Goal: Find contact information: Find contact information

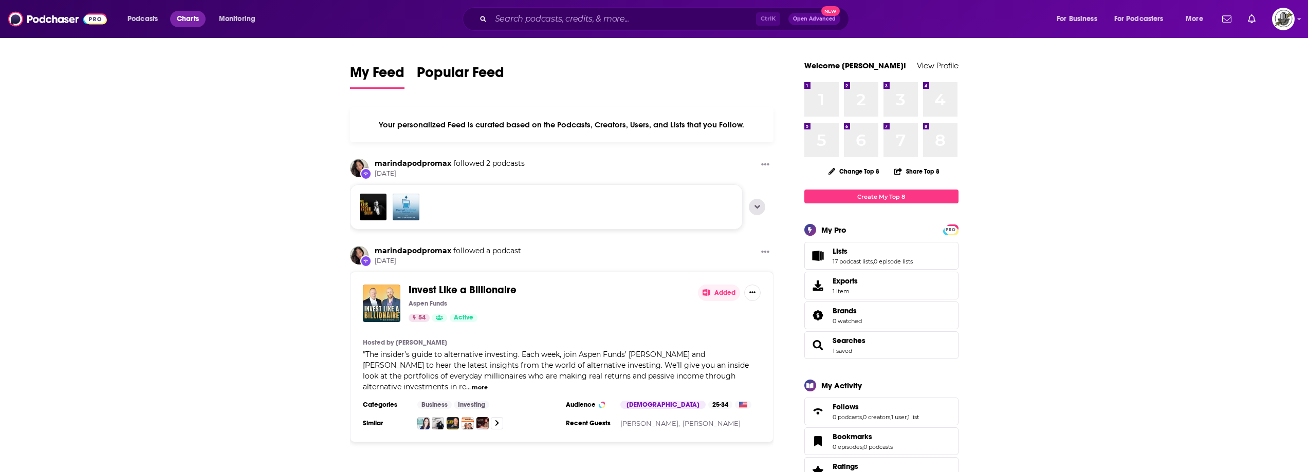
click at [184, 21] on span "Charts" at bounding box center [188, 19] width 22 height 14
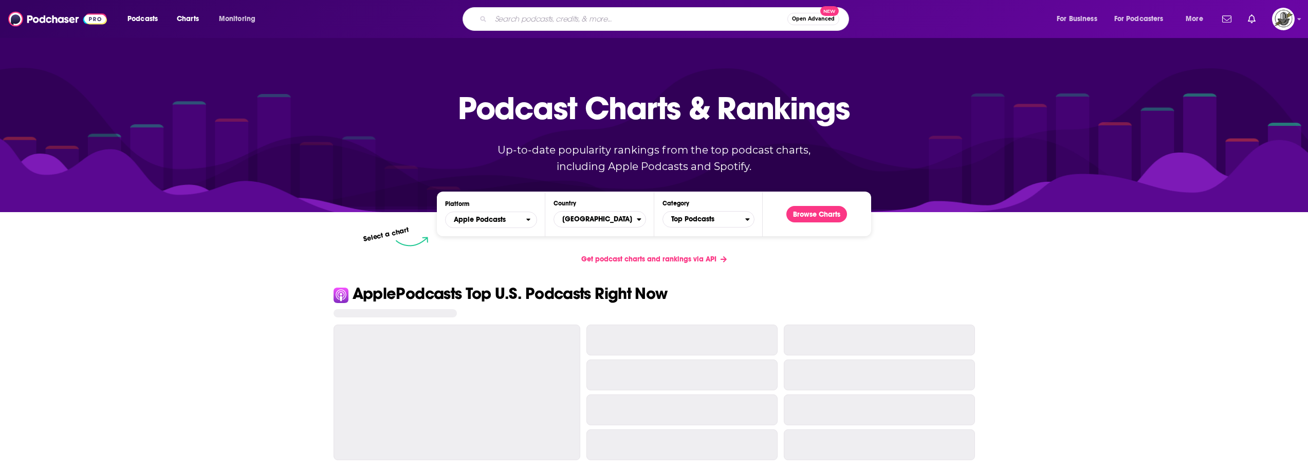
click at [631, 24] on input "Search podcasts, credits, & more..." at bounding box center [639, 19] width 297 height 16
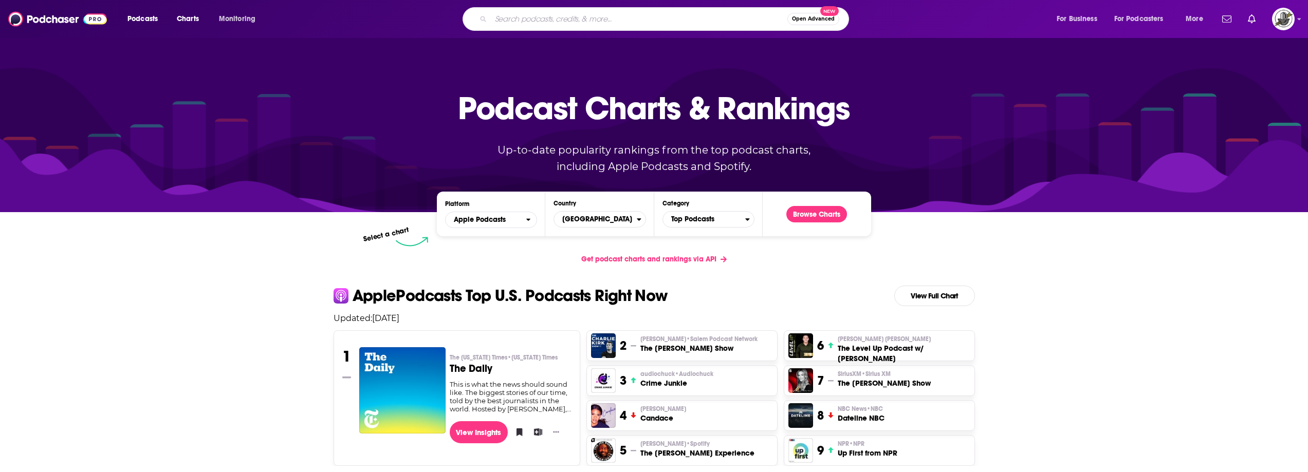
paste input "Mom Wife Career Life"
type input "Mom Wife Career Life"
click at [618, 26] on input "Mom Wife Career Life" at bounding box center [639, 19] width 297 height 16
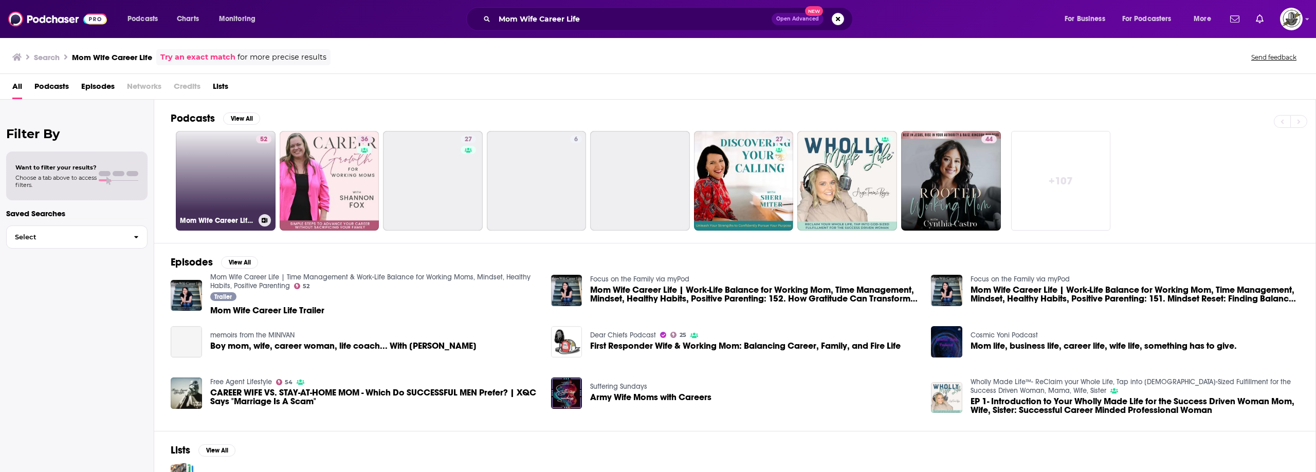
click at [258, 175] on div "52" at bounding box center [263, 174] width 15 height 79
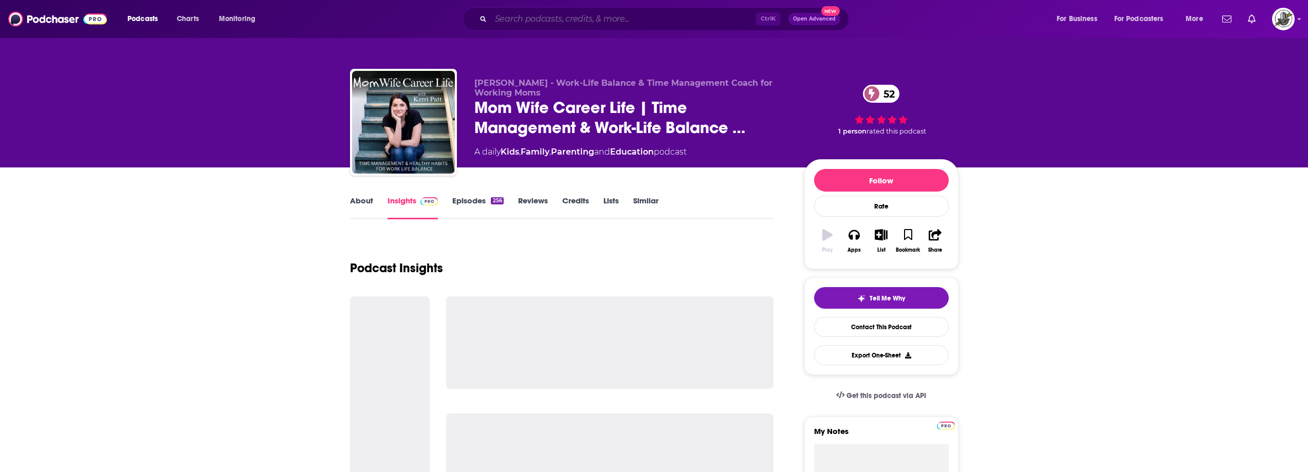
click at [692, 16] on input "Search podcasts, credits, & more..." at bounding box center [623, 19] width 265 height 16
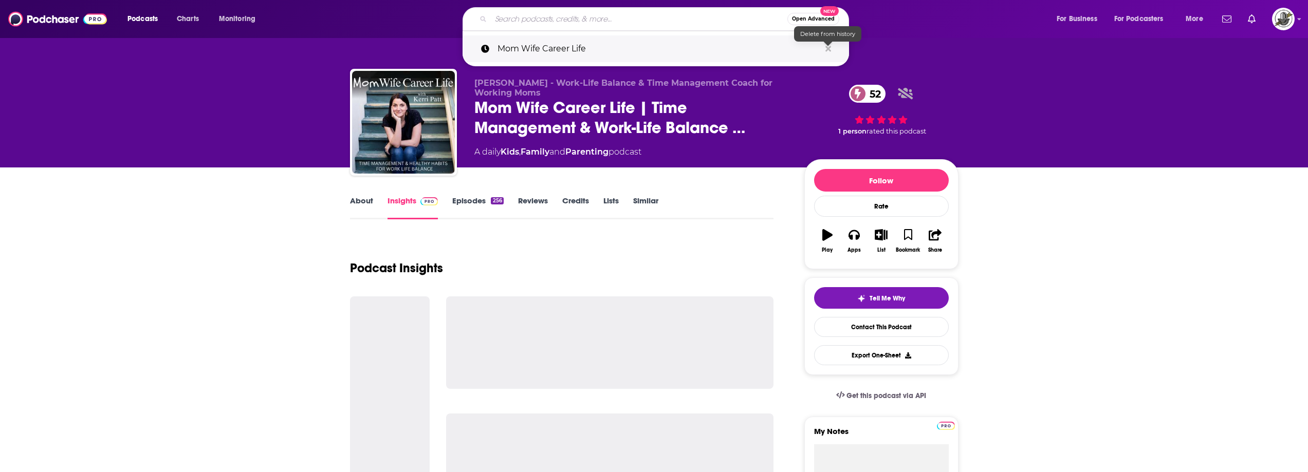
click at [830, 48] on icon "Search podcasts, credits, & more..." at bounding box center [829, 49] width 6 height 8
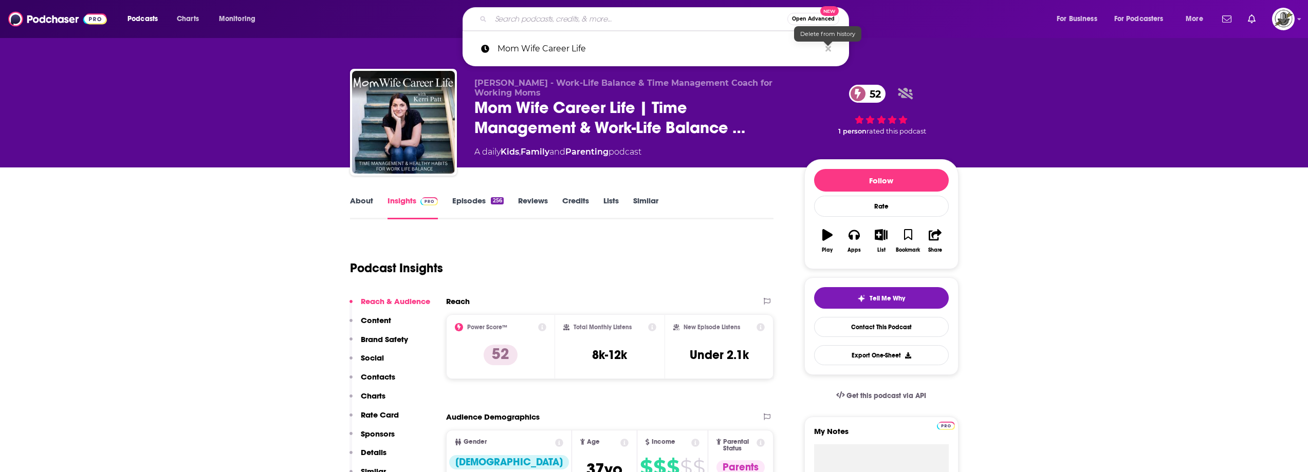
click at [777, 152] on div "A daily Kids , Family and Parenting podcast" at bounding box center [632, 152] width 314 height 12
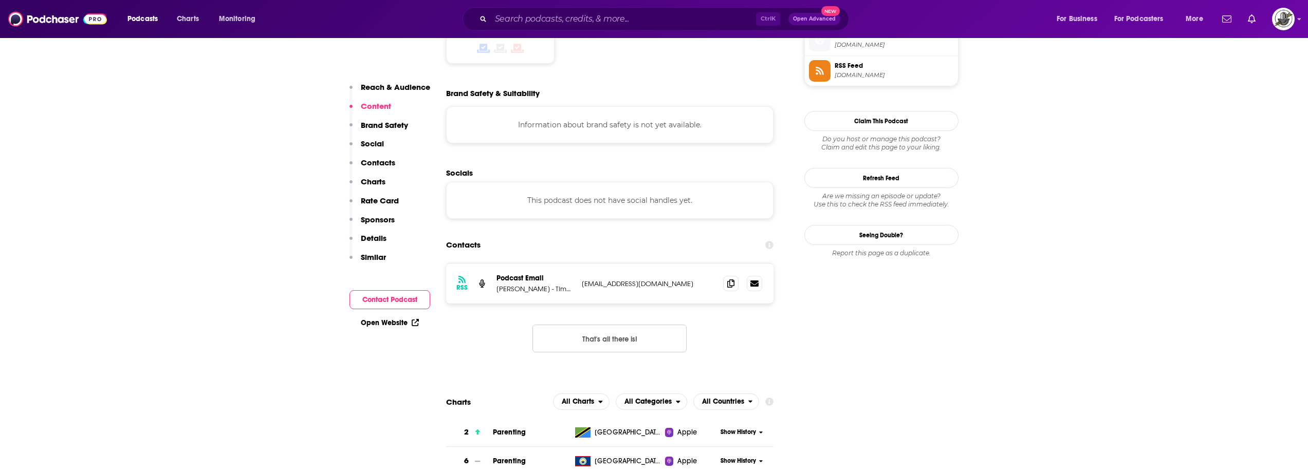
scroll to position [874, 0]
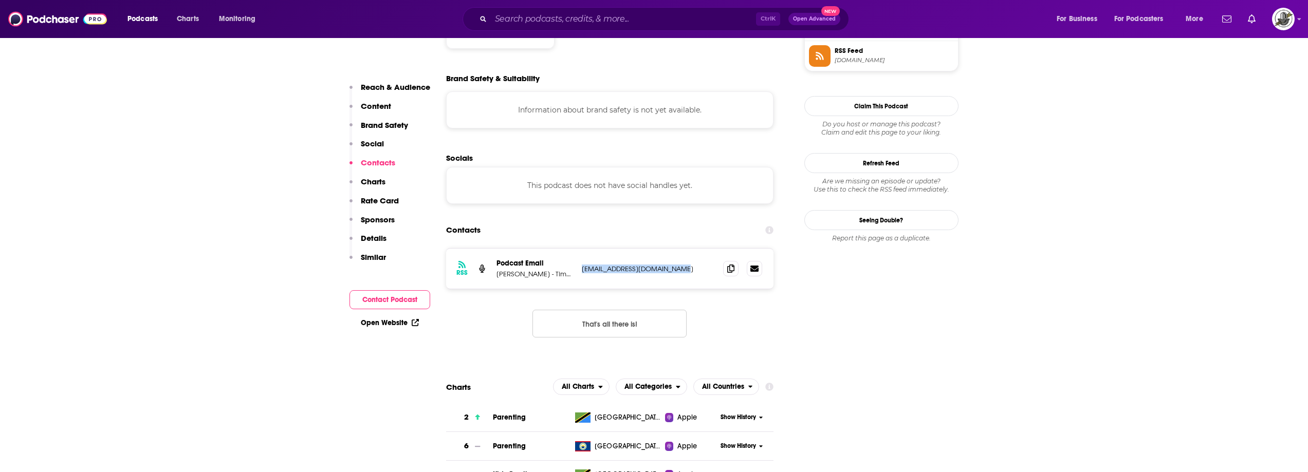
drag, startPoint x: 583, startPoint y: 226, endPoint x: 684, endPoint y: 232, distance: 102.0
click at [684, 265] on p "[EMAIL_ADDRESS][DOMAIN_NAME]" at bounding box center [649, 269] width 134 height 9
copy p "[EMAIL_ADDRESS][DOMAIN_NAME]"
click at [651, 265] on p "[EMAIL_ADDRESS][DOMAIN_NAME]" at bounding box center [649, 269] width 134 height 9
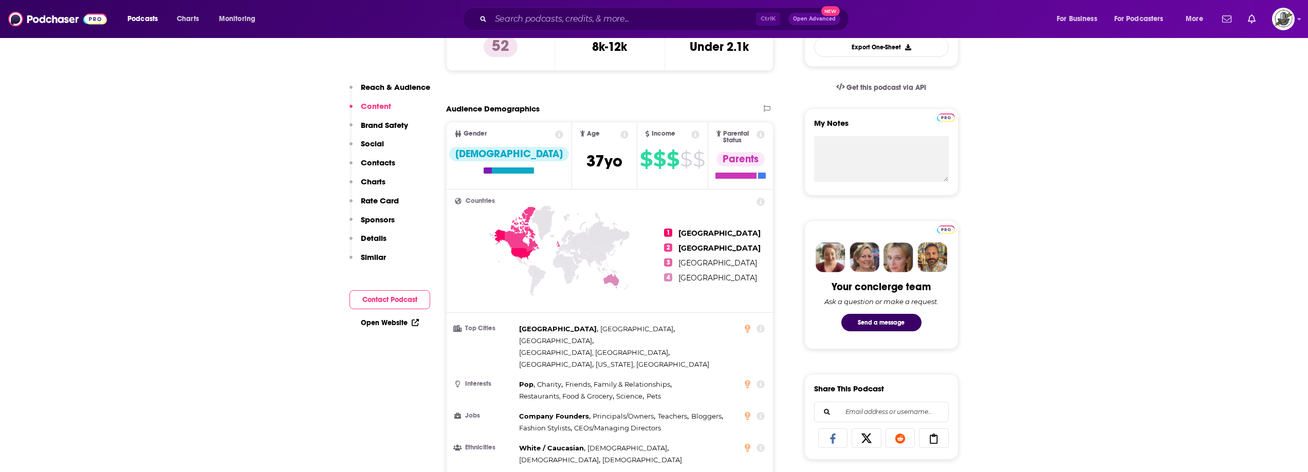
scroll to position [0, 0]
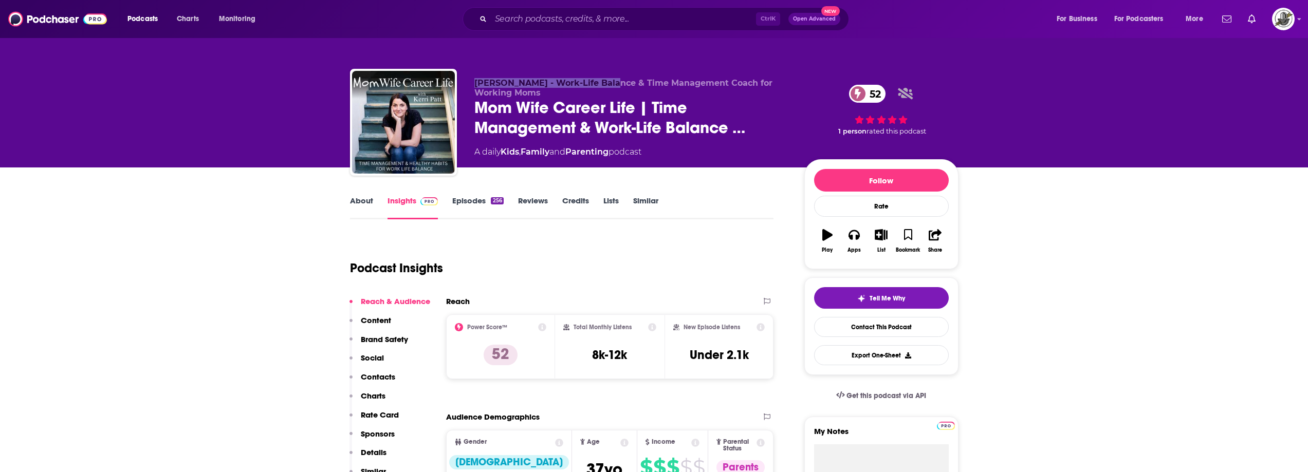
drag, startPoint x: 517, startPoint y: 88, endPoint x: 602, endPoint y: 85, distance: 84.9
click at [602, 85] on div "[PERSON_NAME] - Work-Life Balance & Time Management Coach for Working Moms Mom …" at bounding box center [654, 124] width 609 height 111
copy span "[PERSON_NAME] - Work-Life Balance"
click at [634, 17] on input "Search podcasts, credits, & more..." at bounding box center [623, 19] width 265 height 16
paste input "The Warrior Mama Podcast"
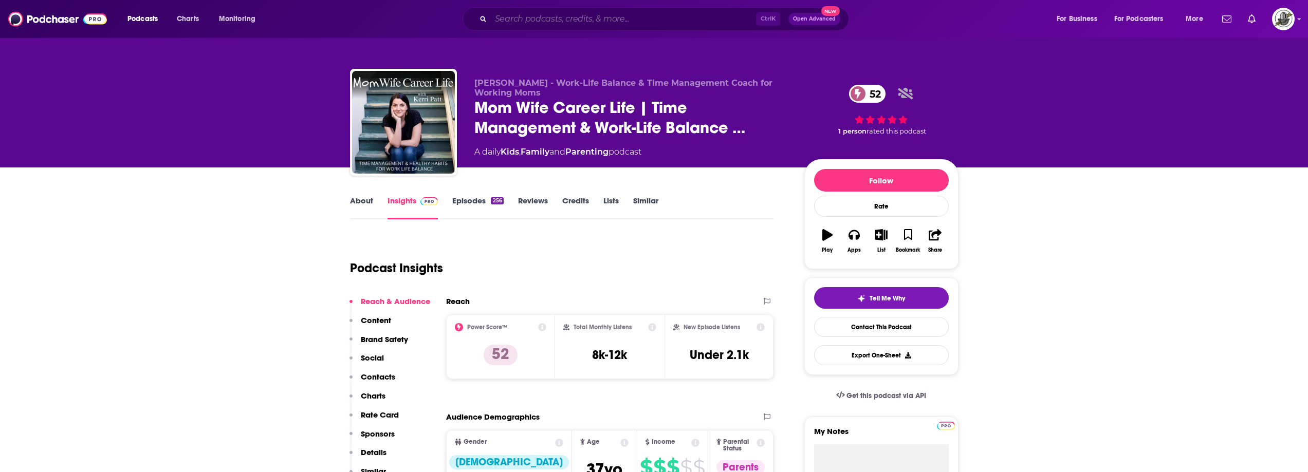
type input "The Warrior Mama Podcast"
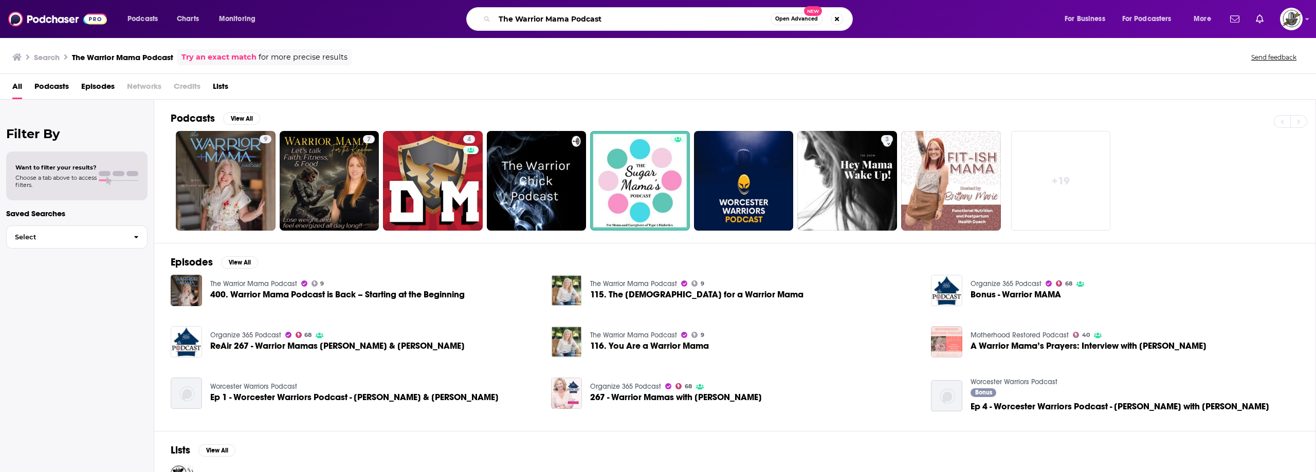
click at [650, 17] on input "The Warrior Mama Podcast" at bounding box center [633, 19] width 276 height 16
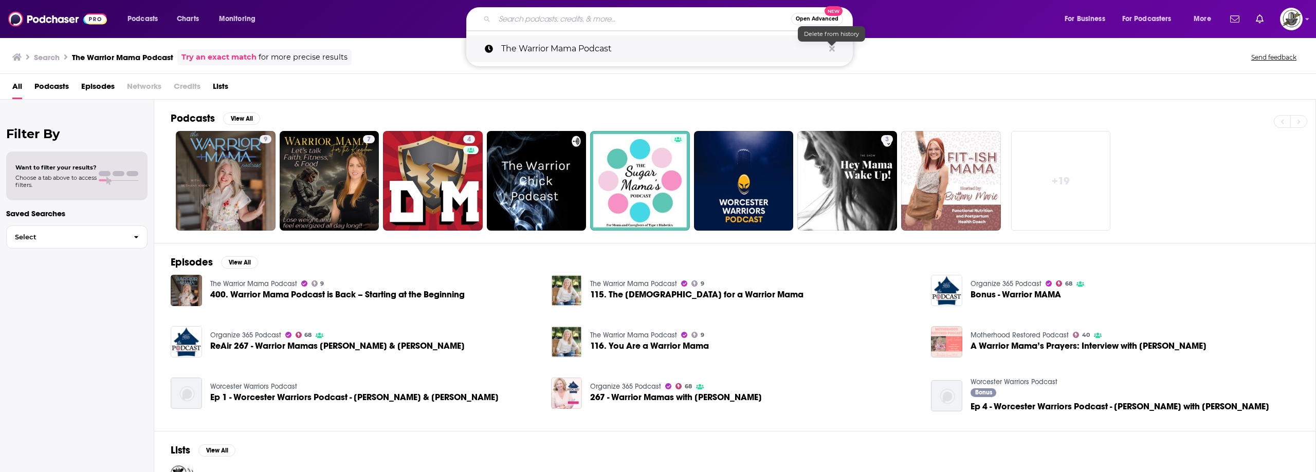
click at [831, 48] on icon "Search podcasts, credits, & more..." at bounding box center [832, 49] width 6 height 6
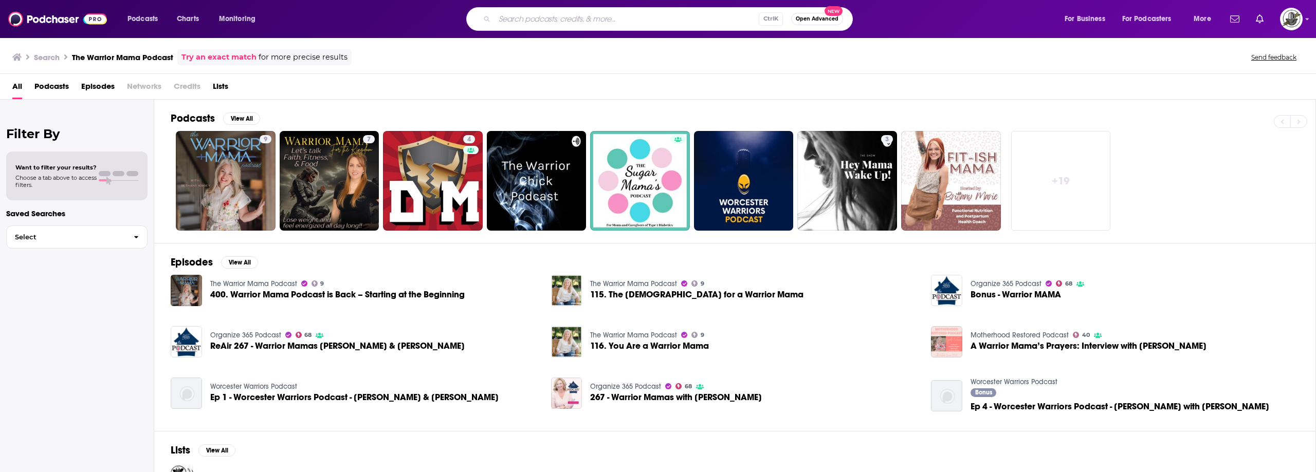
click at [599, 25] on input "Search podcasts, credits, & more..." at bounding box center [627, 19] width 264 height 16
paste input "Ambitious and Balanced Working Moms"
type input "Ambitious and Balanced Working Moms"
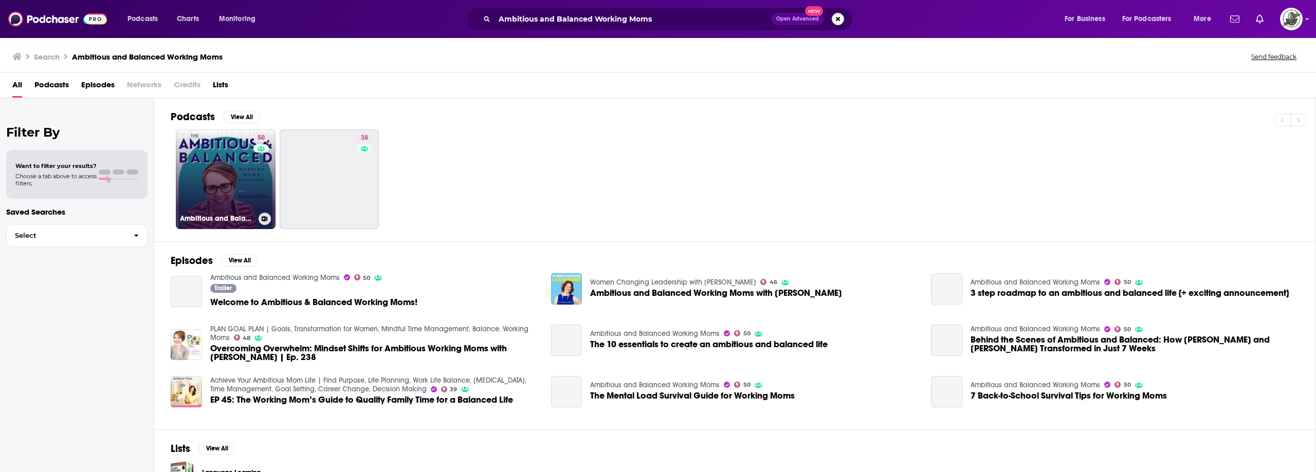
click at [265, 177] on div "50" at bounding box center [262, 173] width 18 height 79
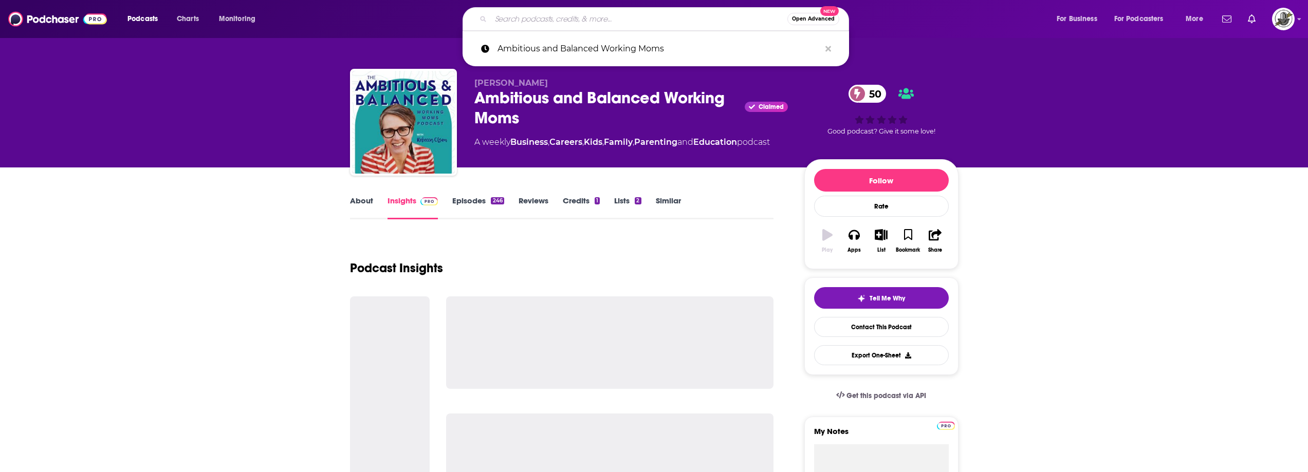
click at [610, 12] on input "Search podcasts, credits, & more..." at bounding box center [639, 19] width 297 height 16
click at [828, 48] on icon "Search podcasts, credits, & more..." at bounding box center [829, 49] width 6 height 6
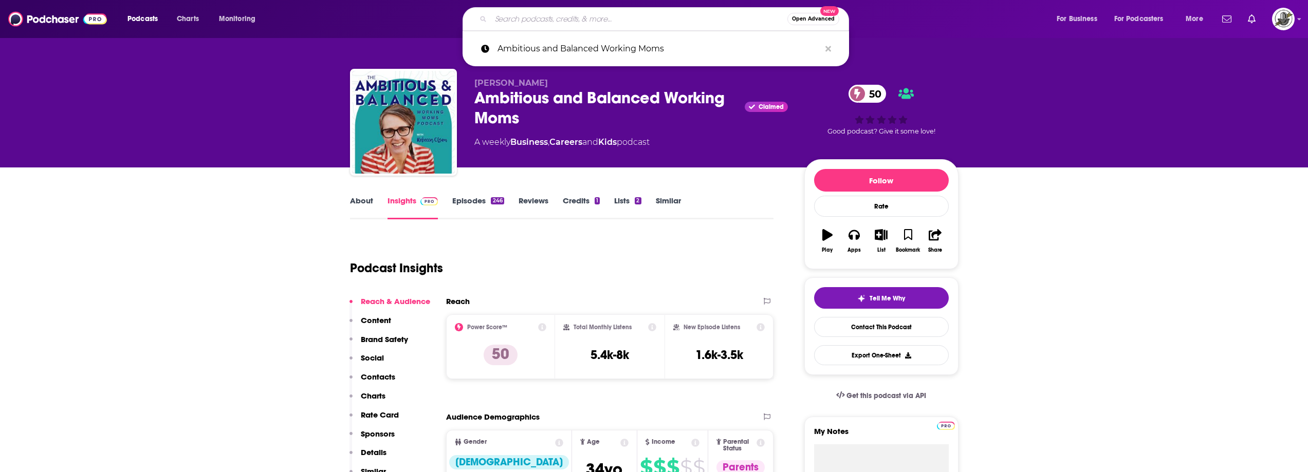
click at [602, 85] on p "[PERSON_NAME]" at bounding box center [632, 83] width 314 height 10
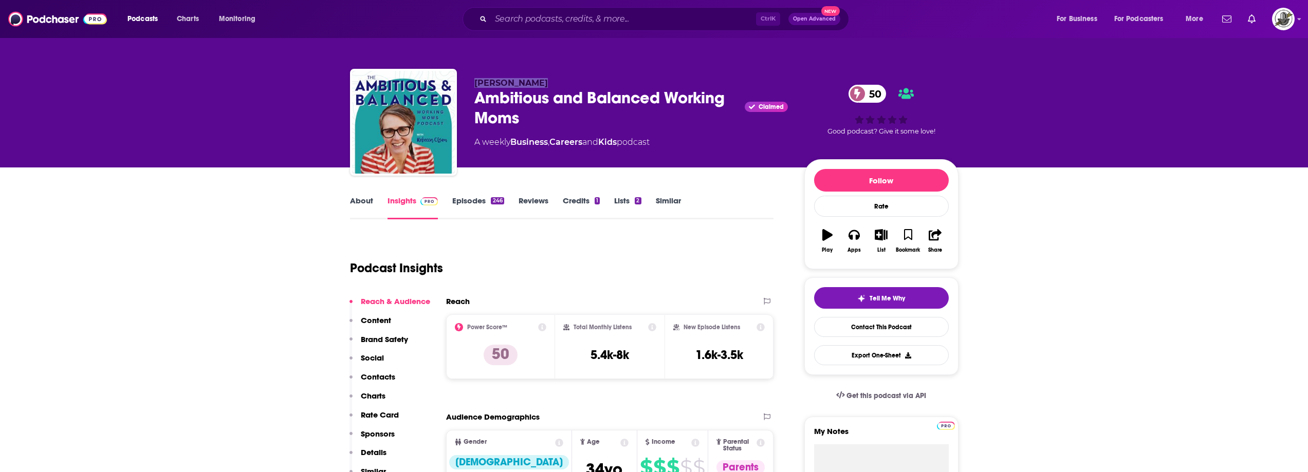
drag, startPoint x: 532, startPoint y: 83, endPoint x: 476, endPoint y: 82, distance: 56.1
click at [476, 82] on p "[PERSON_NAME]" at bounding box center [632, 83] width 314 height 10
copy span "[PERSON_NAME]"
click at [622, 290] on div "Podcast Insights" at bounding box center [562, 266] width 424 height 61
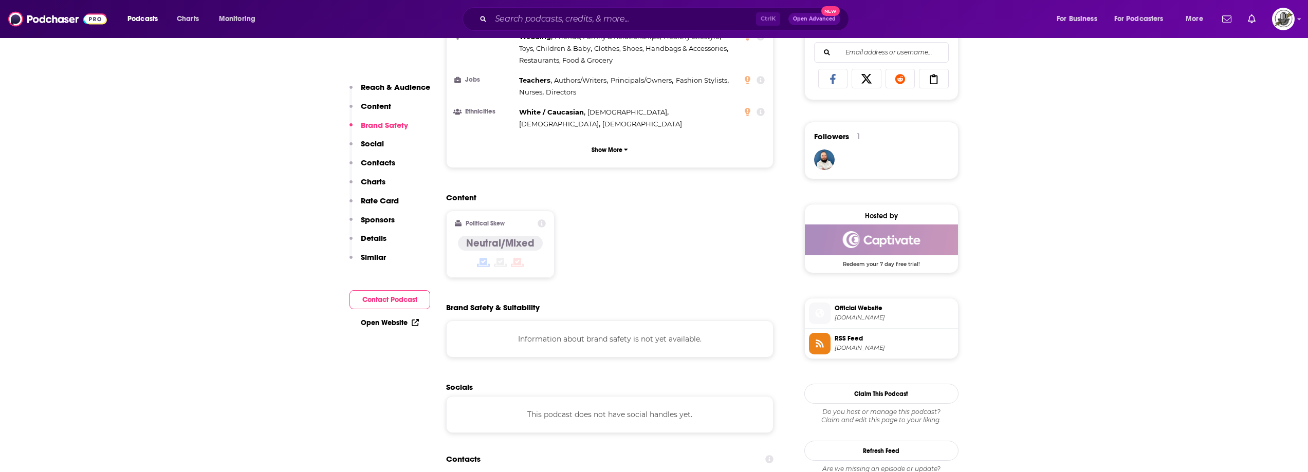
scroll to position [874, 0]
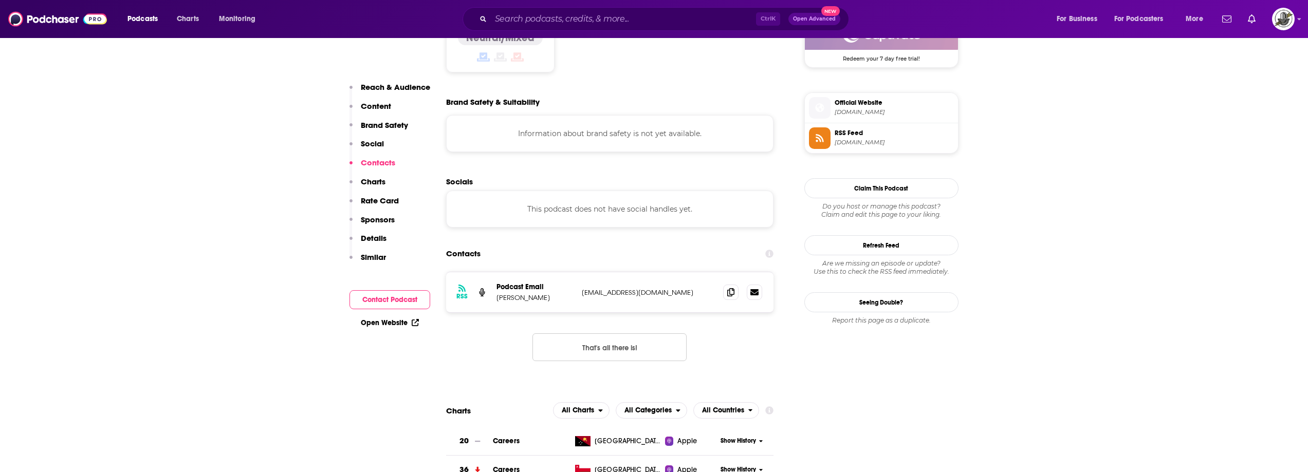
drag, startPoint x: 574, startPoint y: 243, endPoint x: 704, endPoint y: 248, distance: 130.7
click at [704, 272] on div "RSS Podcast Email [PERSON_NAME] [EMAIL_ADDRESS][DOMAIN_NAME] [EMAIL_ADDRESS][DO…" at bounding box center [610, 292] width 328 height 40
copy div "[EMAIL_ADDRESS][DOMAIN_NAME]"
paste input "Life Coaching for Mompreneurs"
type input "Life Coaching for Mompreneurs"
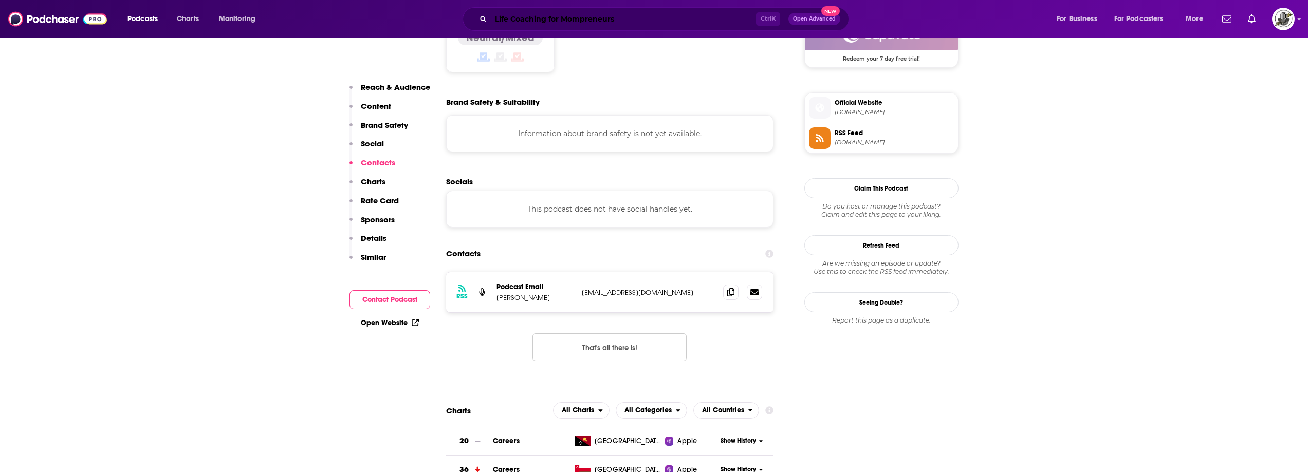
click at [619, 24] on input "Life Coaching for Mompreneurs" at bounding box center [623, 19] width 265 height 16
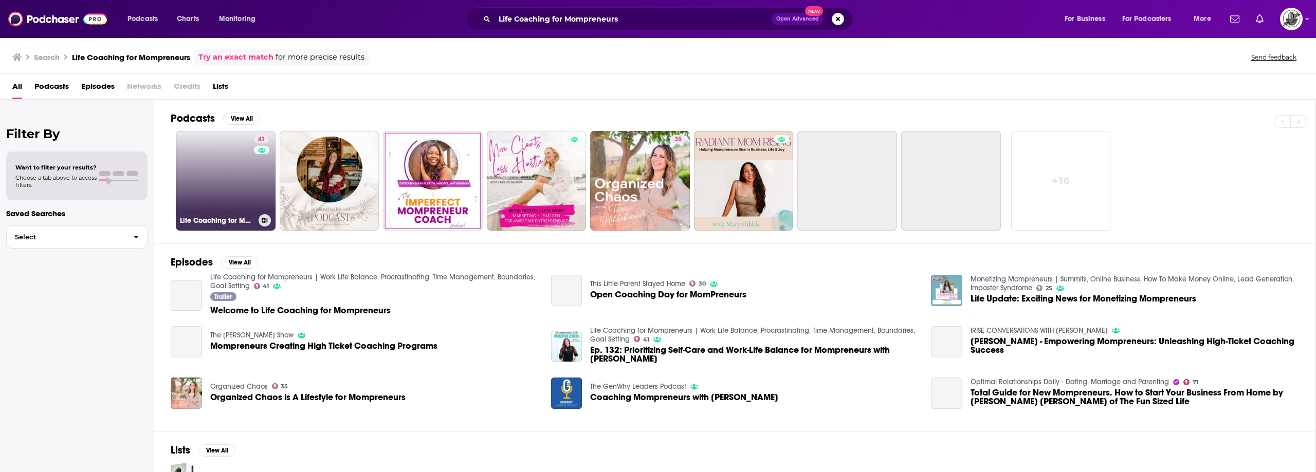
click at [249, 192] on link "41 Life Coaching for Mompreneurs | Work Life Balance, Procrastinating, Time Man…" at bounding box center [226, 181] width 100 height 100
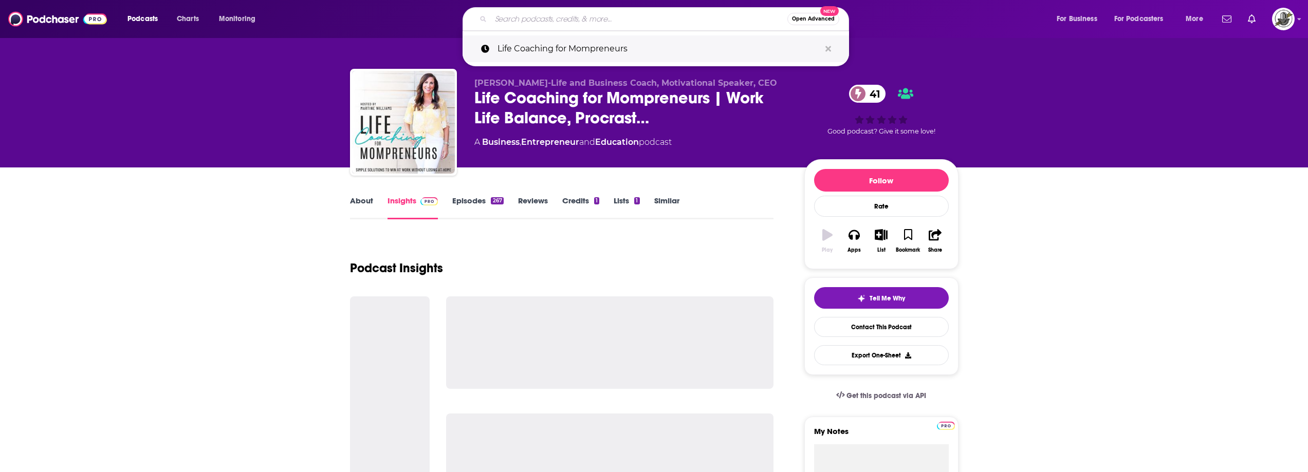
drag, startPoint x: 645, startPoint y: 18, endPoint x: 736, endPoint y: 39, distance: 93.8
click at [645, 18] on input "Search podcasts, credits, & more..." at bounding box center [639, 19] width 297 height 16
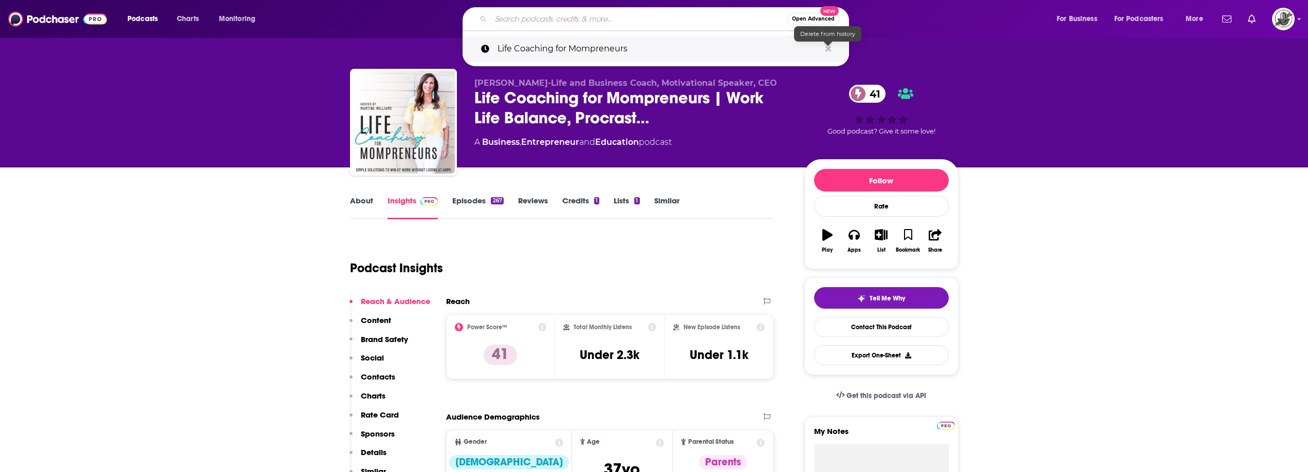
click at [830, 48] on icon "Search podcasts, credits, & more..." at bounding box center [829, 49] width 6 height 8
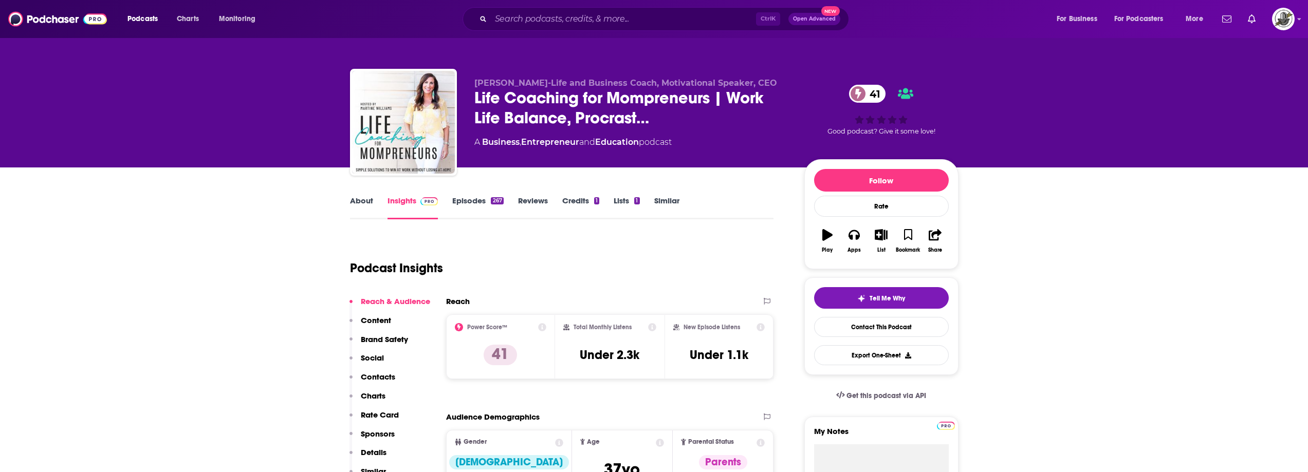
click at [722, 255] on div "Podcast Insights" at bounding box center [558, 262] width 416 height 52
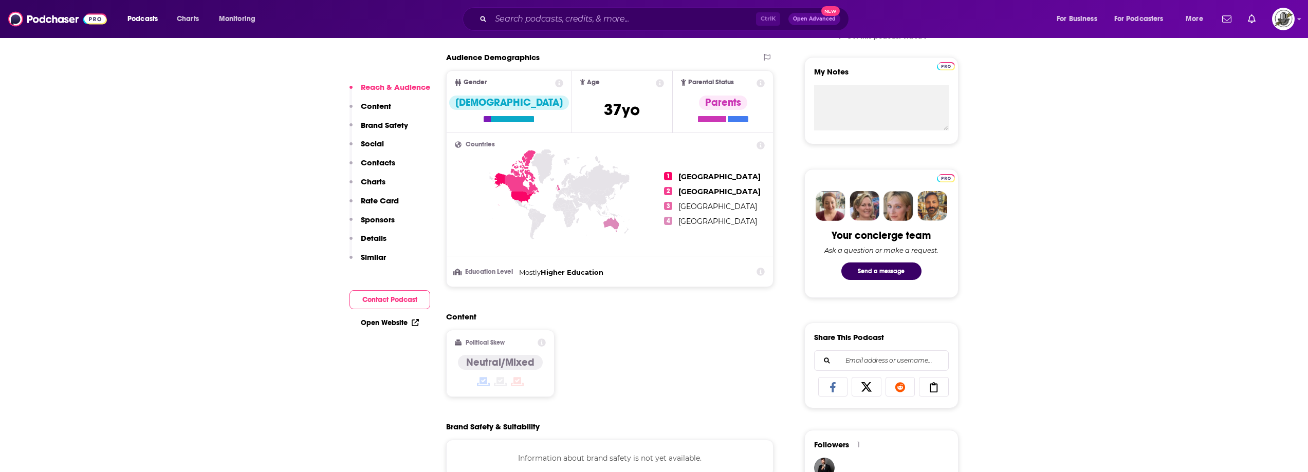
scroll to position [668, 0]
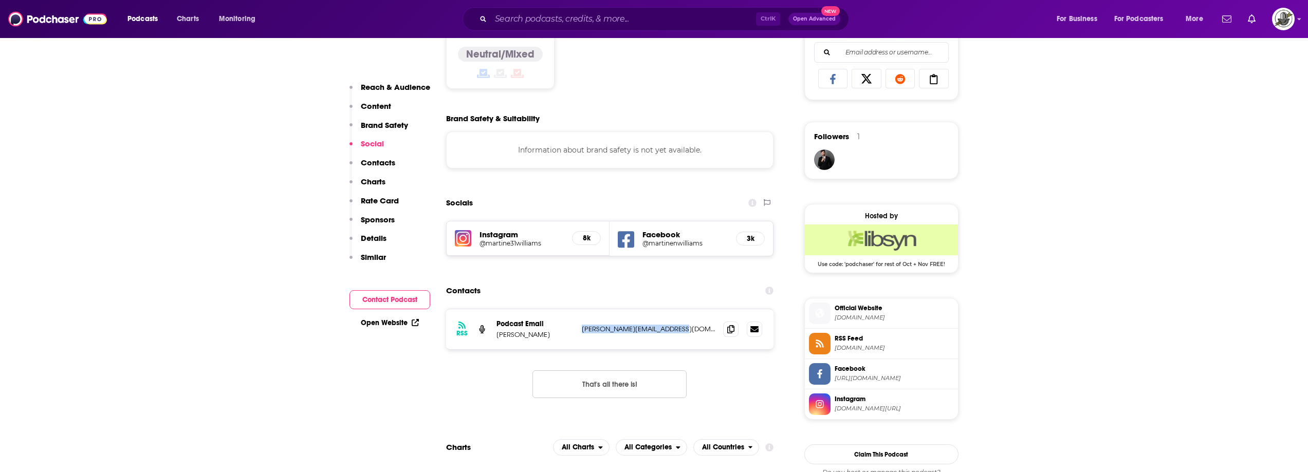
drag, startPoint x: 592, startPoint y: 332, endPoint x: 689, endPoint y: 333, distance: 97.7
click at [689, 333] on div "RSS Podcast Email [PERSON_NAME] [PERSON_NAME][EMAIL_ADDRESS][DOMAIN_NAME] [PERS…" at bounding box center [610, 330] width 328 height 40
copy p "[PERSON_NAME][EMAIL_ADDRESS][DOMAIN_NAME]"
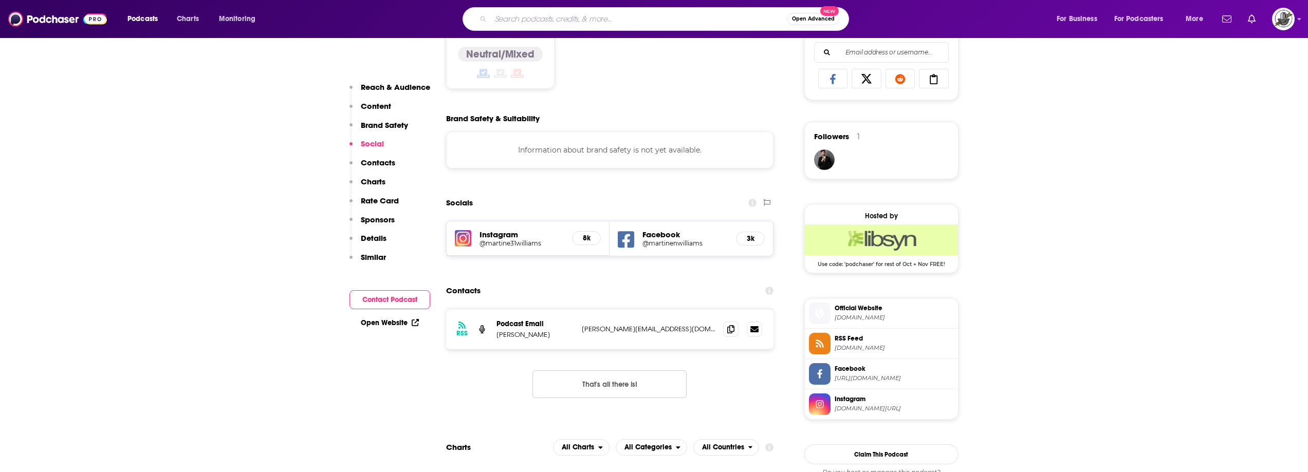
click at [605, 25] on input "Search podcasts, credits, & more..." at bounding box center [639, 19] width 297 height 16
paste input "The [MEDICAL_DATA] Mom Coach"
type input "The [MEDICAL_DATA] Mom Coach"
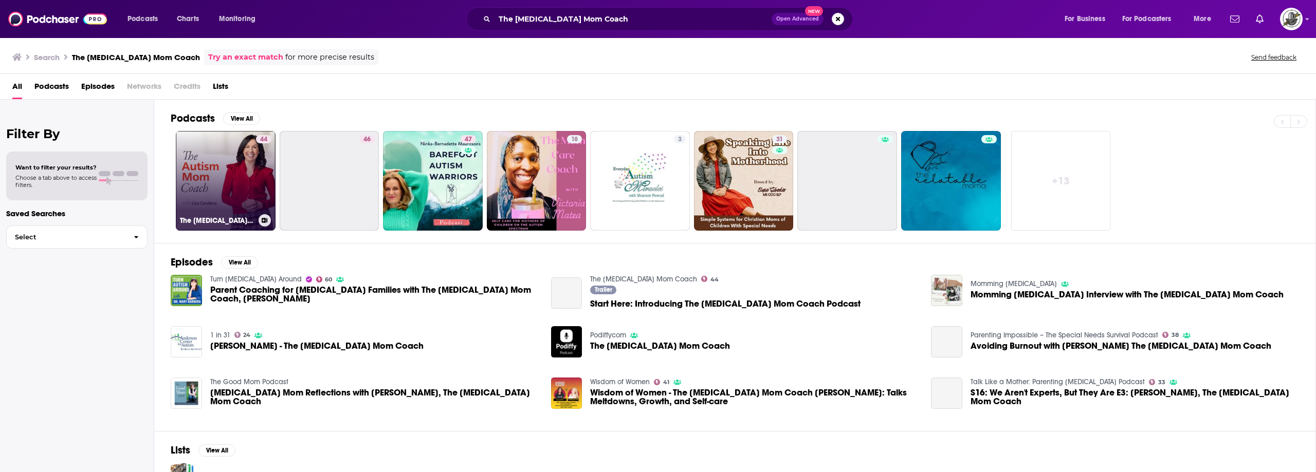
click at [261, 156] on div "44" at bounding box center [263, 174] width 15 height 79
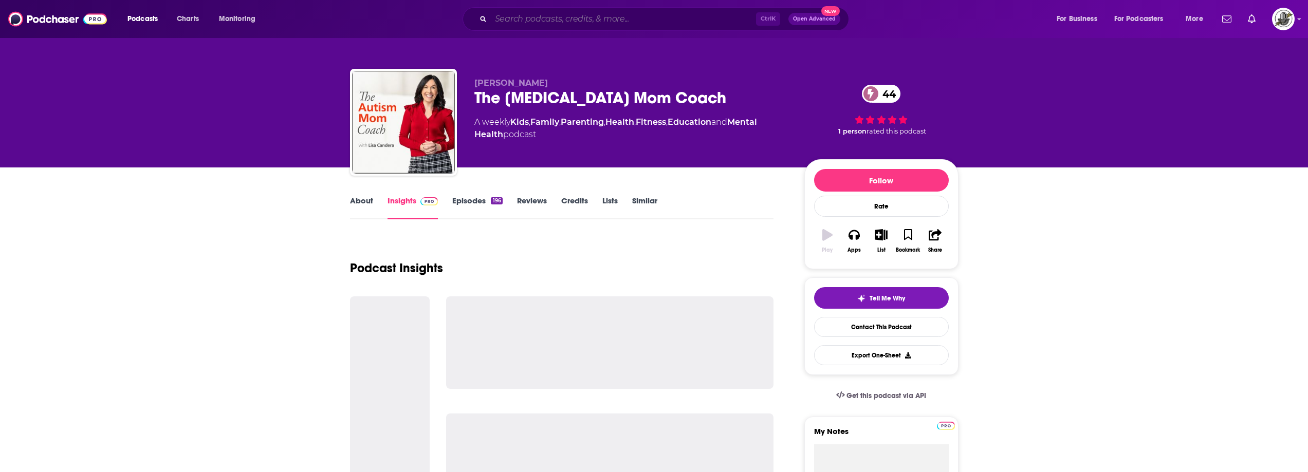
click at [614, 22] on input "Search podcasts, credits, & more..." at bounding box center [623, 19] width 265 height 16
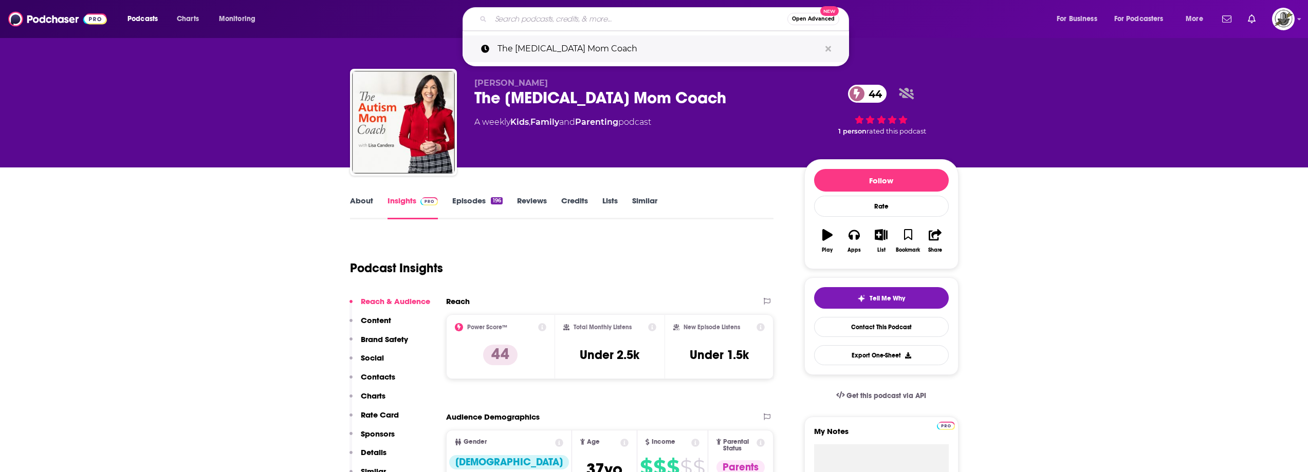
click at [830, 49] on icon "Search podcasts, credits, & more..." at bounding box center [829, 49] width 6 height 6
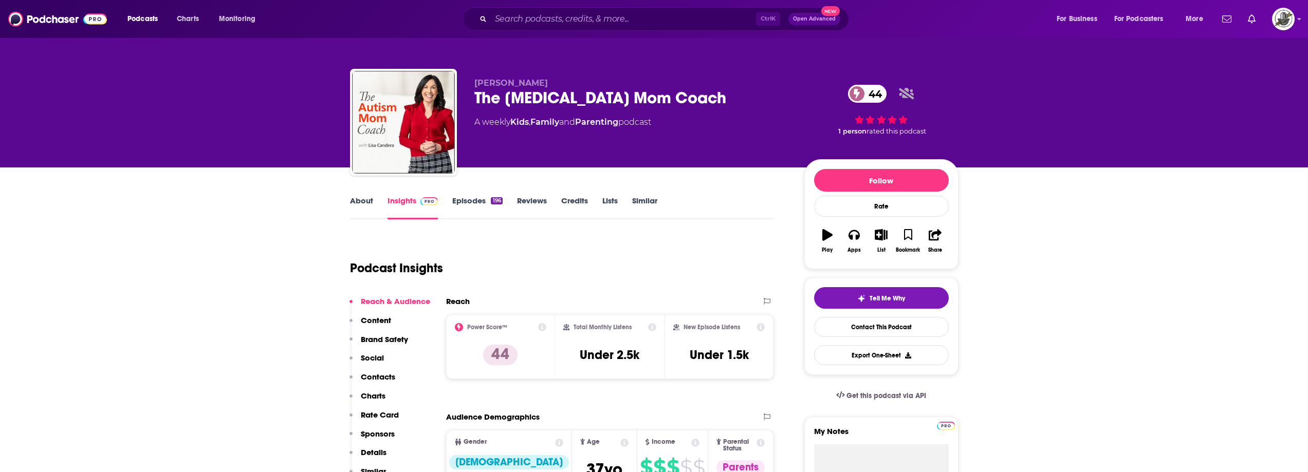
click at [696, 212] on div "About Insights Episodes 196 Reviews Credits Lists Similar" at bounding box center [562, 206] width 424 height 25
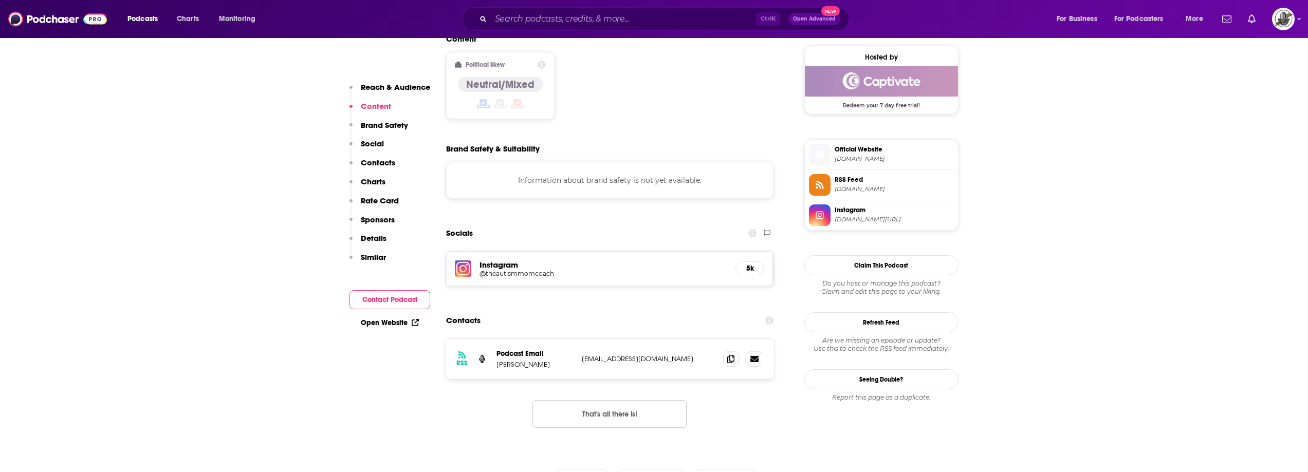
scroll to position [874, 0]
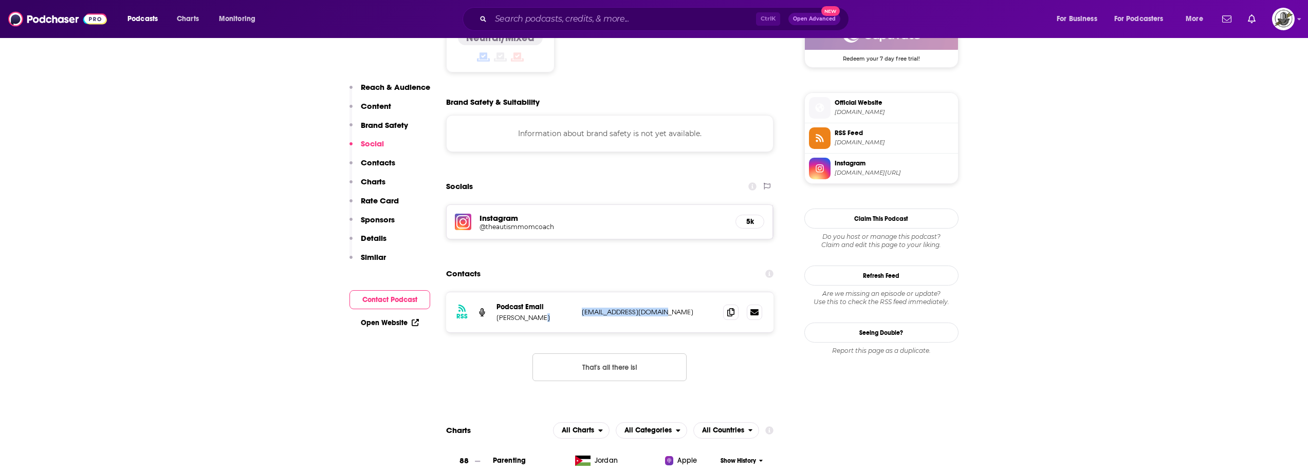
drag, startPoint x: 583, startPoint y: 262, endPoint x: 679, endPoint y: 264, distance: 95.6
click at [679, 293] on div "RSS Podcast Email [PERSON_NAME] [EMAIL_ADDRESS][DOMAIN_NAME] [EMAIL_ADDRESS][DO…" at bounding box center [610, 313] width 328 height 40
copy div "[EMAIL_ADDRESS][DOMAIN_NAME]"
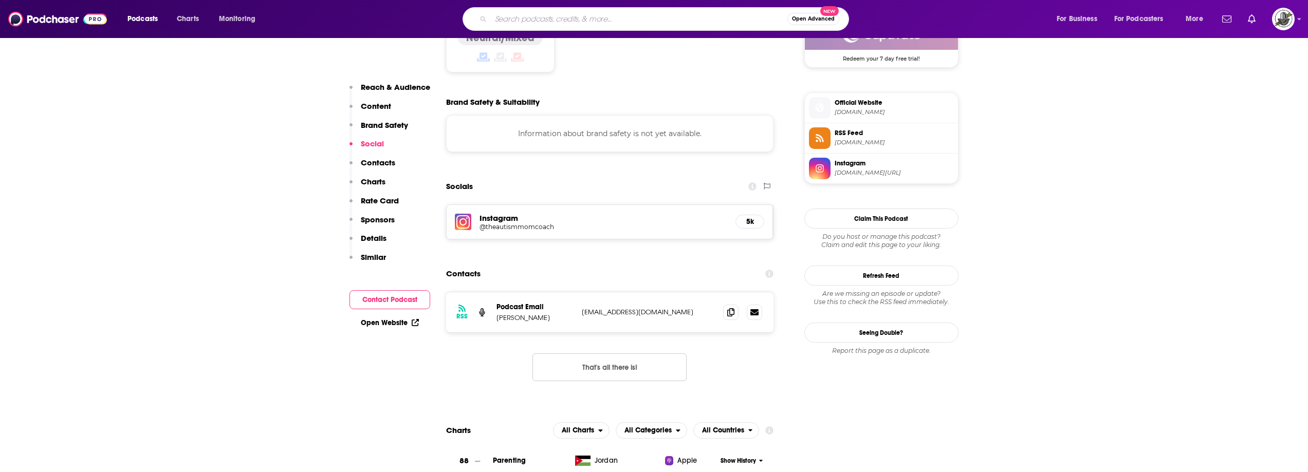
click at [612, 11] on input "Search podcasts, credits, & more..." at bounding box center [639, 19] width 297 height 16
paste input "The Modern Mommy Doc Podcast"
type input "The Modern Mommy Doc Podcast"
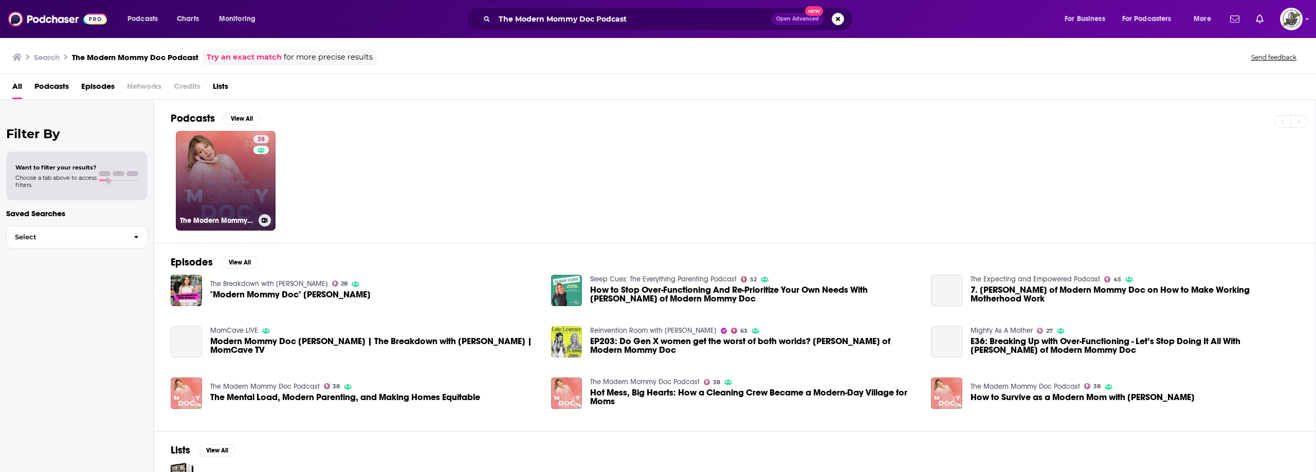
click at [265, 161] on div "38" at bounding box center [262, 174] width 18 height 79
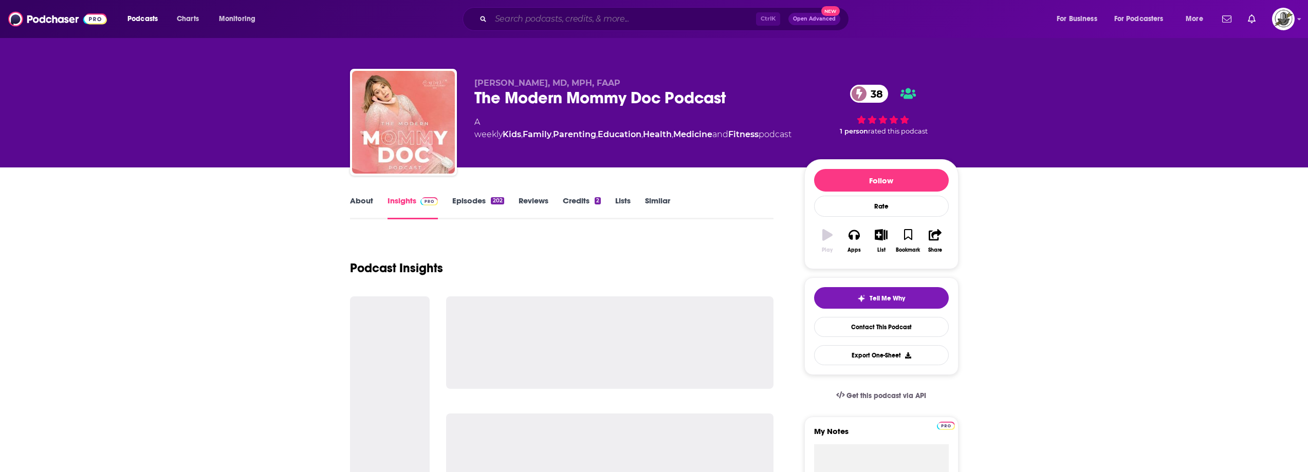
click at [618, 27] on input "Search podcasts, credits, & more..." at bounding box center [623, 19] width 265 height 16
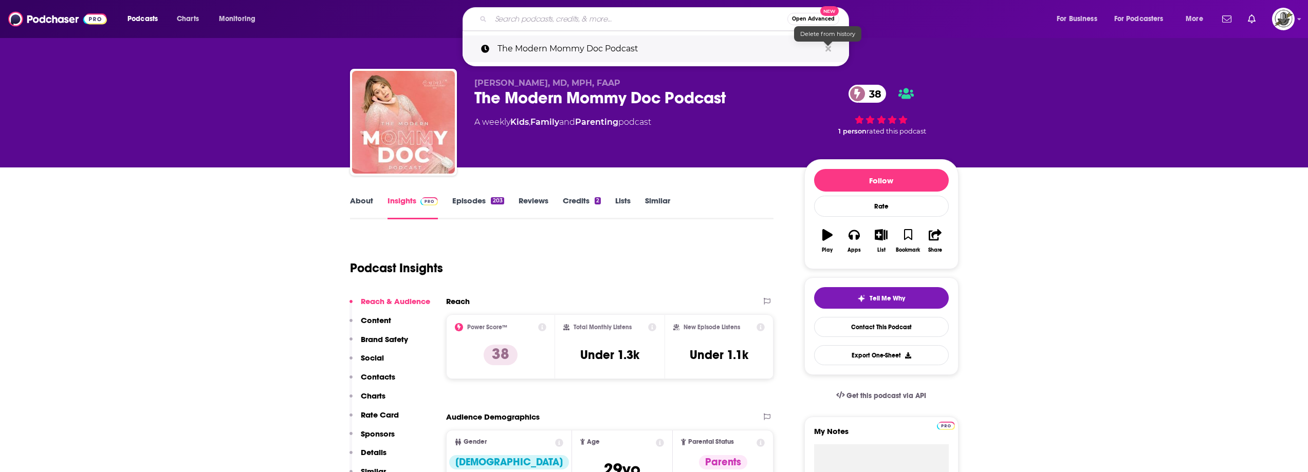
click at [829, 48] on icon "Search podcasts, credits, & more..." at bounding box center [829, 49] width 6 height 6
click at [718, 86] on p "[PERSON_NAME], MD, MPH, FAAP" at bounding box center [632, 83] width 314 height 10
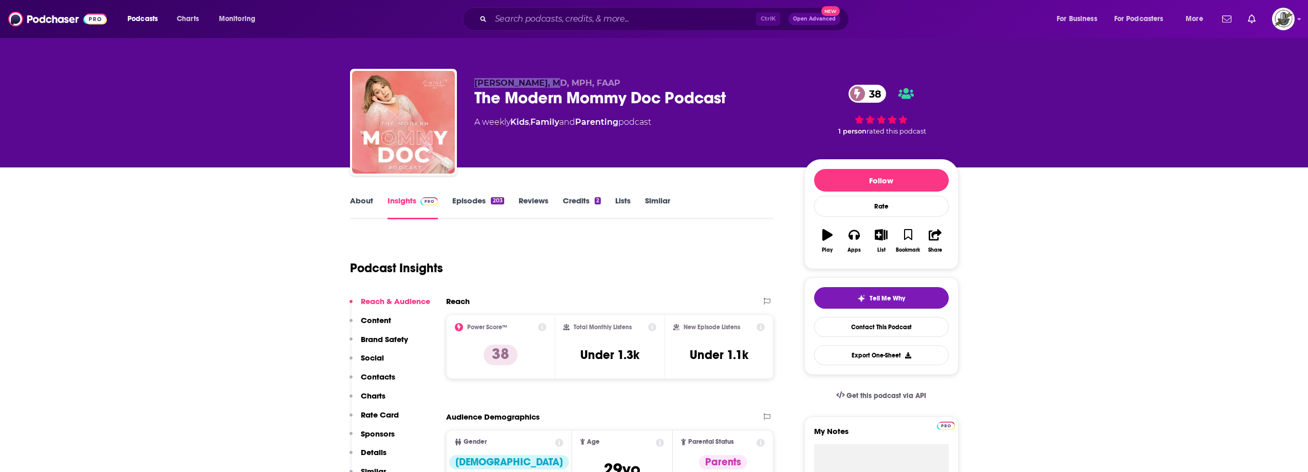
drag, startPoint x: 515, startPoint y: 84, endPoint x: 549, endPoint y: 85, distance: 34.0
click at [549, 85] on div "[PERSON_NAME], MD, MPH, FAAP The Modern Mommy Doc Podcast 38 A weekly Kids , Fa…" at bounding box center [654, 124] width 609 height 111
copy span "[PERSON_NAME],"
click at [475, 84] on span "[PERSON_NAME], MD, MPH, FAAP" at bounding box center [548, 83] width 146 height 10
drag, startPoint x: 474, startPoint y: 84, endPoint x: 546, endPoint y: 82, distance: 72.5
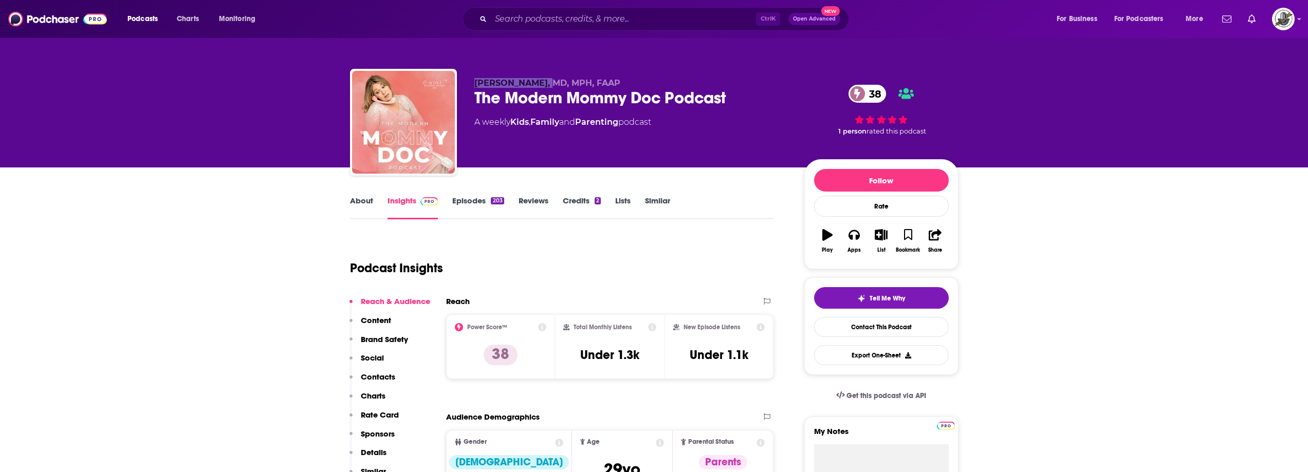
click at [546, 82] on div "[PERSON_NAME], MD, MPH, FAAP The Modern Mommy Doc Podcast 38 A weekly Kids , Fa…" at bounding box center [654, 124] width 609 height 111
copy span "[PERSON_NAME]"
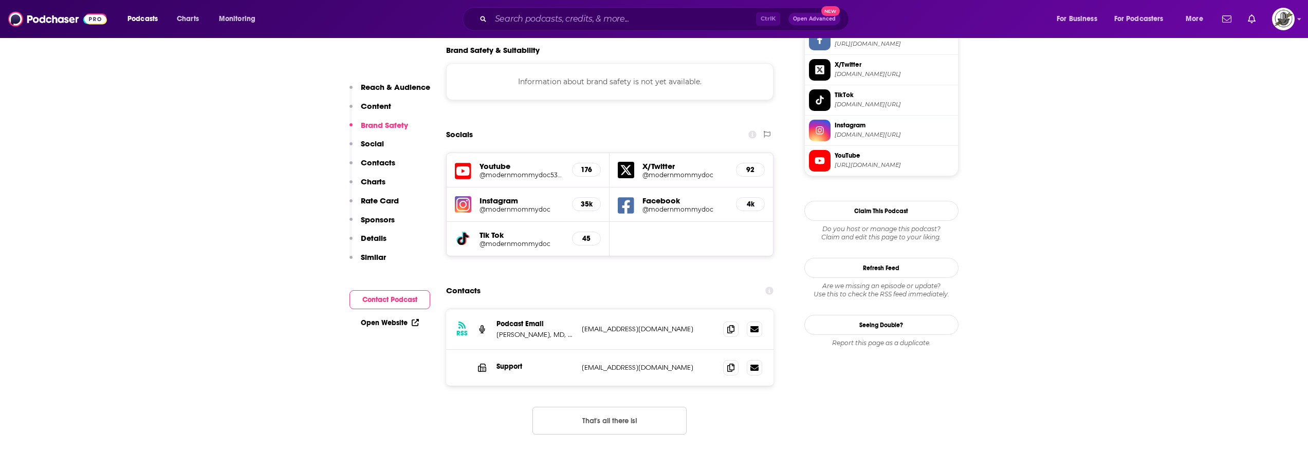
scroll to position [925, 0]
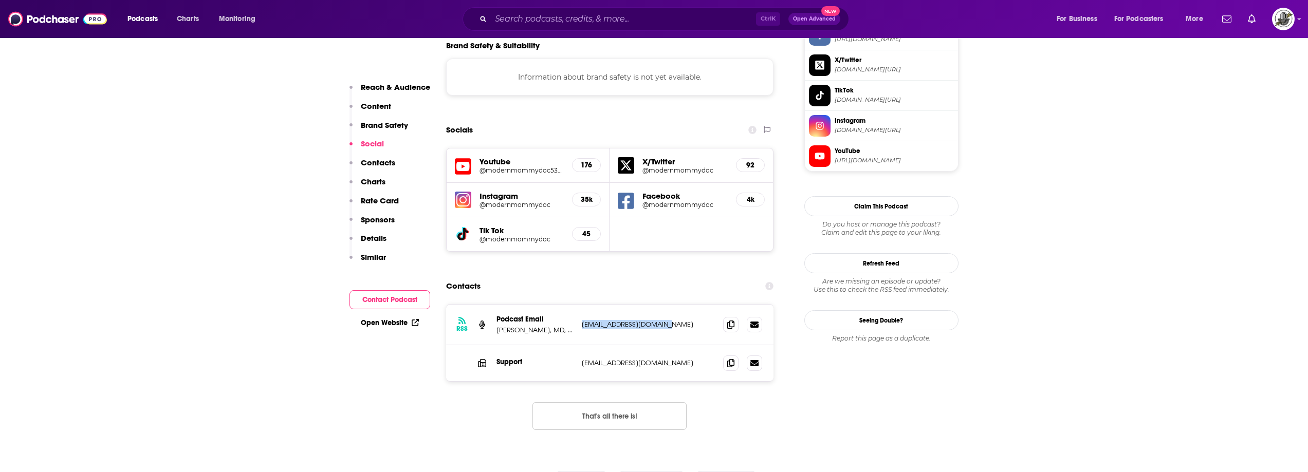
drag, startPoint x: 580, startPoint y: 279, endPoint x: 680, endPoint y: 279, distance: 99.7
click at [680, 305] on div "RSS Podcast Email [PERSON_NAME], MD, MPH, FAAP [EMAIL_ADDRESS][DOMAIN_NAME] [EM…" at bounding box center [610, 325] width 328 height 41
copy p "[EMAIL_ADDRESS][DOMAIN_NAME]"
click at [630, 192] on icon at bounding box center [626, 201] width 16 height 19
click at [594, 21] on input "Search podcasts, credits, & more..." at bounding box center [623, 19] width 265 height 16
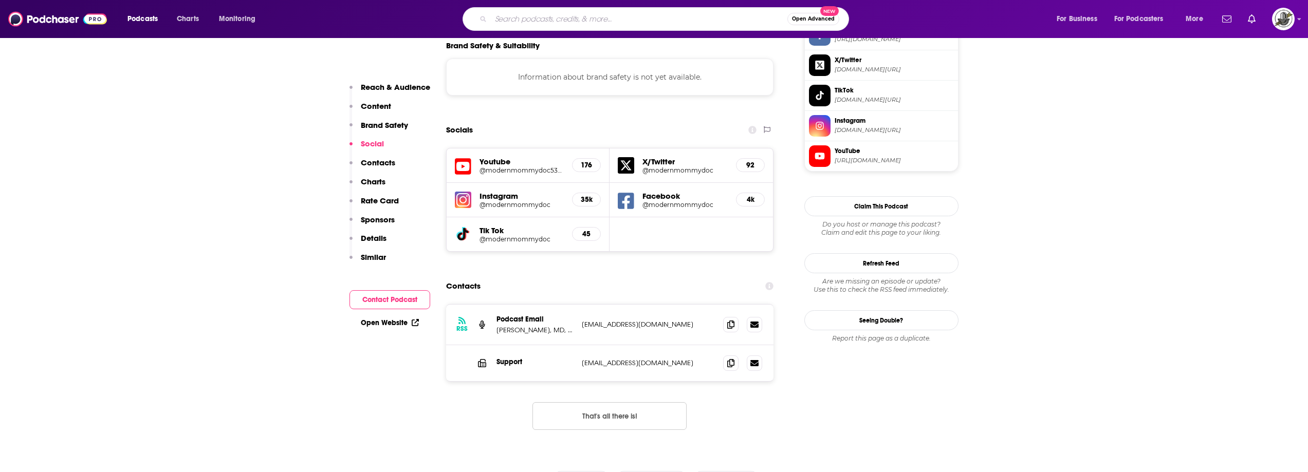
paste input "Life Coach BFF Show for Midlife Women"
type input "Life Coach BFF Show for Midlife Women"
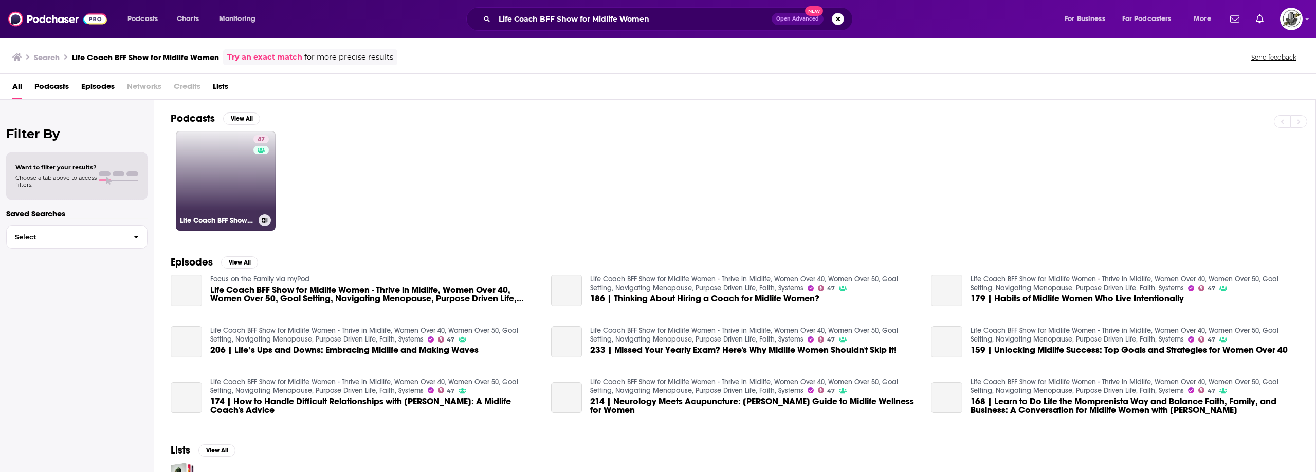
click at [250, 175] on link "47 Life Coach BFF Show for Midlife Women - Thrive in Midlife, Women Over 40, Wo…" at bounding box center [226, 181] width 100 height 100
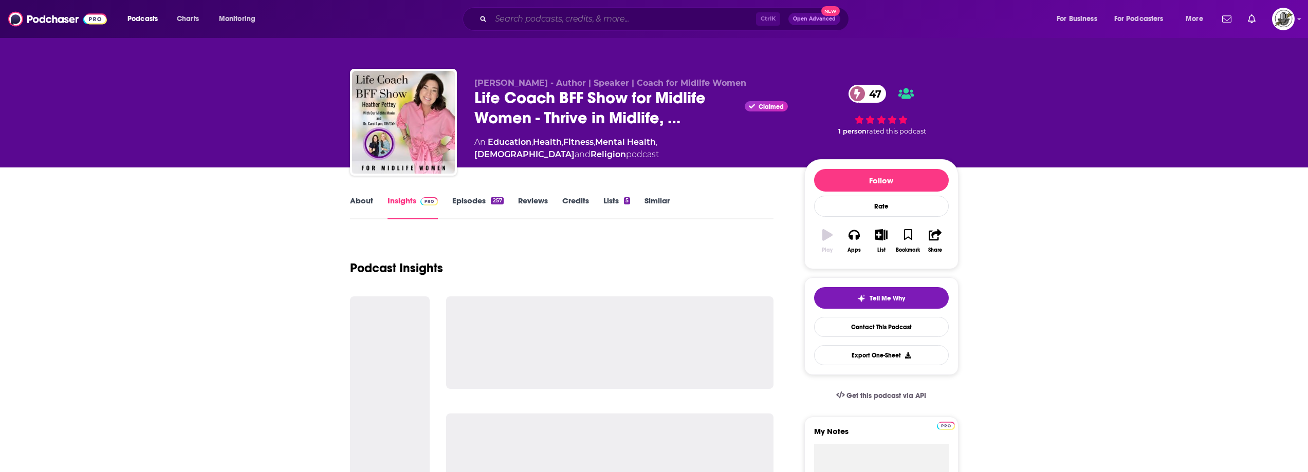
click at [616, 22] on input "Search podcasts, credits, & more..." at bounding box center [623, 19] width 265 height 16
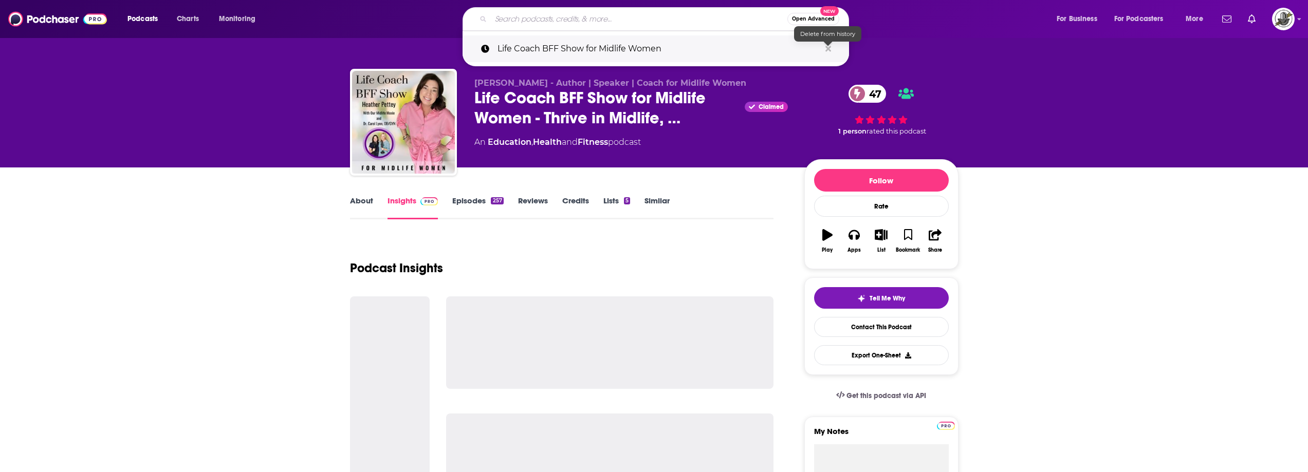
click at [828, 49] on icon "Search podcasts, credits, & more..." at bounding box center [829, 49] width 6 height 6
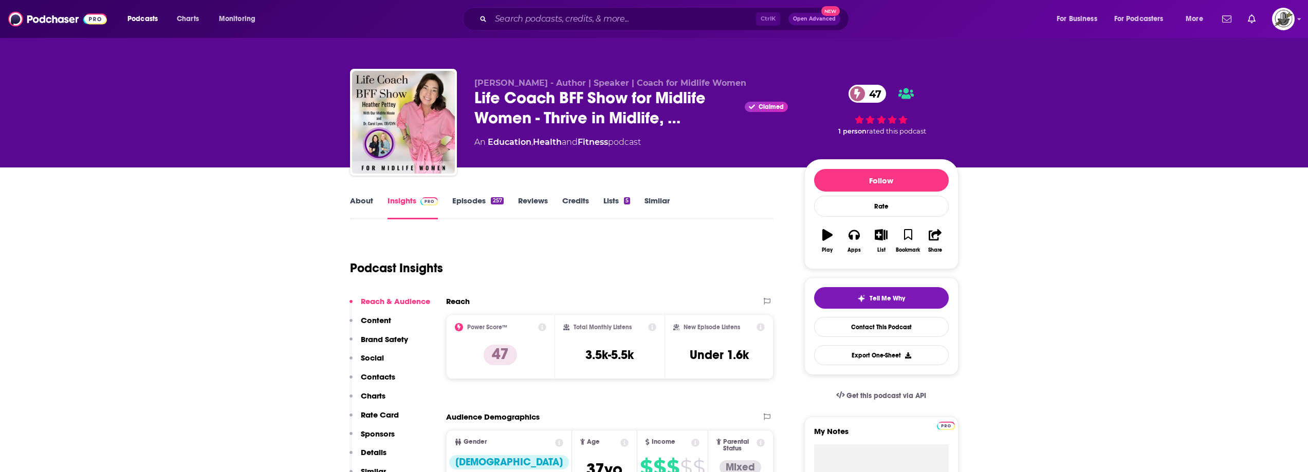
click at [711, 275] on div "Podcast Insights" at bounding box center [558, 262] width 416 height 52
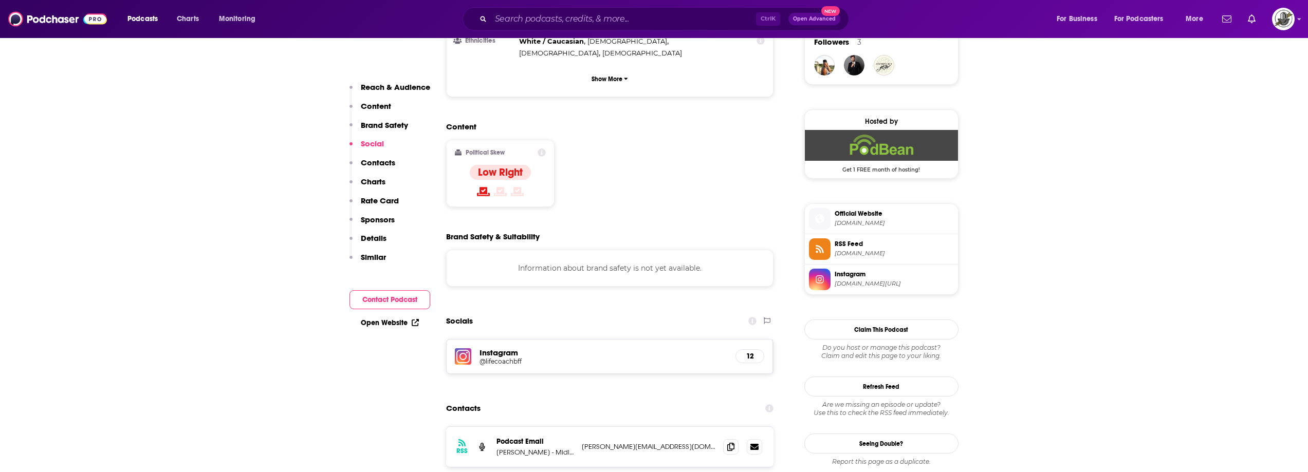
scroll to position [874, 0]
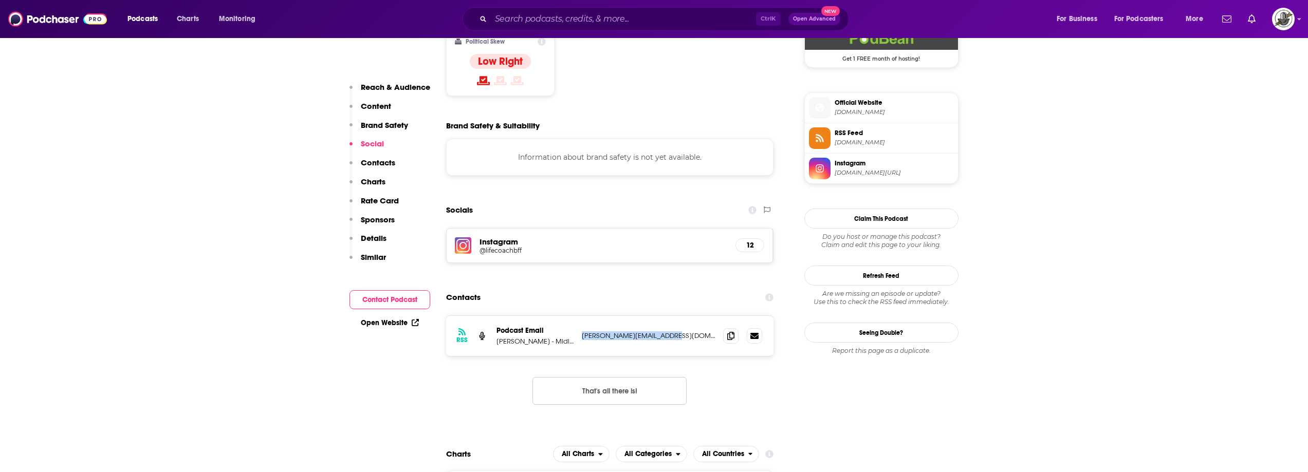
drag, startPoint x: 581, startPoint y: 275, endPoint x: 698, endPoint y: 277, distance: 116.2
click at [698, 316] on div "RSS Podcast Email [PERSON_NAME] - Midlife Mom Coach, Life Coaching for Parents …" at bounding box center [610, 336] width 328 height 40
copy p "[PERSON_NAME][EMAIL_ADDRESS][DOMAIN_NAME]"
click at [616, 9] on div "Ctrl K Open Advanced New" at bounding box center [656, 19] width 387 height 24
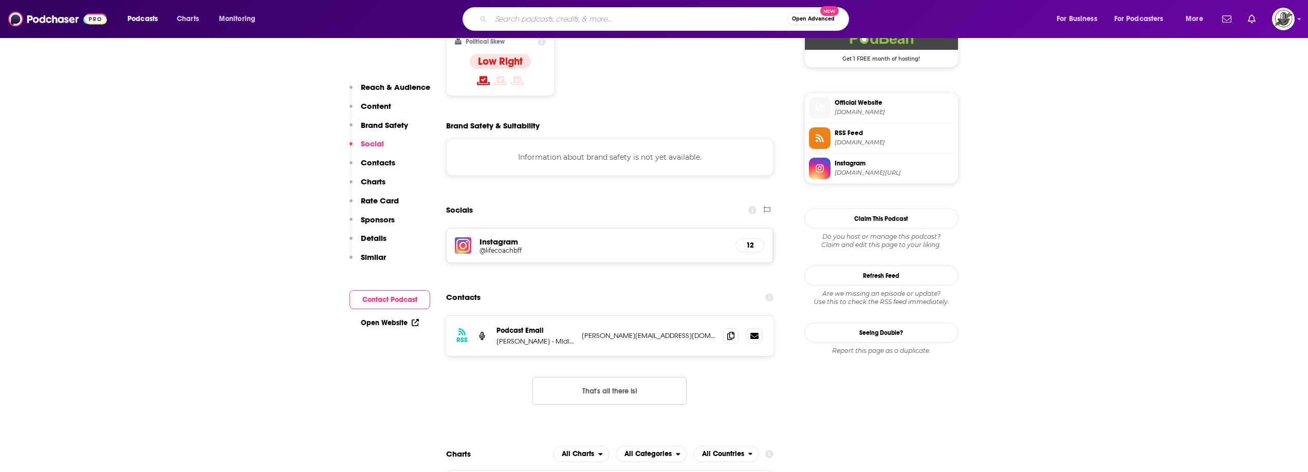
click at [613, 26] on input "Search podcasts, credits, & more..." at bounding box center [639, 19] width 297 height 16
paste input "Imperfect Mommying"
type input "Imperfect Mommying"
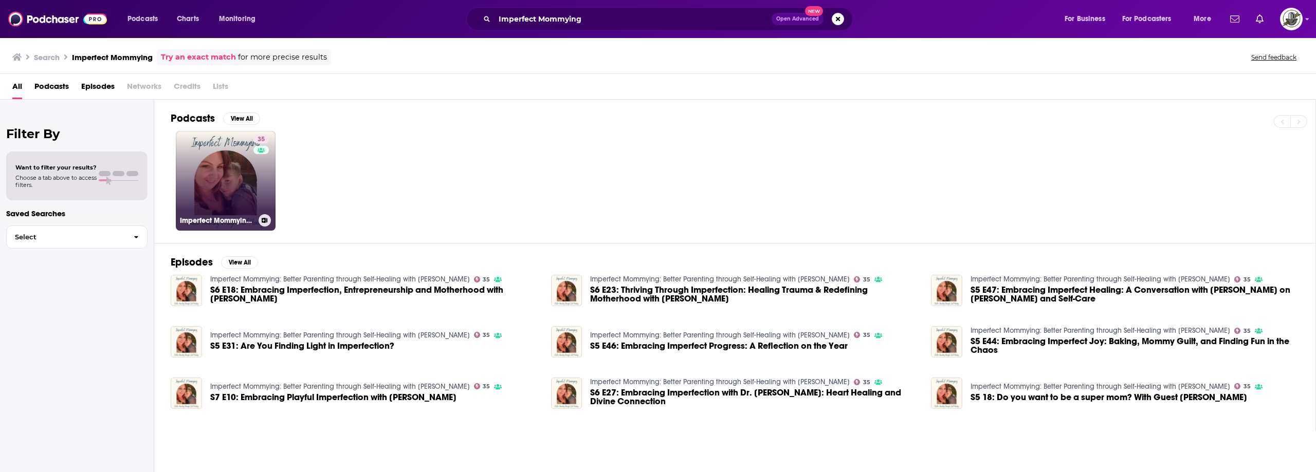
click at [230, 189] on link "35 Imperfect Mommying: Better Parenting through Self-Healing with [PERSON_NAME]" at bounding box center [226, 181] width 100 height 100
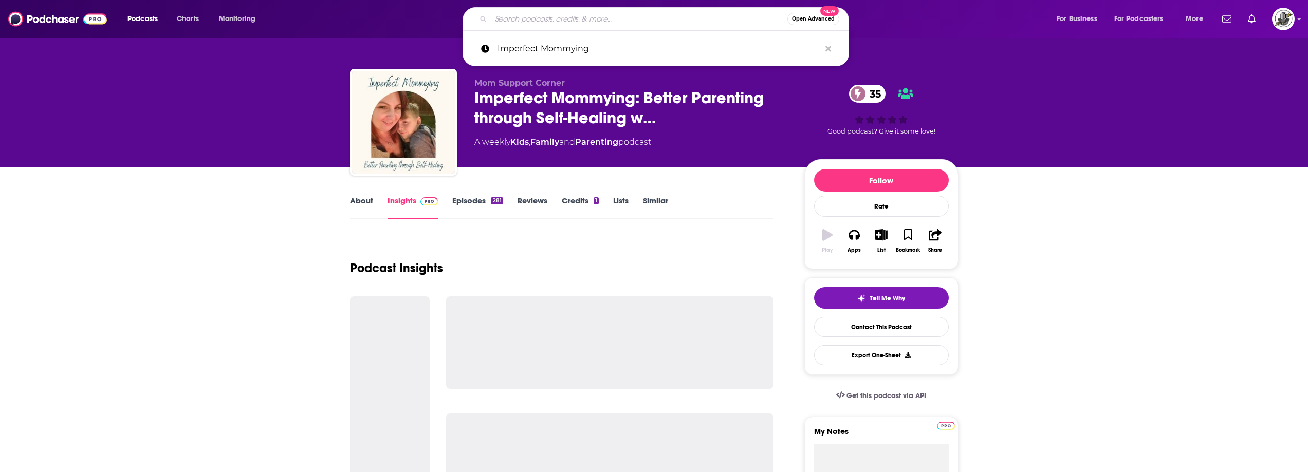
click at [628, 27] on input "Search podcasts, credits, & more..." at bounding box center [639, 19] width 297 height 16
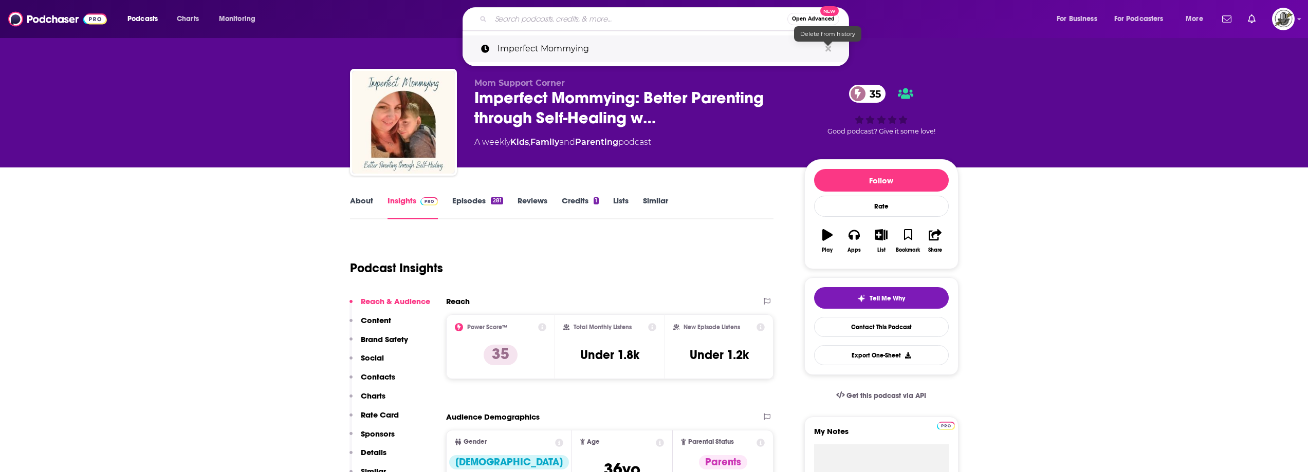
click at [830, 48] on icon "Search podcasts, credits, & more..." at bounding box center [829, 49] width 6 height 8
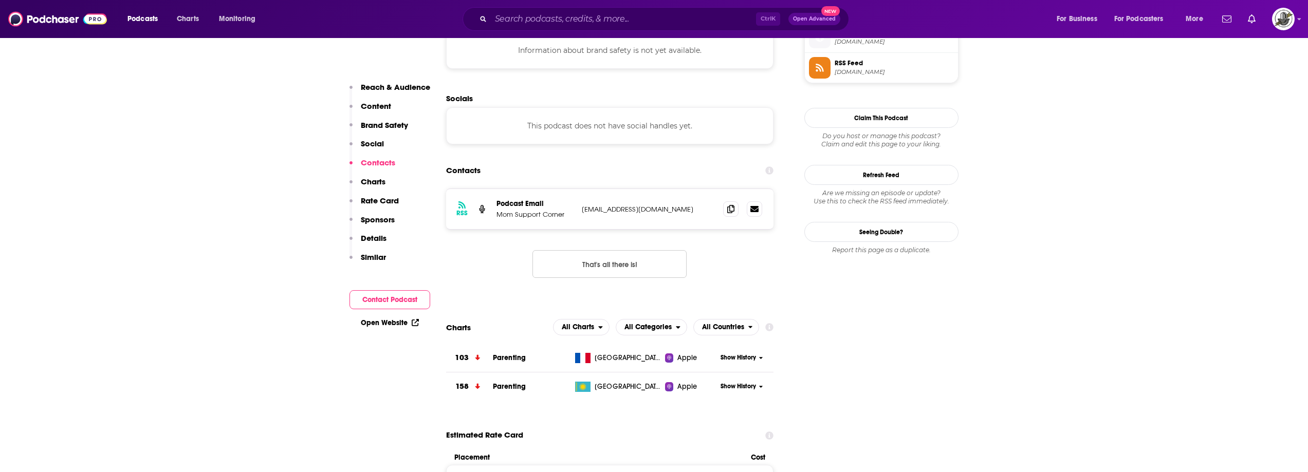
scroll to position [771, 0]
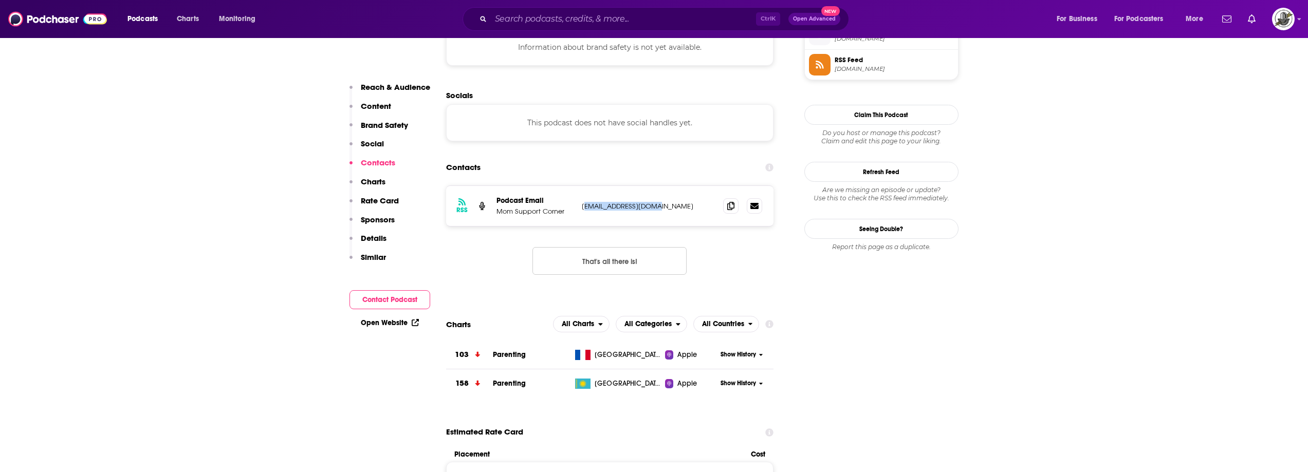
drag, startPoint x: 583, startPoint y: 208, endPoint x: 650, endPoint y: 207, distance: 67.9
click at [650, 207] on p "[EMAIL_ADDRESS][DOMAIN_NAME]" at bounding box center [649, 206] width 134 height 9
click at [628, 14] on input "Search podcasts, credits, & more..." at bounding box center [623, 19] width 265 height 16
paste input "Mama Work It Podcast"
type input "Mama Work It Podcast"
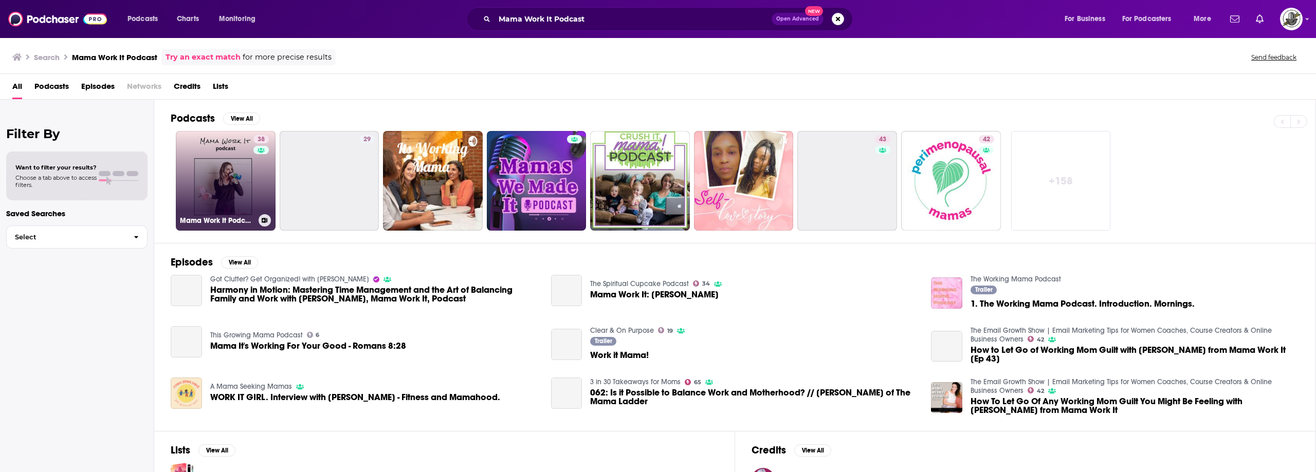
click at [258, 176] on div "38" at bounding box center [262, 174] width 18 height 79
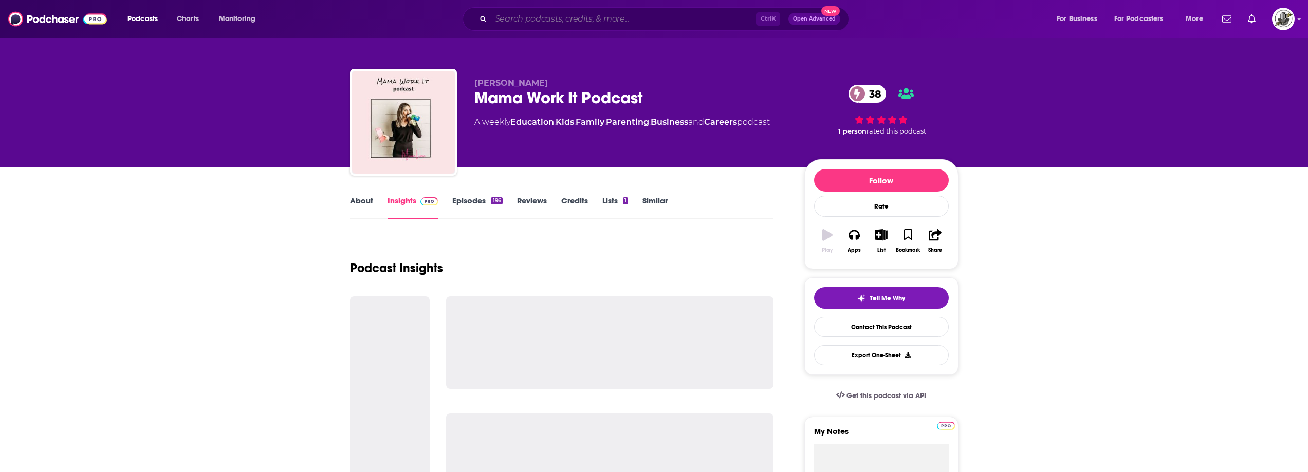
click at [667, 15] on input "Search podcasts, credits, & more..." at bounding box center [623, 19] width 265 height 16
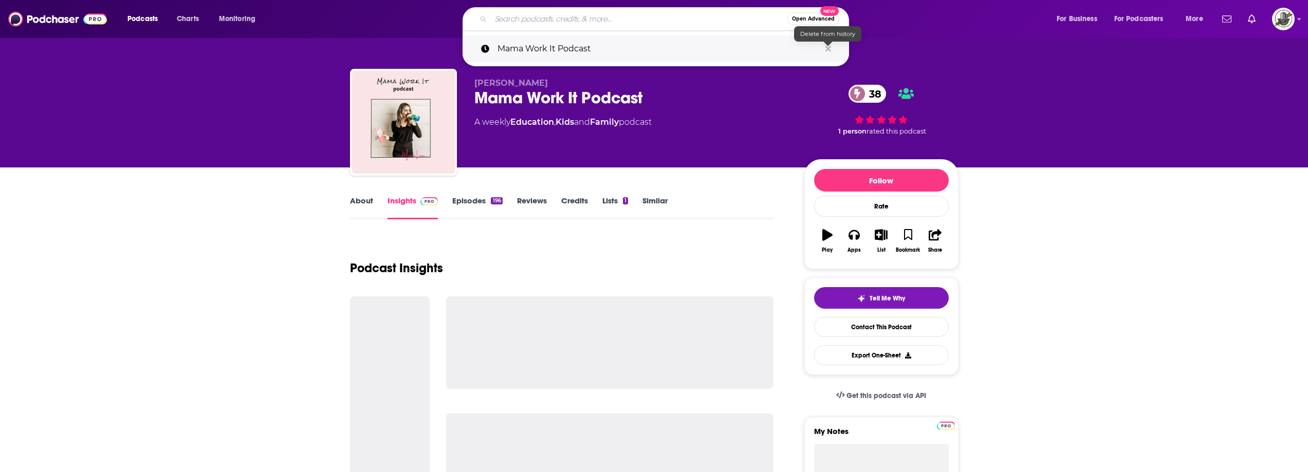
click at [830, 49] on icon "Search podcasts, credits, & more..." at bounding box center [829, 49] width 6 height 8
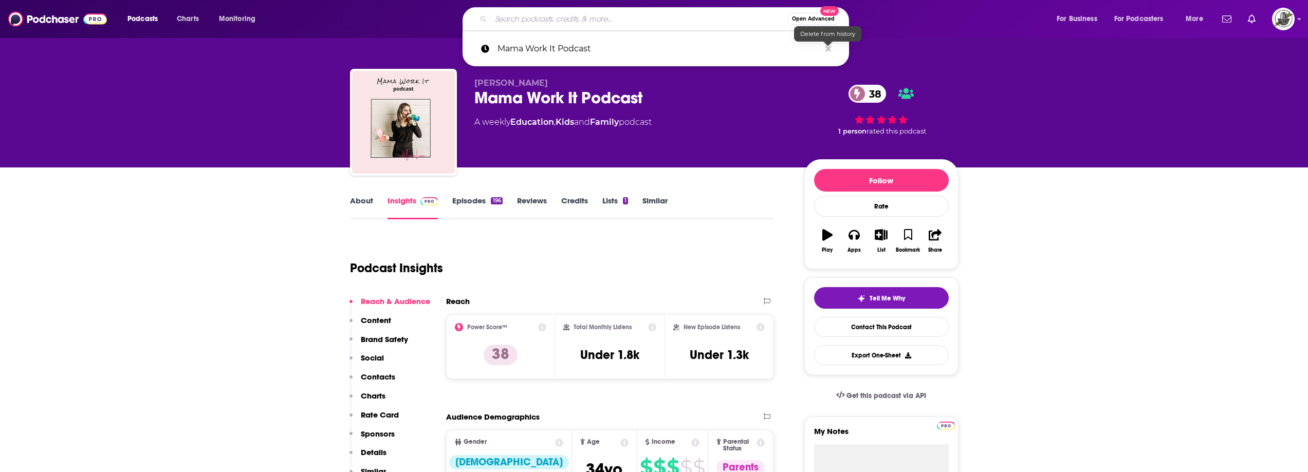
drag, startPoint x: 733, startPoint y: 95, endPoint x: 720, endPoint y: 97, distance: 12.9
click at [733, 96] on div "Mama Work It Podcast 38" at bounding box center [632, 98] width 314 height 20
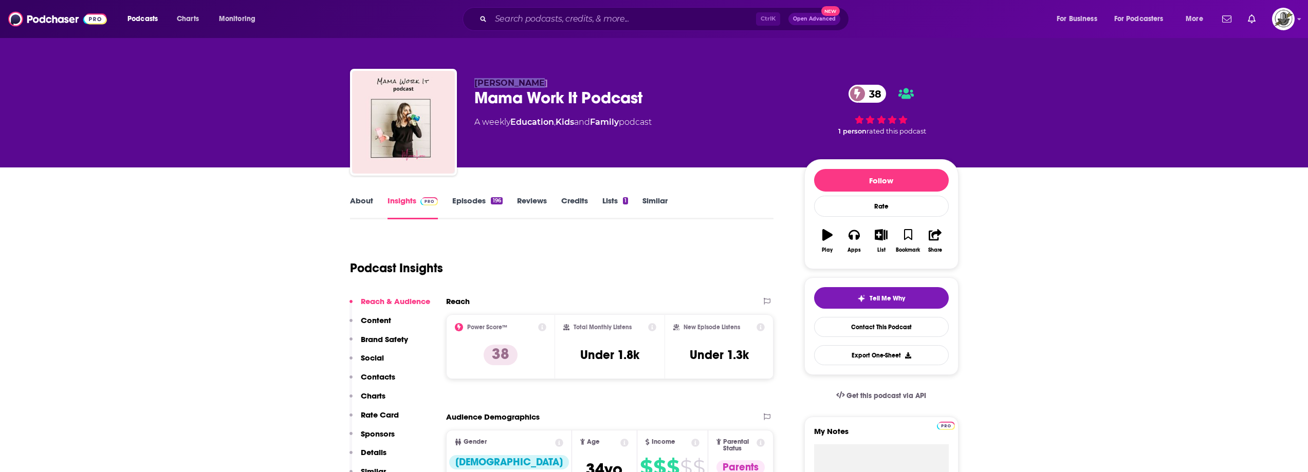
drag, startPoint x: 485, startPoint y: 83, endPoint x: 476, endPoint y: 83, distance: 8.8
click at [476, 83] on p "[PERSON_NAME]" at bounding box center [632, 83] width 314 height 10
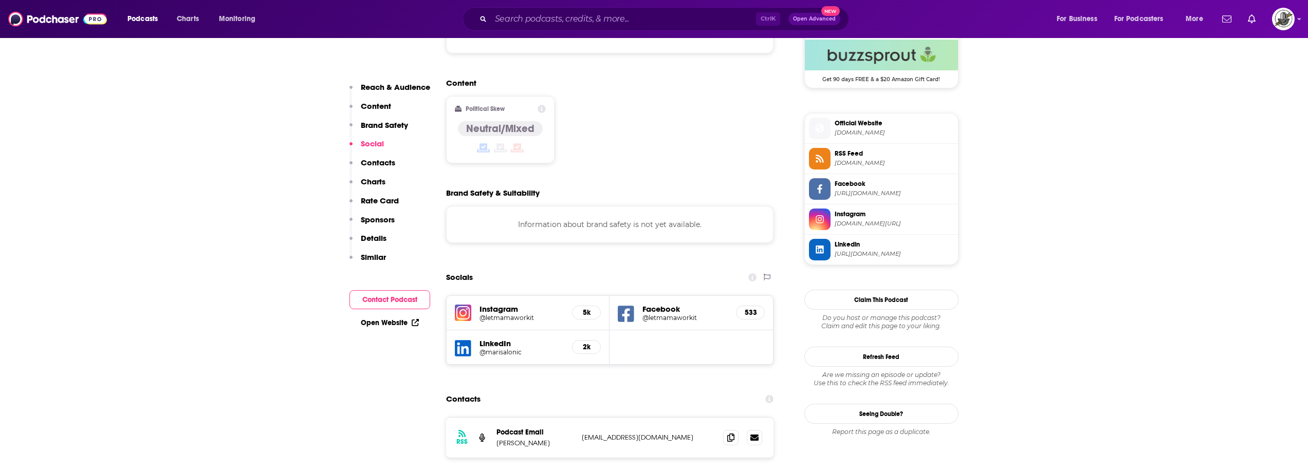
scroll to position [874, 0]
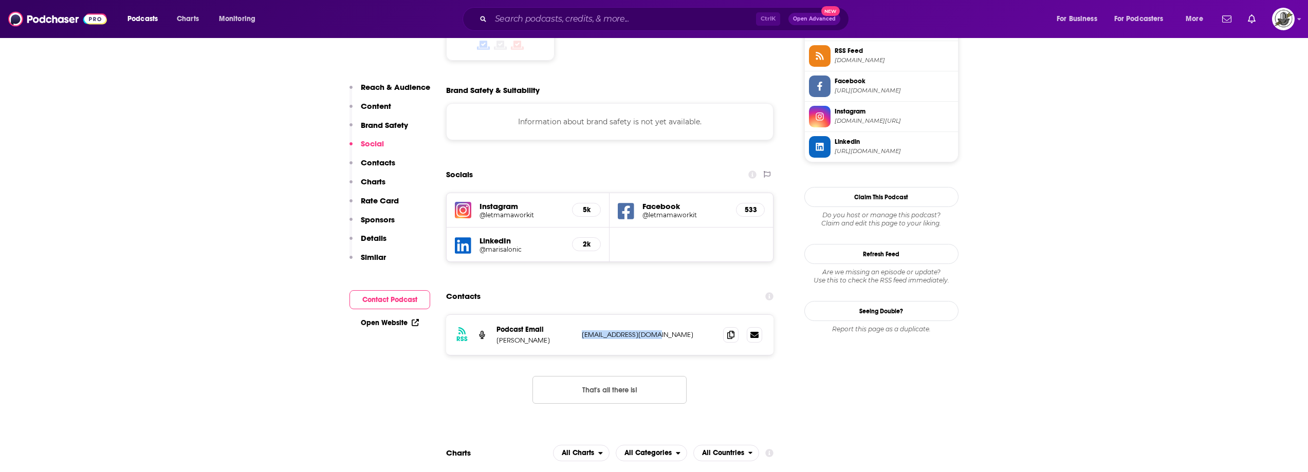
drag, startPoint x: 581, startPoint y: 296, endPoint x: 661, endPoint y: 295, distance: 79.7
click at [661, 331] on p "[EMAIL_ADDRESS][DOMAIN_NAME]" at bounding box center [649, 335] width 134 height 9
click at [617, 33] on div "Podcasts Charts Monitoring Ctrl K Open Advanced New For Business For Podcasters…" at bounding box center [654, 19] width 1308 height 38
paste input "The Faith-Full Mama"
type input "The Faith-Full Mama"
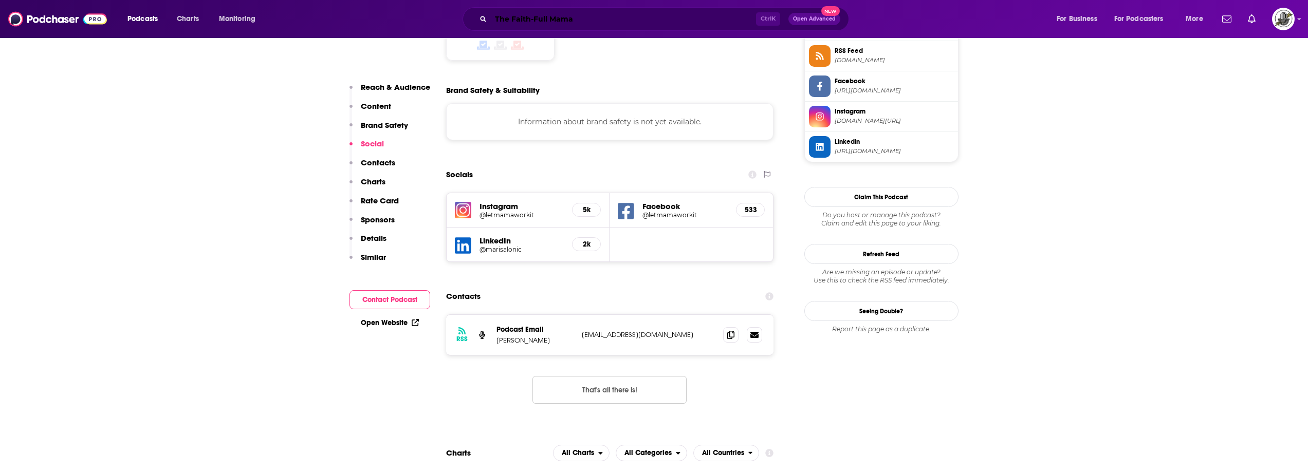
click at [611, 18] on input "The Faith-Full Mama" at bounding box center [623, 19] width 265 height 16
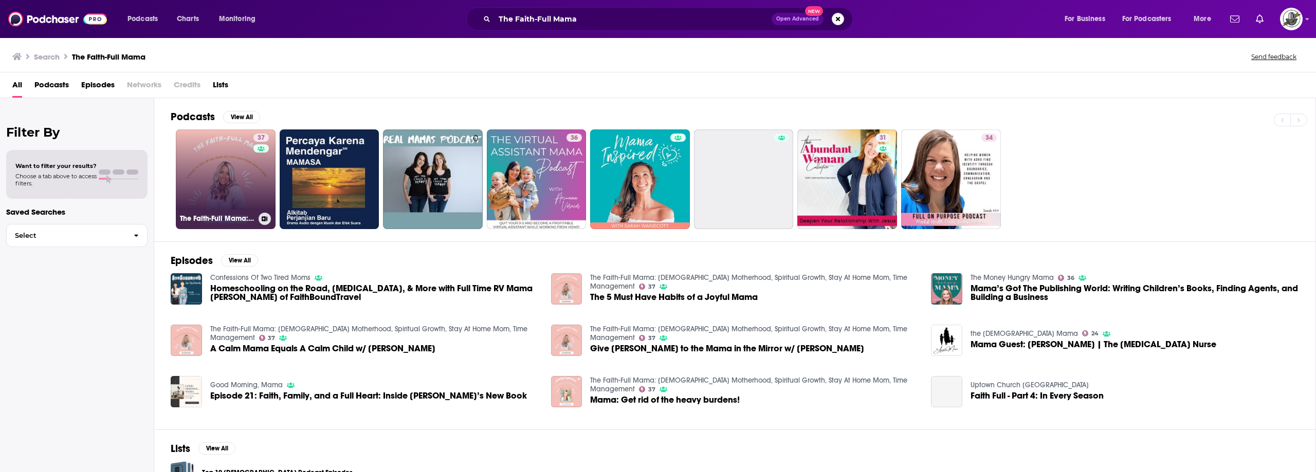
click at [248, 188] on link "37 The Faith-Full Mama: [DEMOGRAPHIC_DATA] Motherhood, Spiritual Growth, Stay A…" at bounding box center [226, 180] width 100 height 100
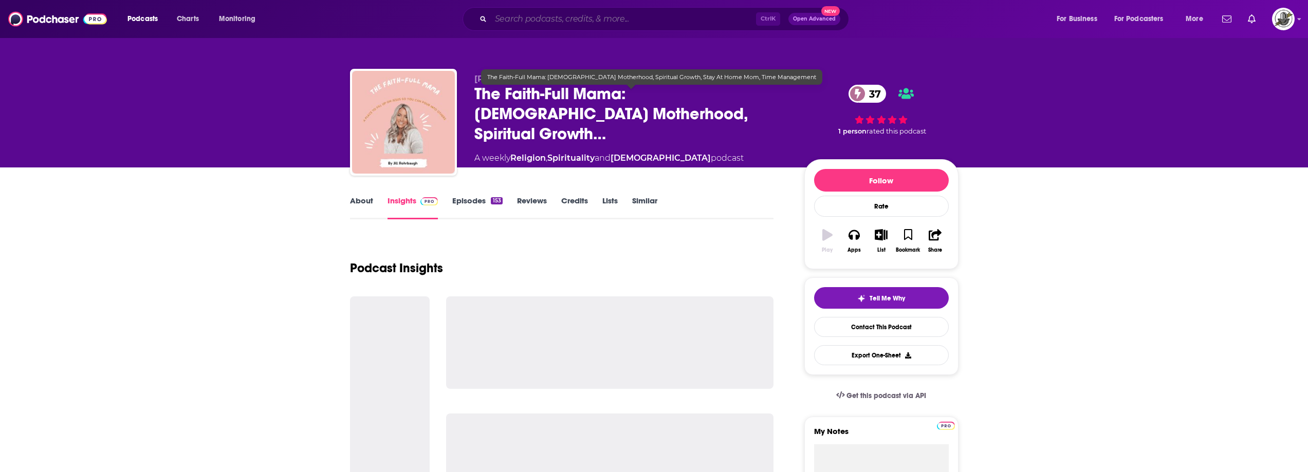
click at [654, 22] on input "Search podcasts, credits, & more..." at bounding box center [623, 19] width 265 height 16
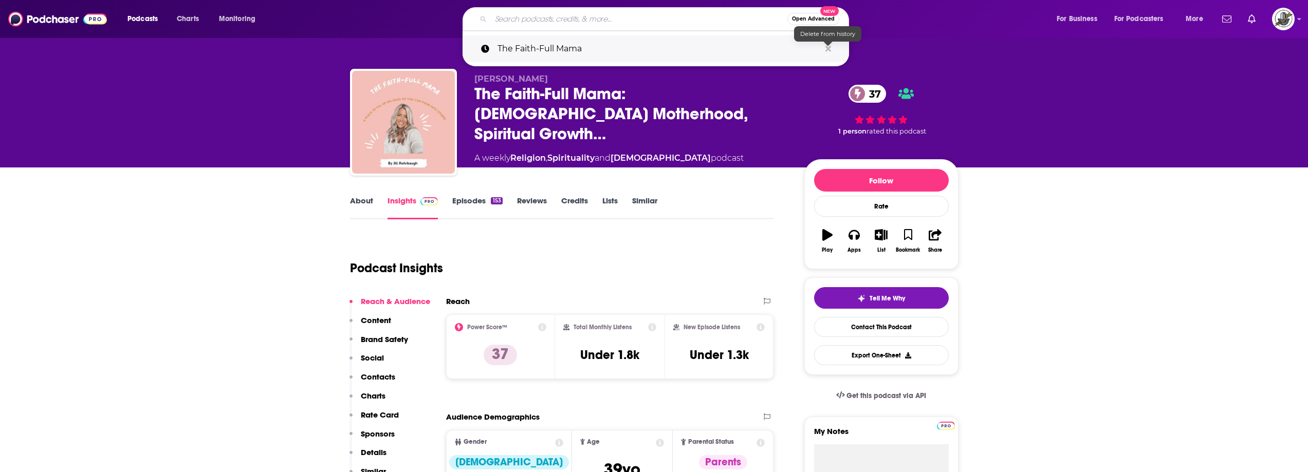
click at [829, 49] on icon "Search podcasts, credits, & more..." at bounding box center [829, 49] width 6 height 6
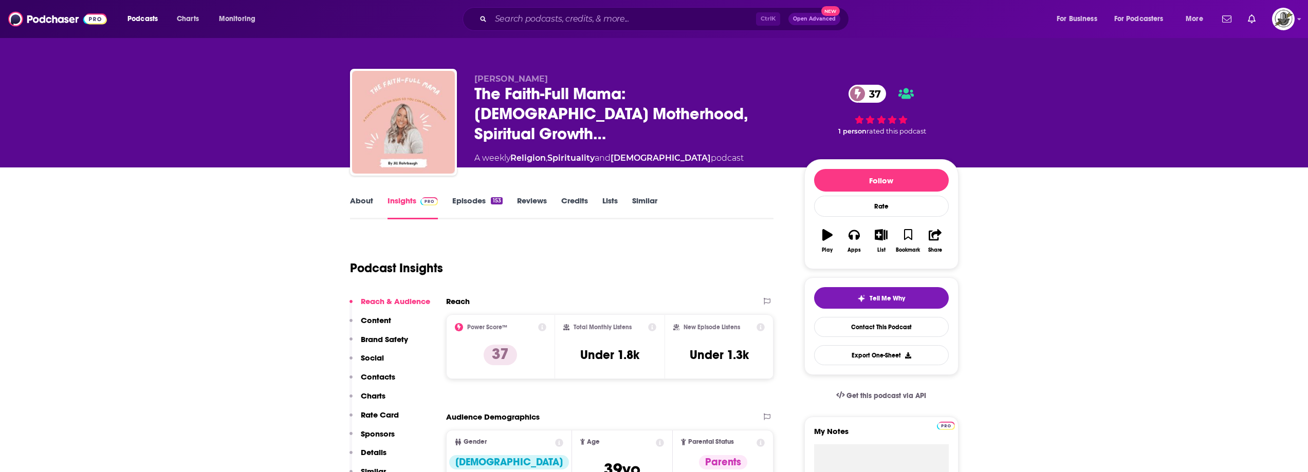
drag, startPoint x: 470, startPoint y: 82, endPoint x: 545, endPoint y: 83, distance: 74.6
click at [545, 83] on div "[PERSON_NAME] The Faith-Full Mama: [DEMOGRAPHIC_DATA] Motherhood, Spiritual Gro…" at bounding box center [654, 124] width 609 height 111
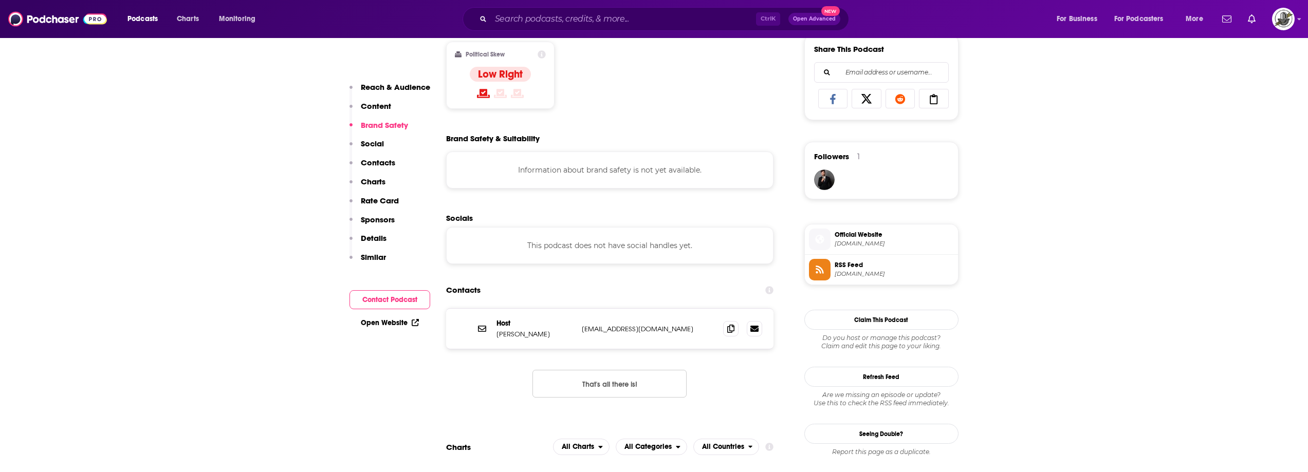
scroll to position [720, 0]
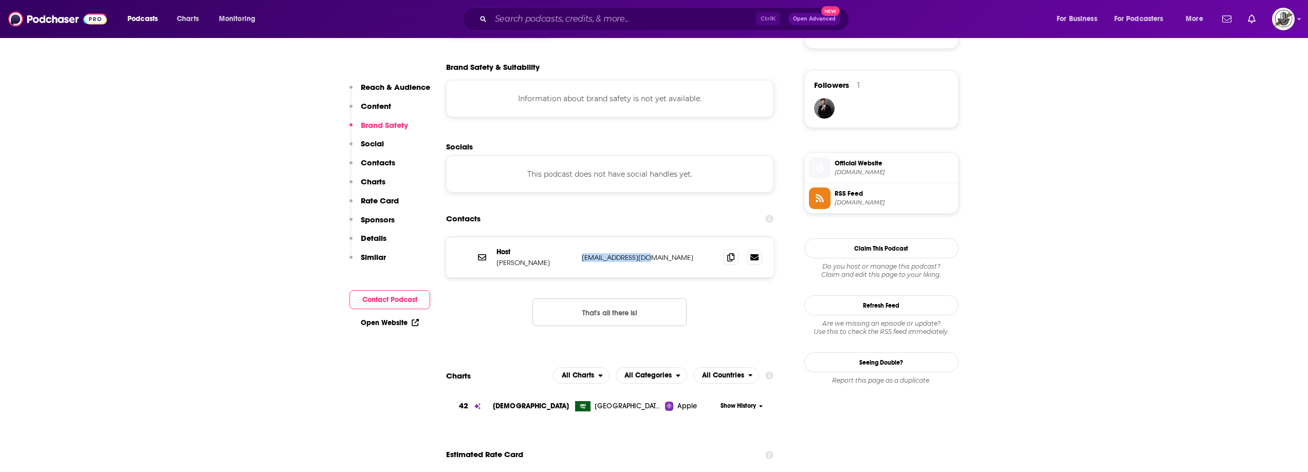
drag, startPoint x: 662, startPoint y: 257, endPoint x: 675, endPoint y: 256, distance: 12.4
click at [675, 256] on div "Host [PERSON_NAME] [EMAIL_ADDRESS][DOMAIN_NAME] [EMAIL_ADDRESS][DOMAIN_NAME]" at bounding box center [610, 258] width 328 height 40
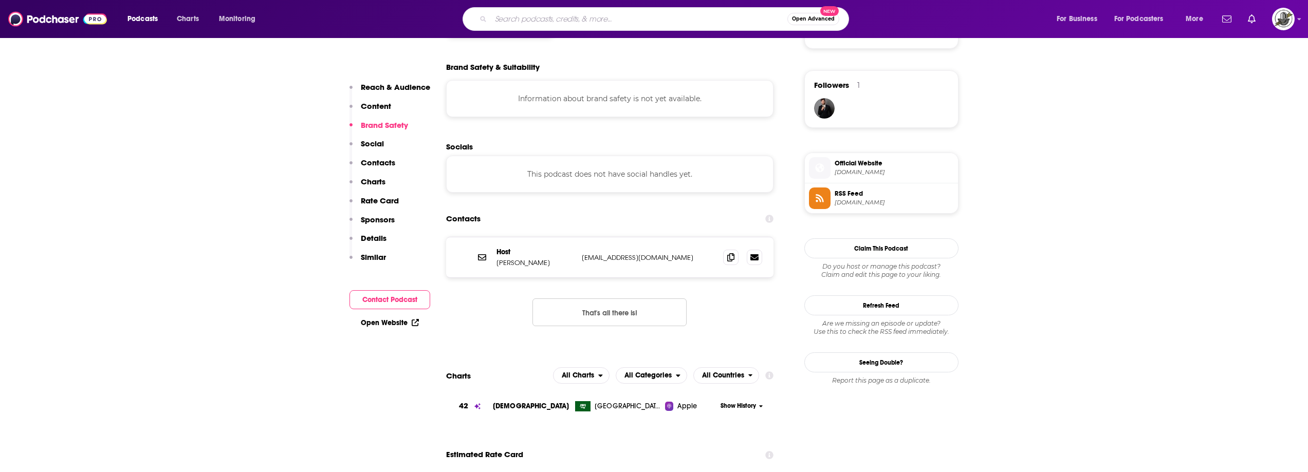
click at [621, 27] on input "Search podcasts, credits, & more..." at bounding box center [639, 19] width 297 height 16
paste input "The [MEDICAL_DATA] Mompreneur"
type input "The [MEDICAL_DATA] Mompreneur"
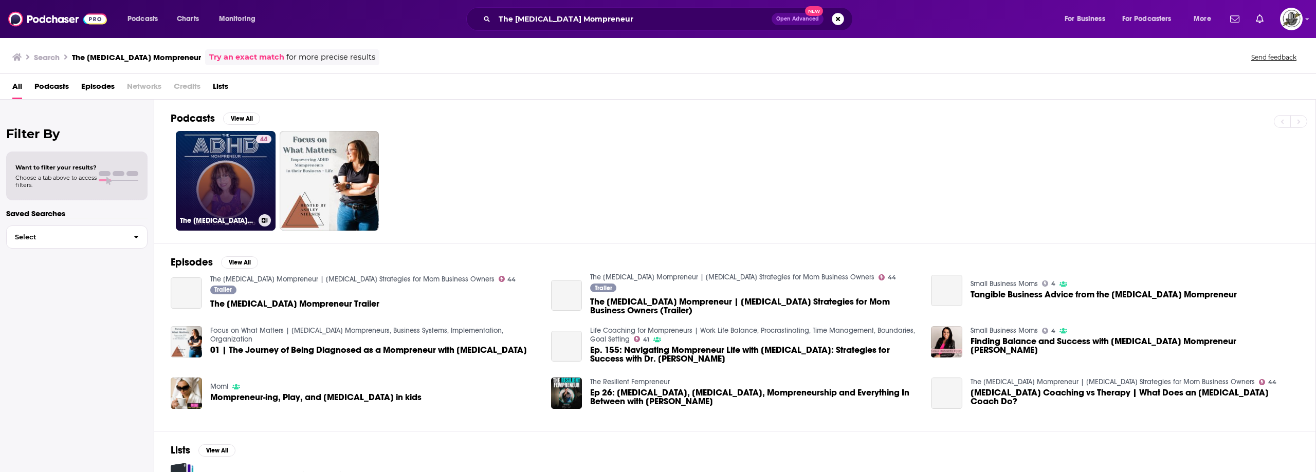
click at [249, 179] on link "44 The [MEDICAL_DATA] Mompreneur | [MEDICAL_DATA] Strategies for Mom Business O…" at bounding box center [226, 181] width 100 height 100
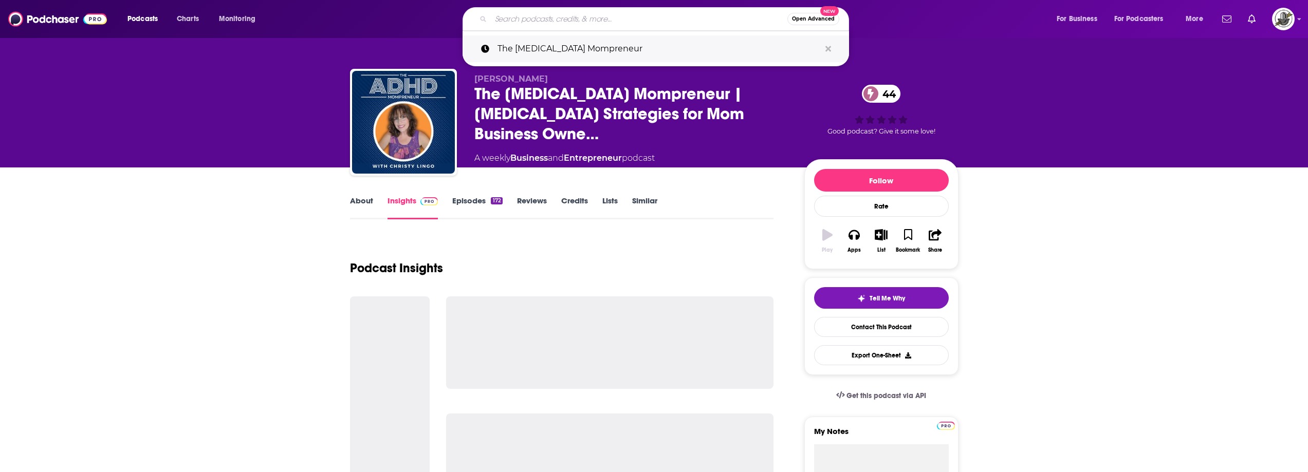
drag, startPoint x: 652, startPoint y: 16, endPoint x: 791, endPoint y: 39, distance: 141.1
click at [652, 16] on input "Search podcasts, credits, & more..." at bounding box center [639, 19] width 297 height 16
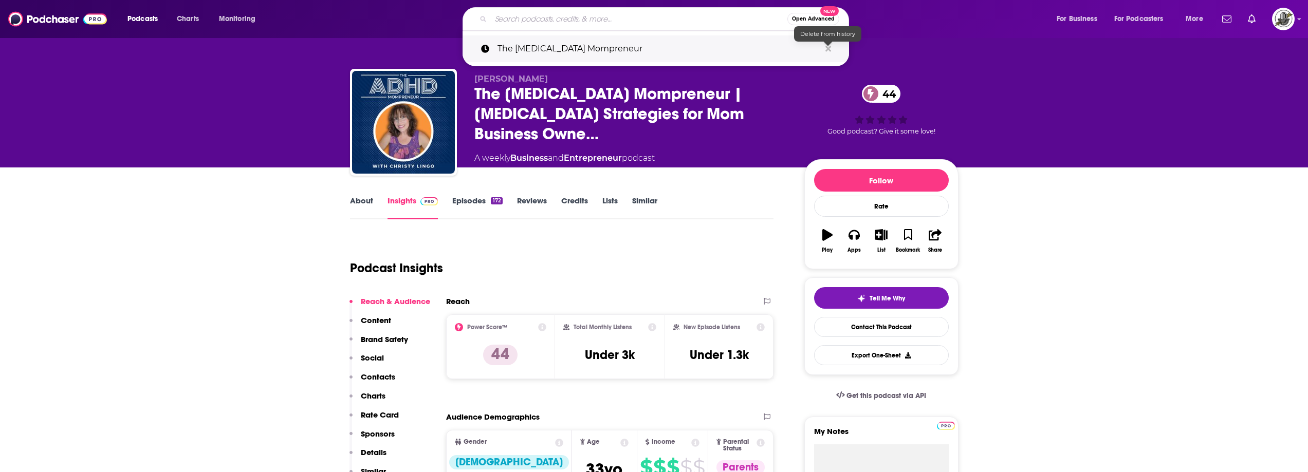
click at [829, 49] on icon "Search podcasts, credits, & more..." at bounding box center [829, 49] width 6 height 6
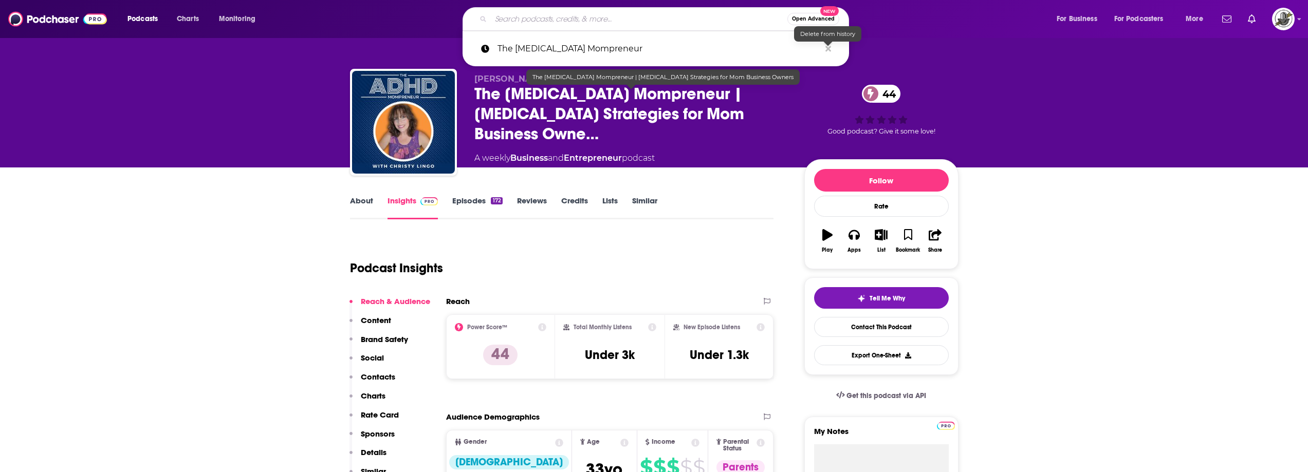
click at [763, 152] on div "A weekly Business and Entrepreneur podcast" at bounding box center [632, 158] width 314 height 12
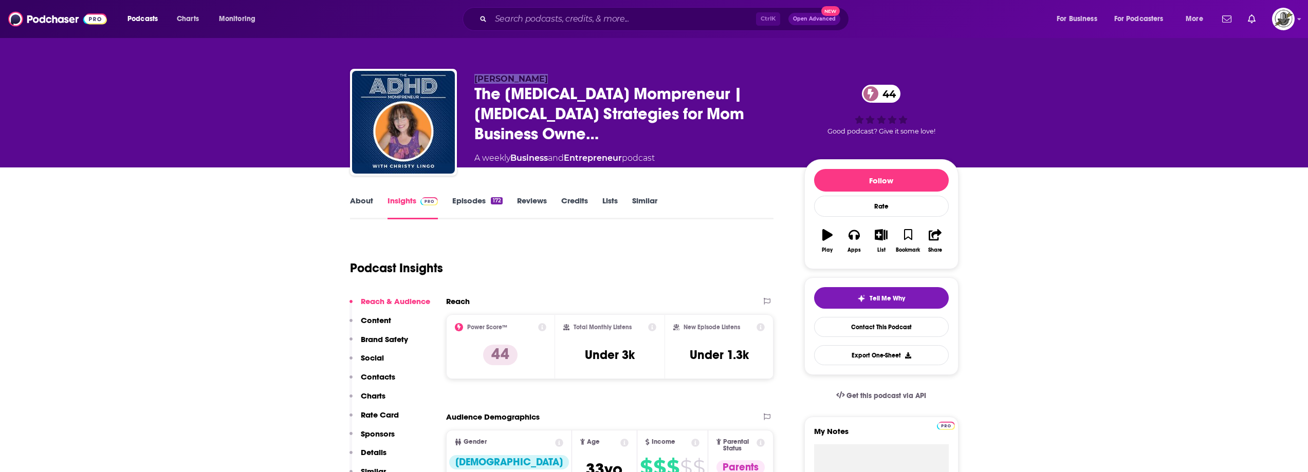
drag, startPoint x: 523, startPoint y: 86, endPoint x: 550, endPoint y: 85, distance: 26.8
click at [550, 85] on div "[PERSON_NAME] The [MEDICAL_DATA] Mompreneur | [MEDICAL_DATA] Strategies for Mom…" at bounding box center [654, 124] width 609 height 111
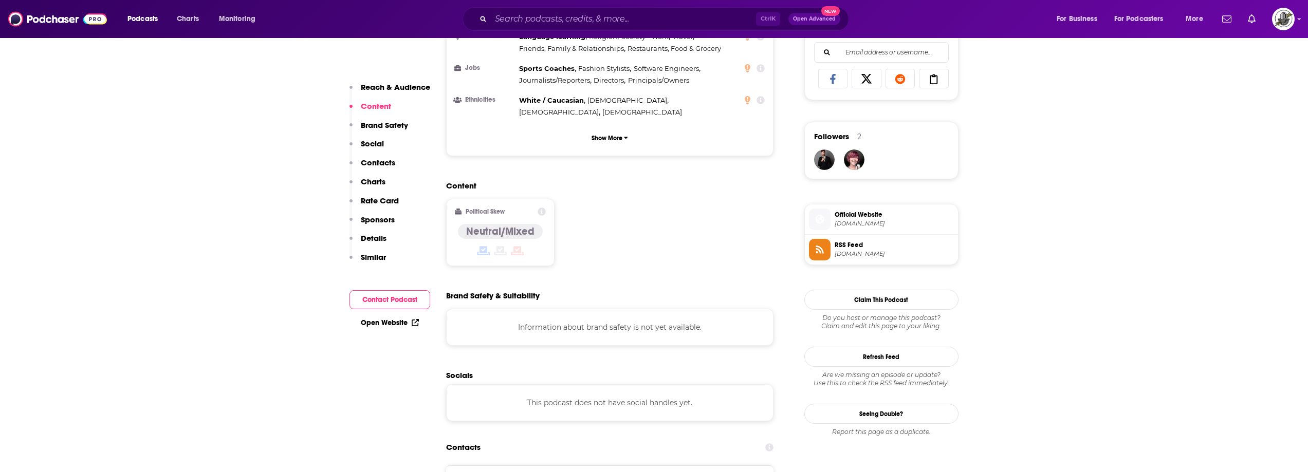
scroll to position [771, 0]
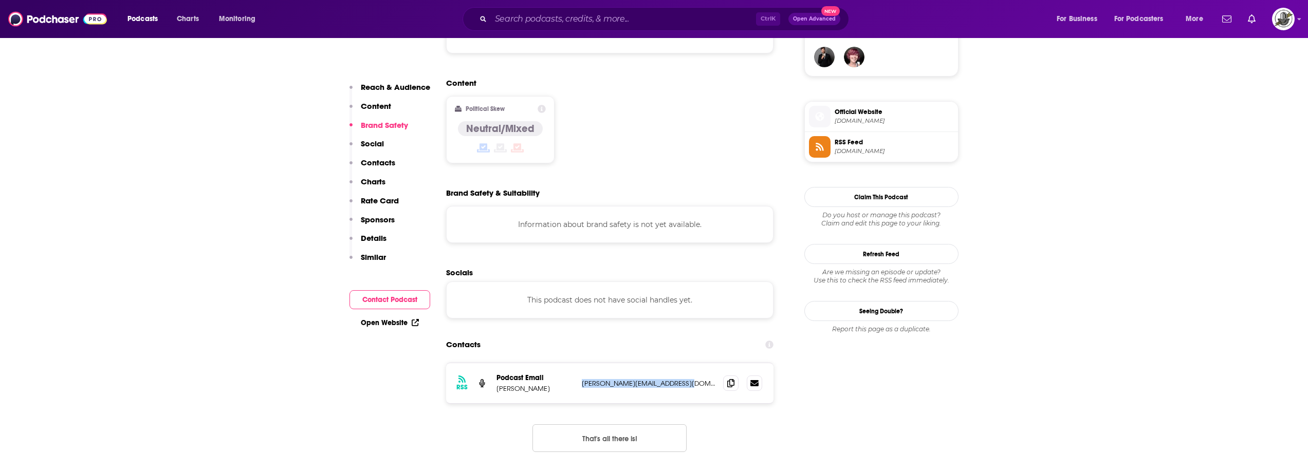
drag, startPoint x: 577, startPoint y: 334, endPoint x: 693, endPoint y: 336, distance: 115.7
click at [693, 363] on div "RSS Podcast Email [PERSON_NAME] [PERSON_NAME][EMAIL_ADDRESS][DOMAIN_NAME] [PERS…" at bounding box center [610, 383] width 328 height 40
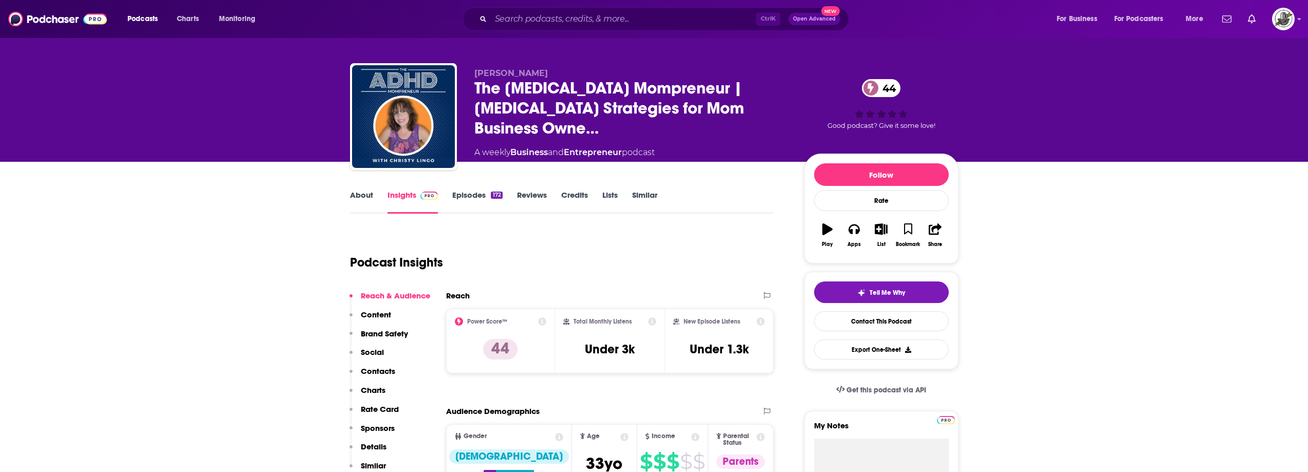
scroll to position [0, 0]
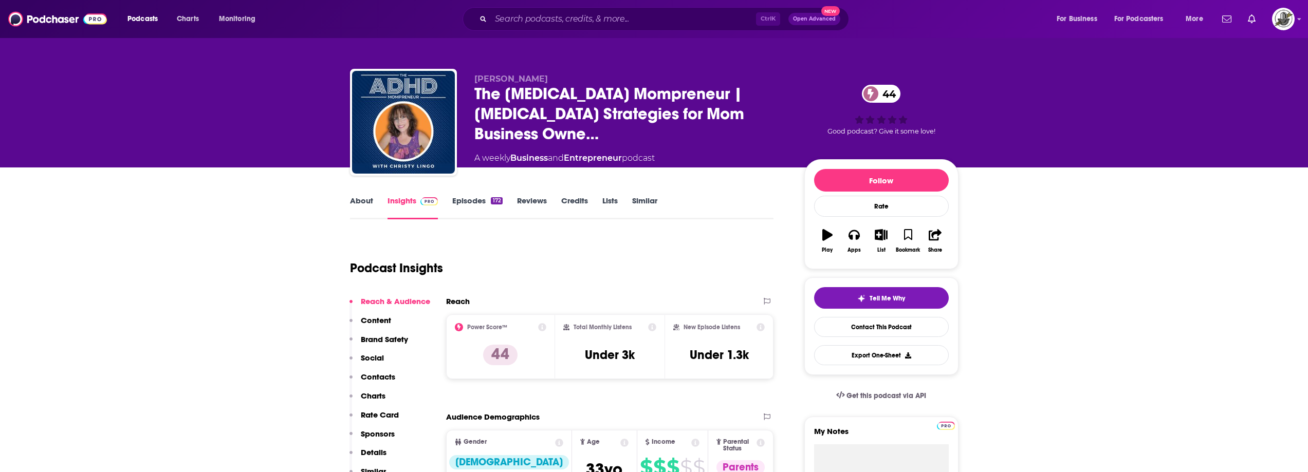
click at [618, 246] on div "Podcast Insights" at bounding box center [558, 262] width 416 height 52
drag, startPoint x: 476, startPoint y: 82, endPoint x: 561, endPoint y: 80, distance: 85.9
click at [561, 80] on p "[PERSON_NAME]" at bounding box center [632, 79] width 314 height 10
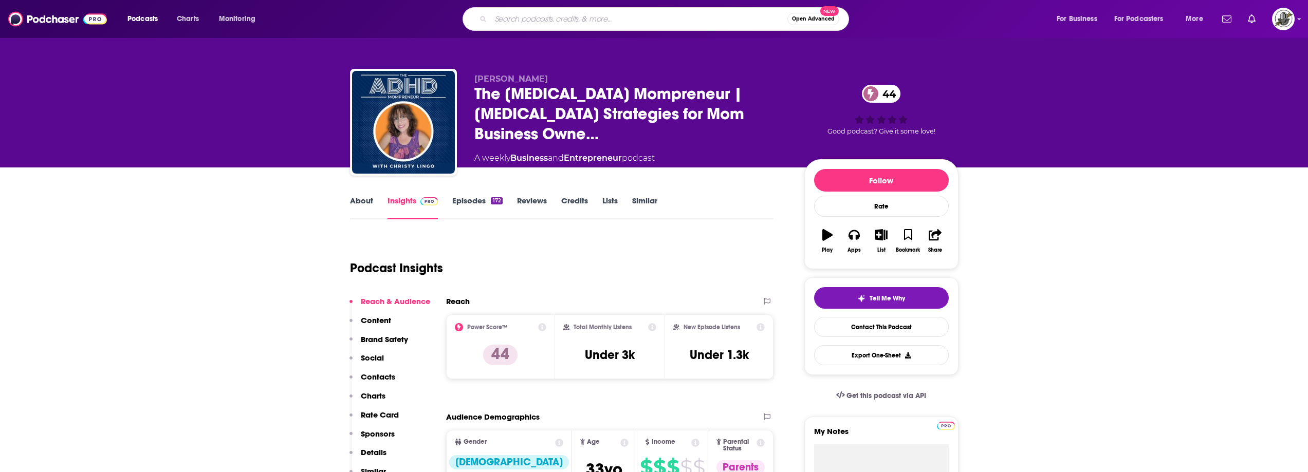
click at [620, 24] on input "Search podcasts, credits, & more..." at bounding box center [639, 19] width 297 height 16
paste input "That's Total Mom Sense"
type input "That's Total Mom Sense"
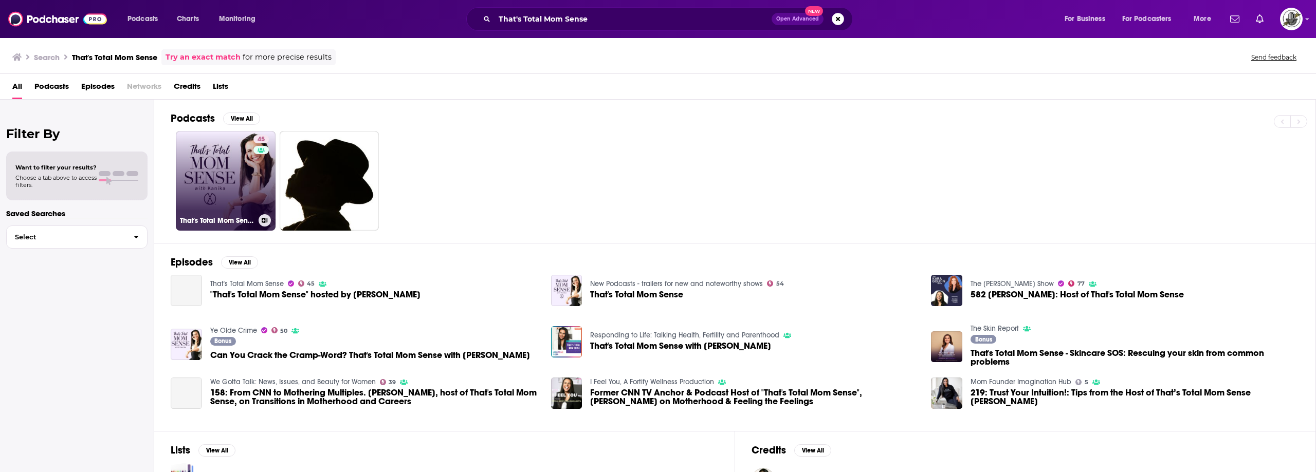
click at [238, 174] on link "45 That's Total Mom Sense" at bounding box center [226, 181] width 100 height 100
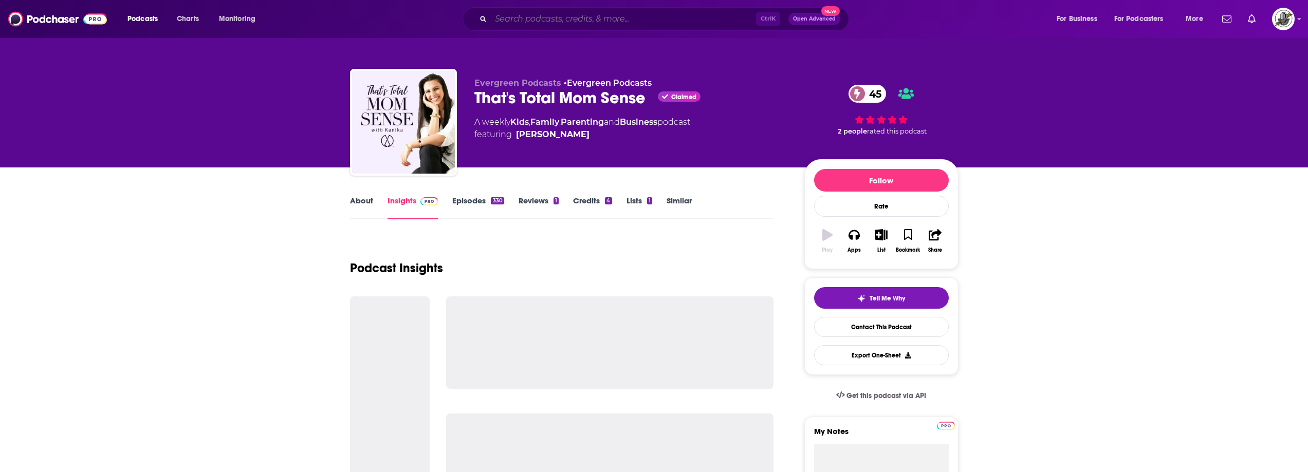
click at [610, 20] on input "Search podcasts, credits, & more..." at bounding box center [623, 19] width 265 height 16
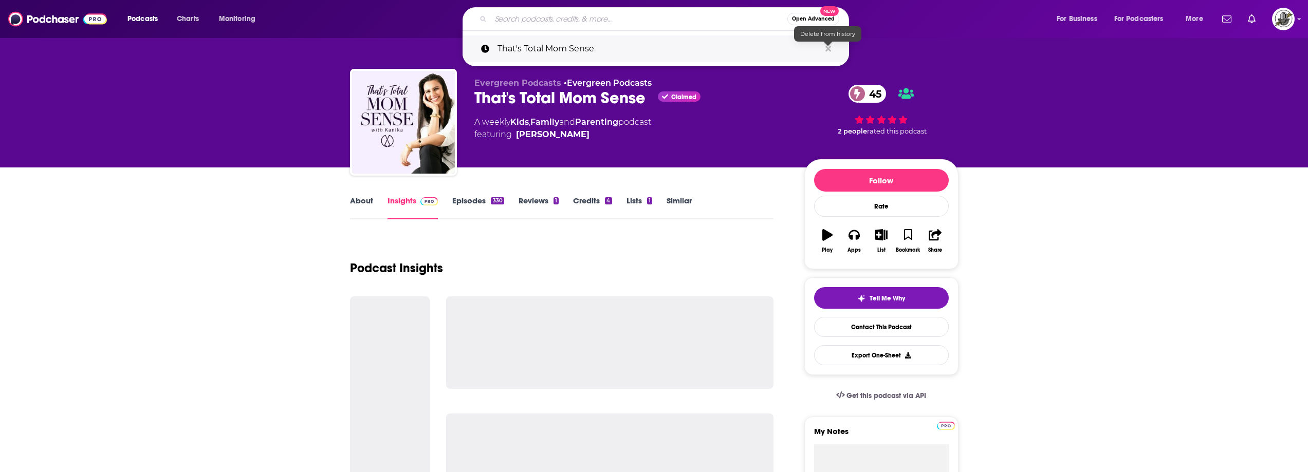
click at [828, 49] on icon "Search podcasts, credits, & more..." at bounding box center [829, 49] width 6 height 6
click at [754, 207] on div "About Insights Episodes 330 Reviews 1 Credits 4 Lists 1 Similar" at bounding box center [562, 206] width 424 height 25
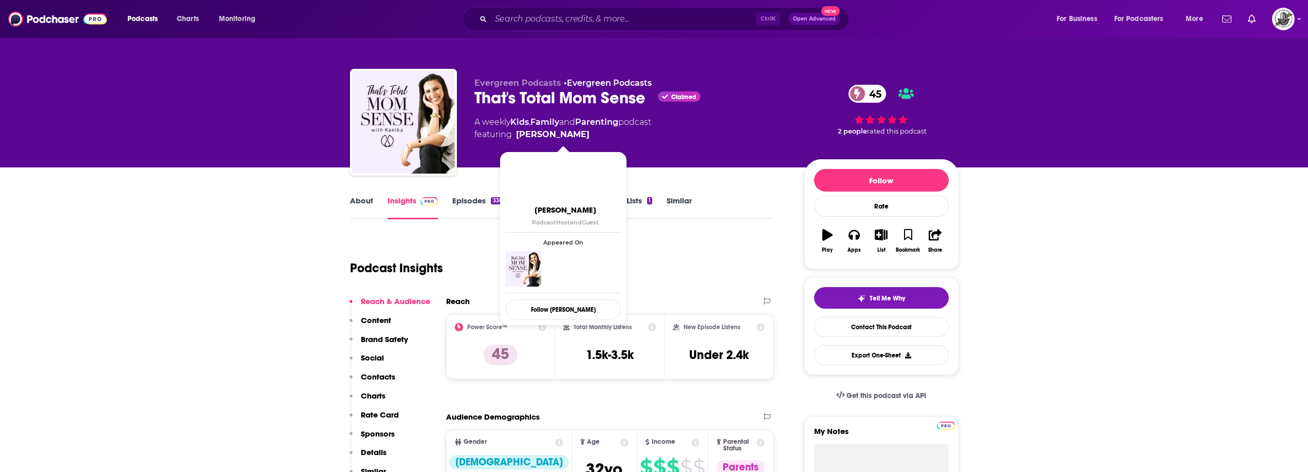
drag, startPoint x: 621, startPoint y: 132, endPoint x: 525, endPoint y: 135, distance: 95.7
click at [525, 135] on span "featuring [PERSON_NAME]" at bounding box center [563, 135] width 177 height 12
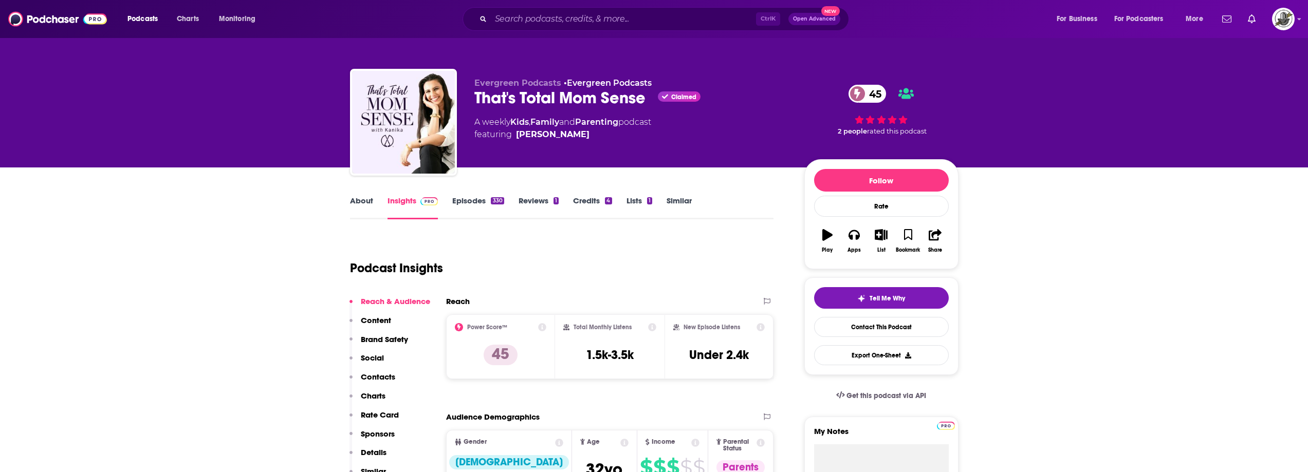
click at [645, 135] on span "featuring [PERSON_NAME]" at bounding box center [563, 135] width 177 height 12
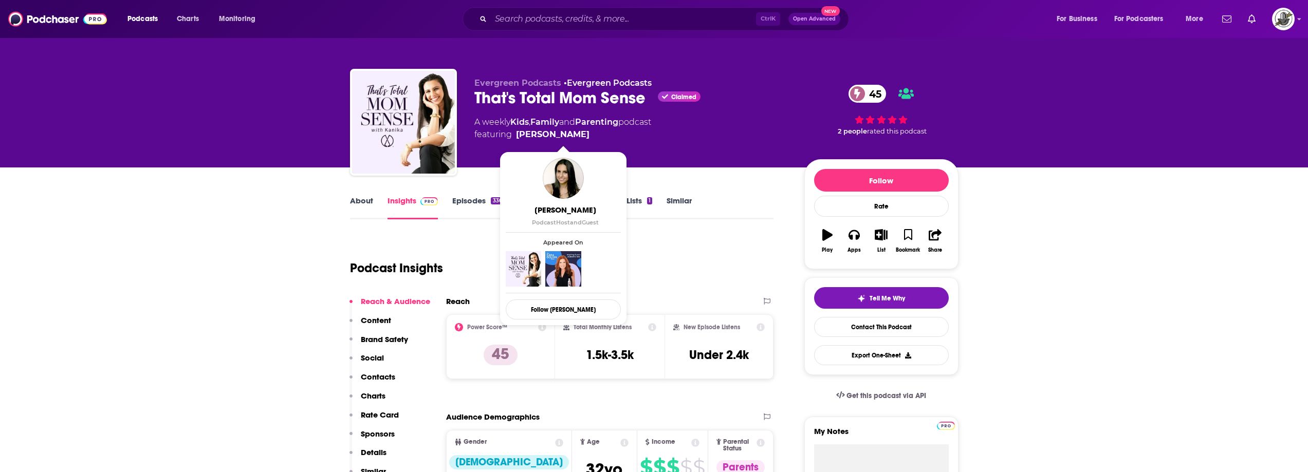
click at [610, 132] on span "featuring [PERSON_NAME]" at bounding box center [563, 135] width 177 height 12
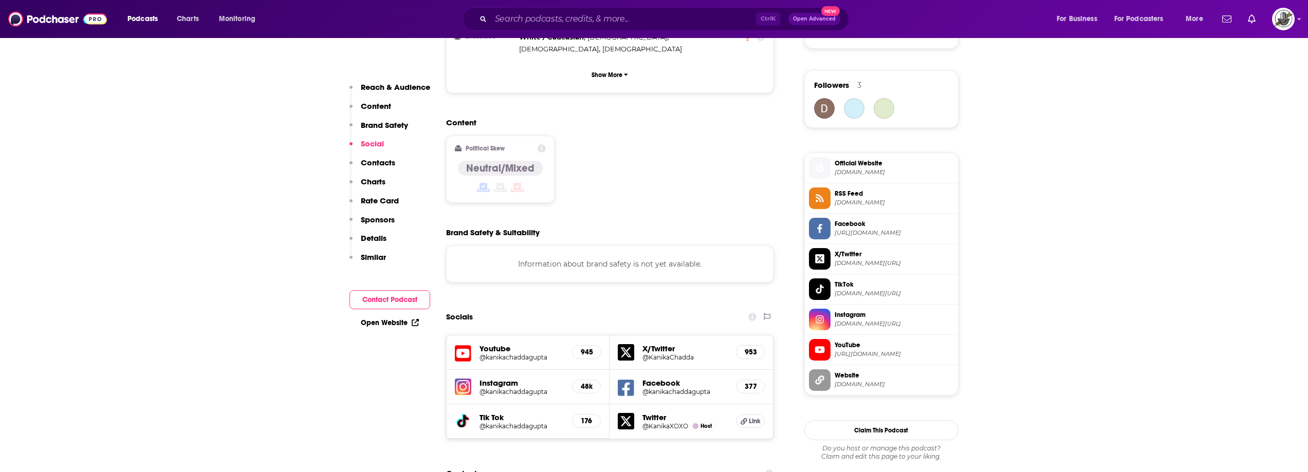
scroll to position [977, 0]
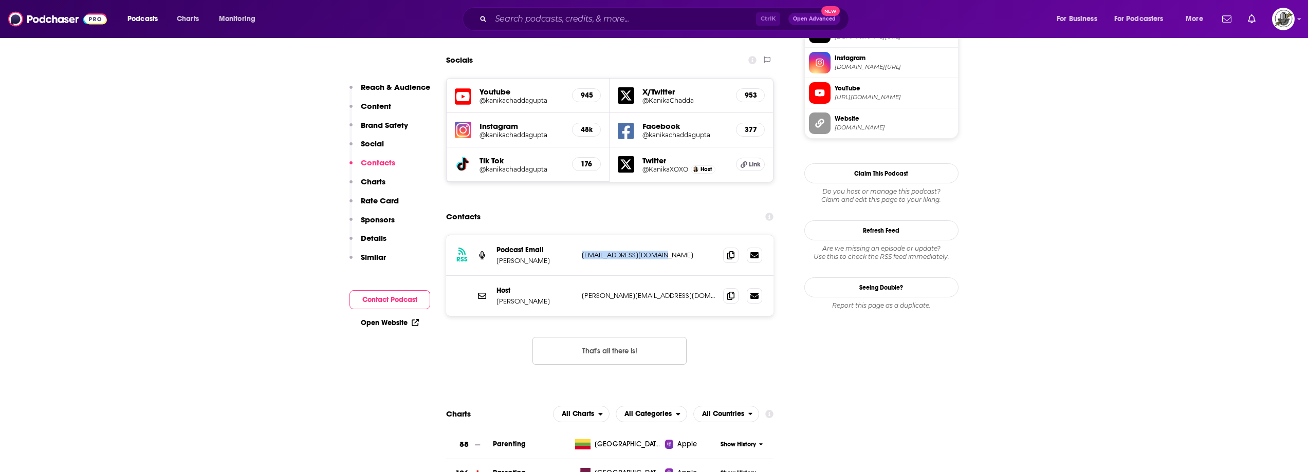
drag, startPoint x: 580, startPoint y: 227, endPoint x: 675, endPoint y: 227, distance: 94.6
click at [675, 235] on div "RSS Podcast Email [PERSON_NAME] [EMAIL_ADDRESS][DOMAIN_NAME] [EMAIL_ADDRESS][DO…" at bounding box center [610, 255] width 328 height 41
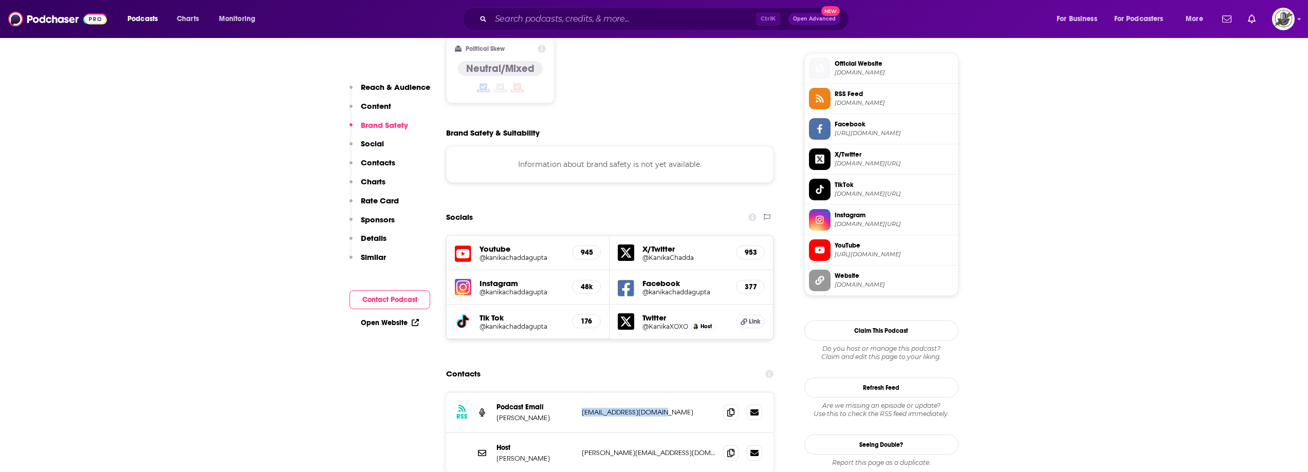
scroll to position [874, 0]
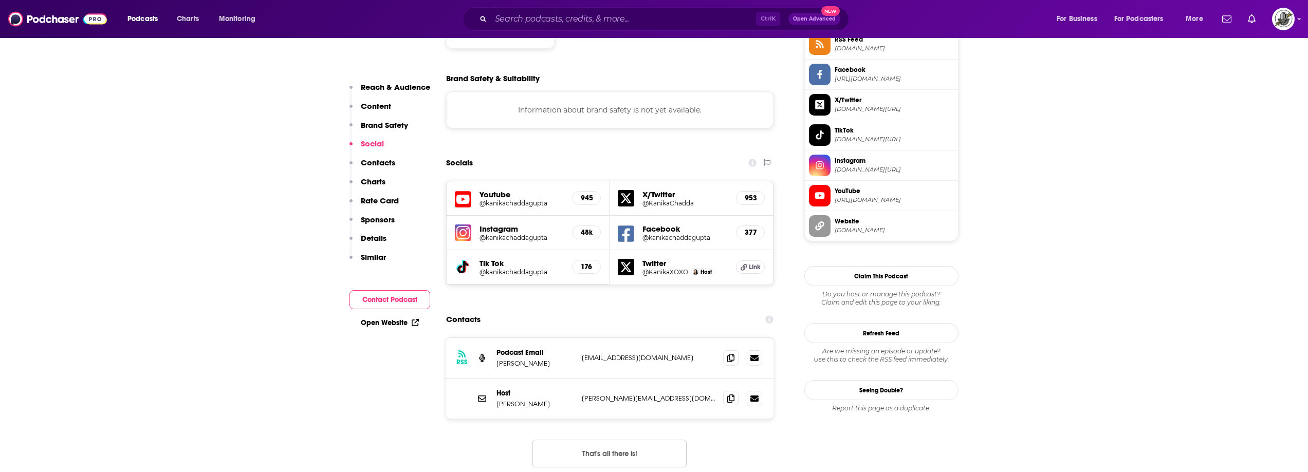
click at [648, 9] on div "Ctrl K Open Advanced New" at bounding box center [656, 19] width 387 height 24
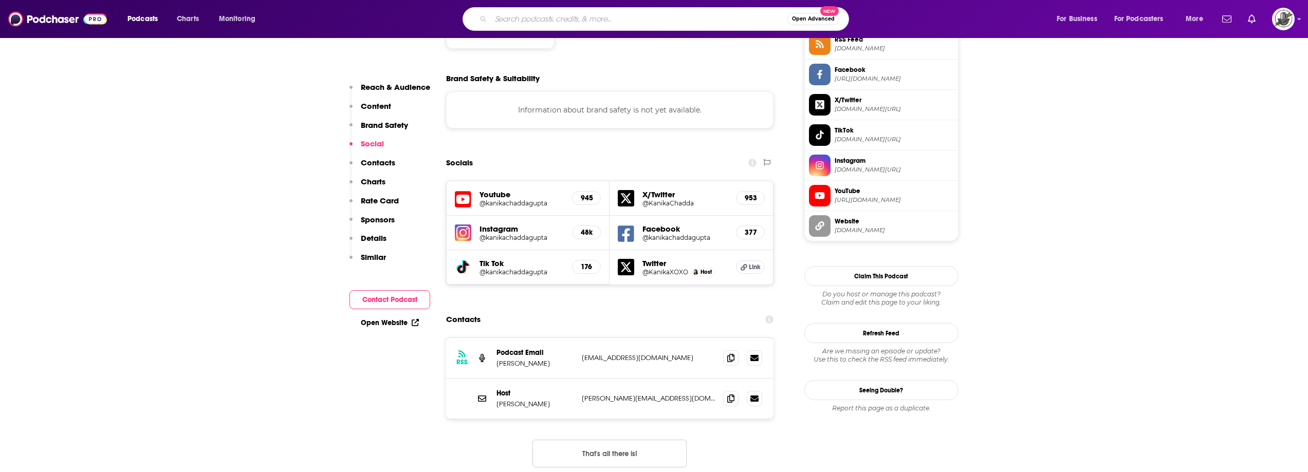
click at [647, 16] on input "Search podcasts, credits, & more..." at bounding box center [639, 19] width 297 height 16
paste input "[PERSON_NAME][EMAIL_ADDRESS][DOMAIN_NAME]"
paste input "[EMAIL_ADDRESS][DOMAIN_NAME]"
type input "[PERSON_NAME][EMAIL_ADDRESS][DOMAIN_NAME] [EMAIL_ADDRESS][DOMAIN_NAME]"
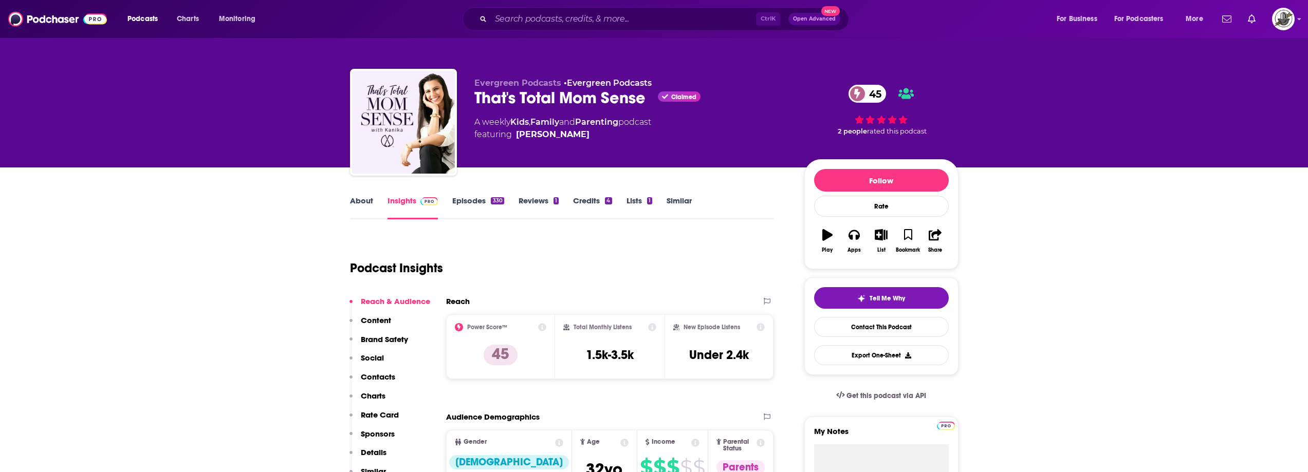
click at [632, 9] on div "Ctrl K Open Advanced New" at bounding box center [656, 19] width 387 height 24
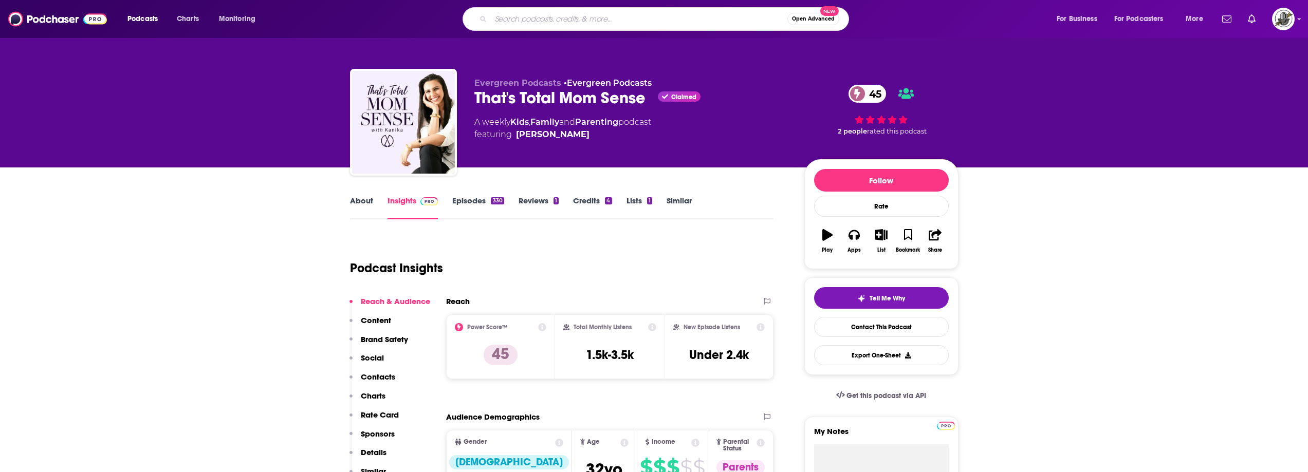
paste input "Just Ask Your Mom"
click at [628, 17] on input "Search podcasts, credits, & more..." at bounding box center [639, 19] width 297 height 16
type input "Just Ask Your Mom"
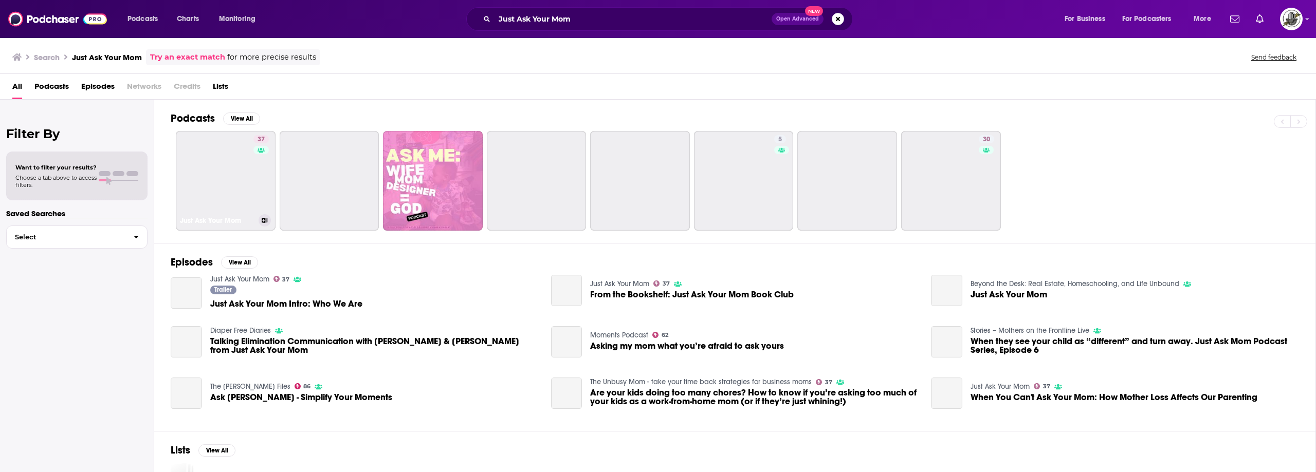
click at [238, 185] on link "37 Just Ask Your Mom" at bounding box center [226, 181] width 100 height 100
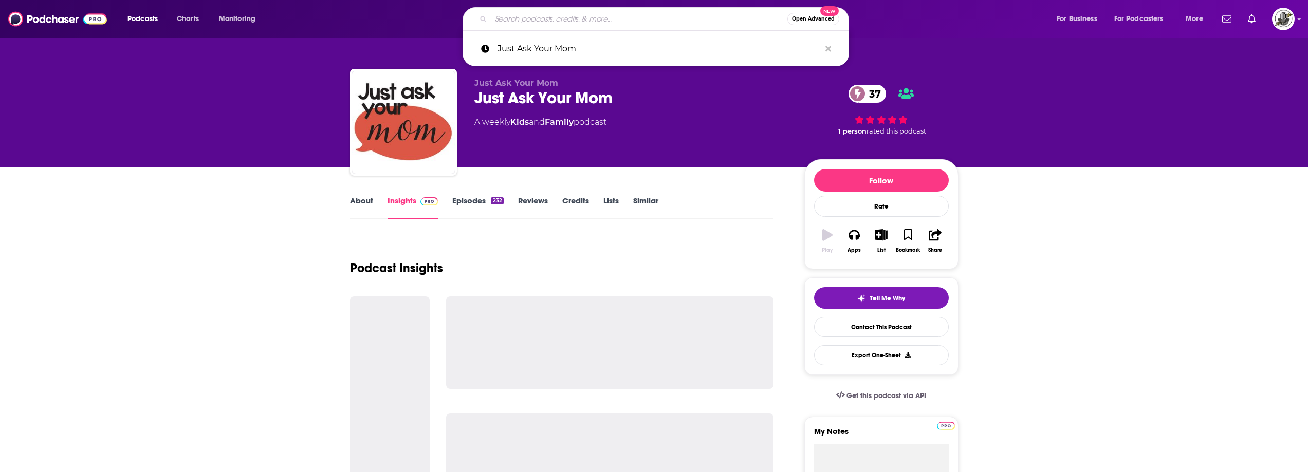
click at [630, 25] on input "Search podcasts, credits, & more..." at bounding box center [639, 19] width 297 height 16
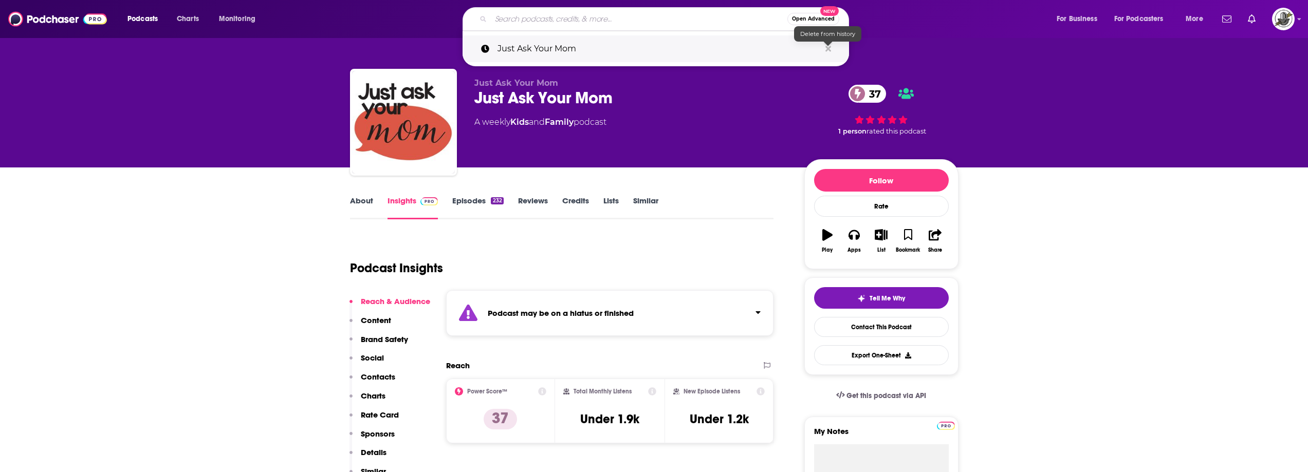
click at [827, 49] on icon "Search podcasts, credits, & more..." at bounding box center [829, 49] width 6 height 6
click at [747, 196] on div "About Insights Episodes 232 Reviews Credits Lists Similar" at bounding box center [562, 206] width 424 height 25
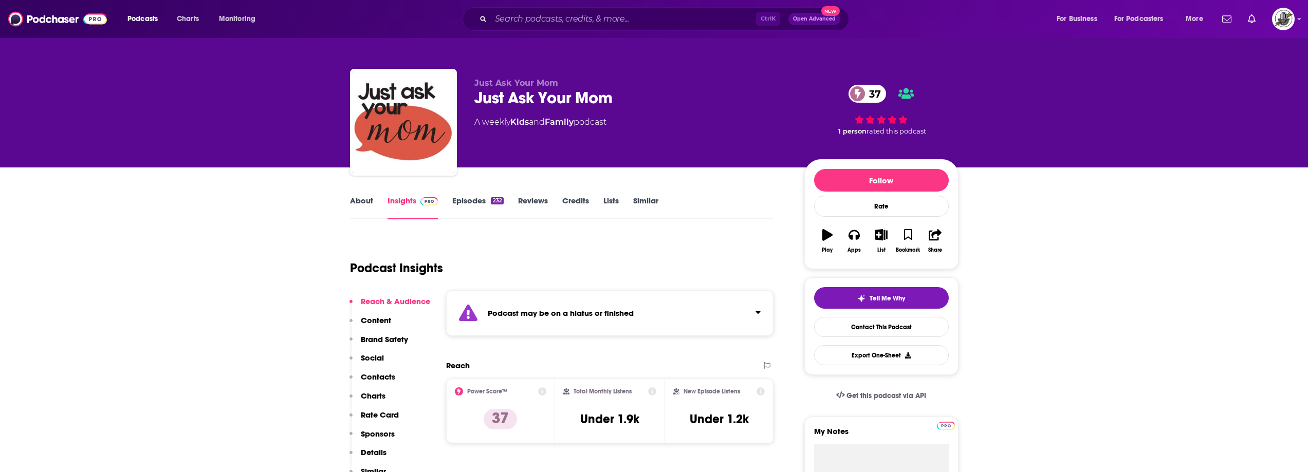
click at [647, 319] on div "Podcast may be on a hiatus or finished" at bounding box center [610, 313] width 328 height 46
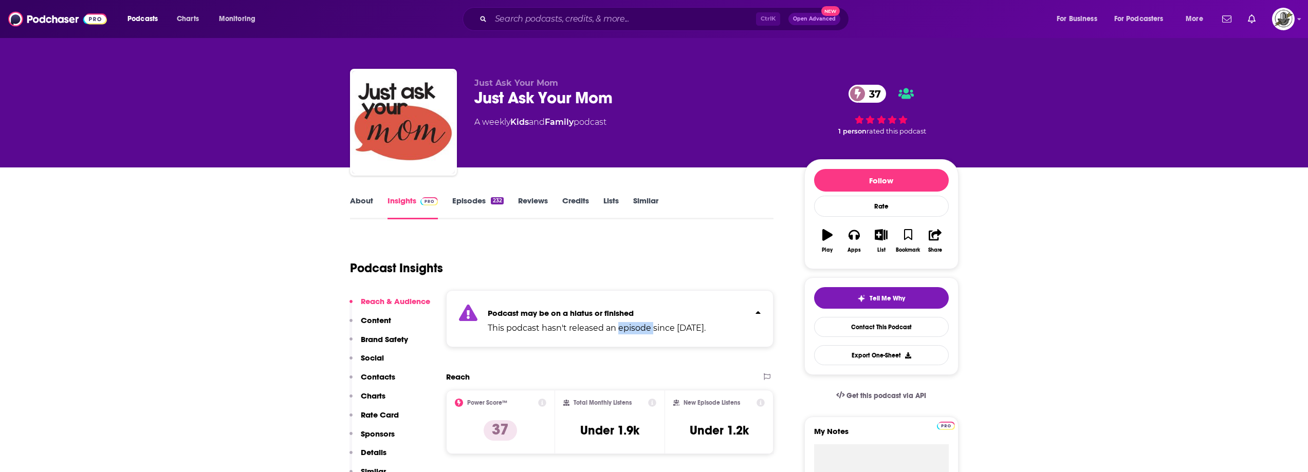
click at [647, 319] on div "Podcast may be on a hiatus or finished This podcast hasn't released an episode …" at bounding box center [597, 318] width 218 height 31
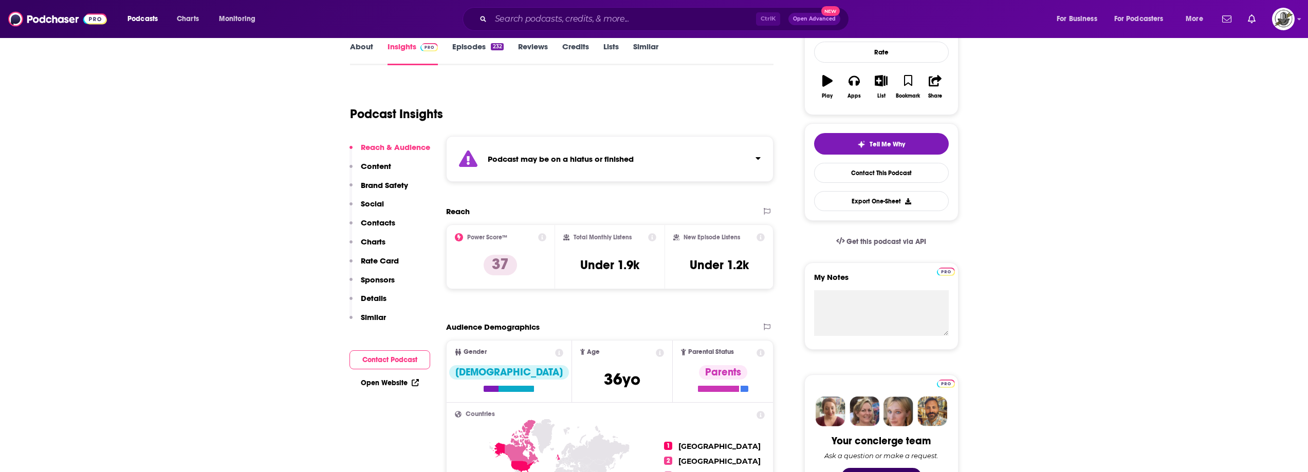
click at [600, 171] on div "Podcast may be on a hiatus or finished" at bounding box center [610, 159] width 328 height 46
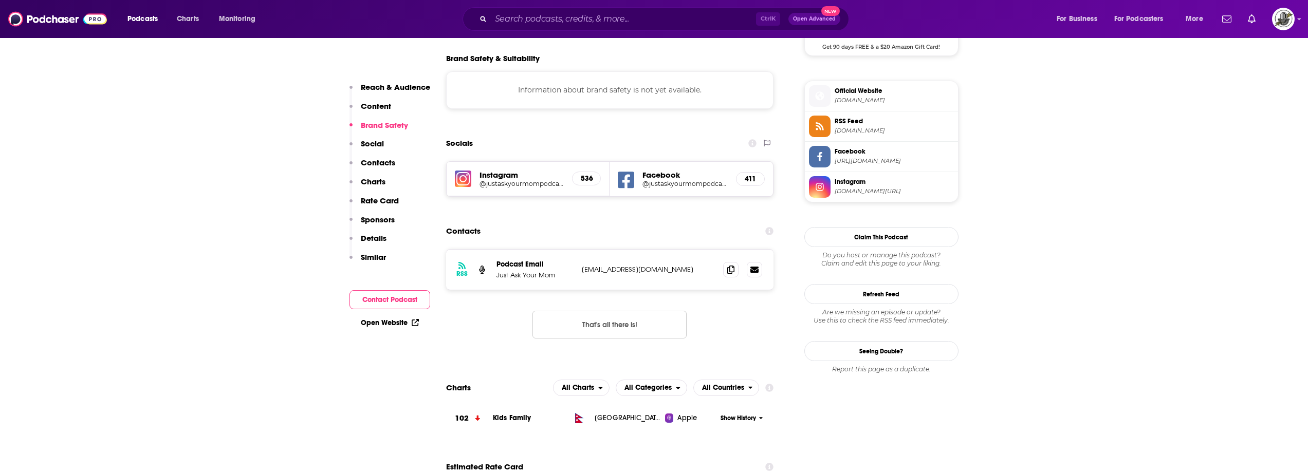
scroll to position [823, 0]
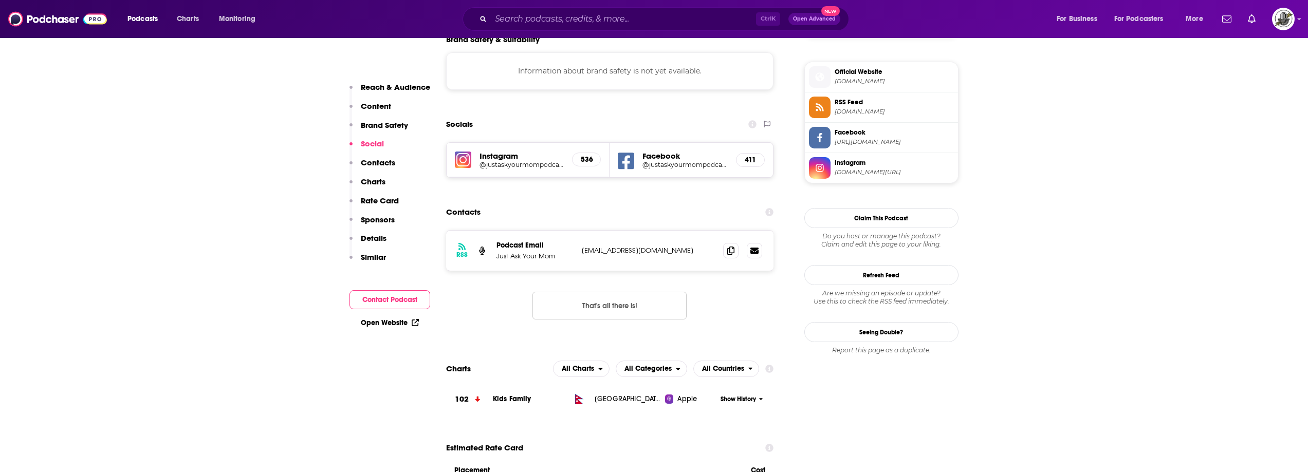
click at [617, 214] on div "Contacts" at bounding box center [610, 213] width 328 height 20
drag, startPoint x: 583, startPoint y: 254, endPoint x: 688, endPoint y: 251, distance: 105.9
click at [688, 251] on p "justaskyourmompodcast@gmail.com" at bounding box center [649, 250] width 134 height 9
click at [585, 250] on p "justaskyourmompodcast@gmail.com" at bounding box center [649, 250] width 134 height 9
drag, startPoint x: 578, startPoint y: 252, endPoint x: 698, endPoint y: 249, distance: 119.3
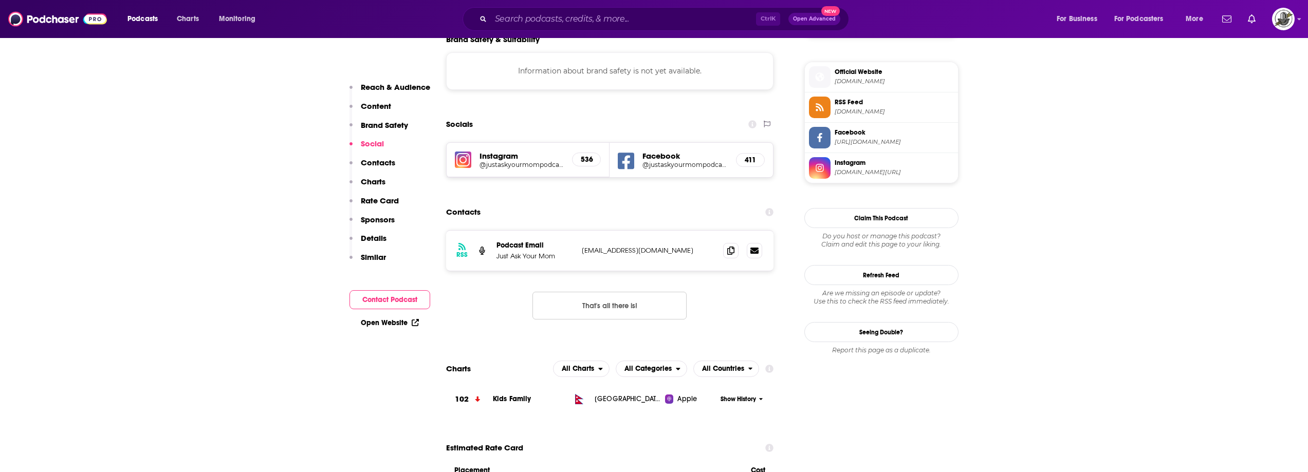
click at [698, 249] on div "RSS Podcast Email Just Ask Your Mom justaskyourmompodcast@gmail.com justaskyour…" at bounding box center [610, 251] width 328 height 40
copy p "justaskyourmompodcast@gmail.com"
click at [635, 216] on div "Contacts" at bounding box center [610, 213] width 328 height 20
click at [584, 19] on input "Search podcasts, credits, & more..." at bounding box center [623, 19] width 265 height 16
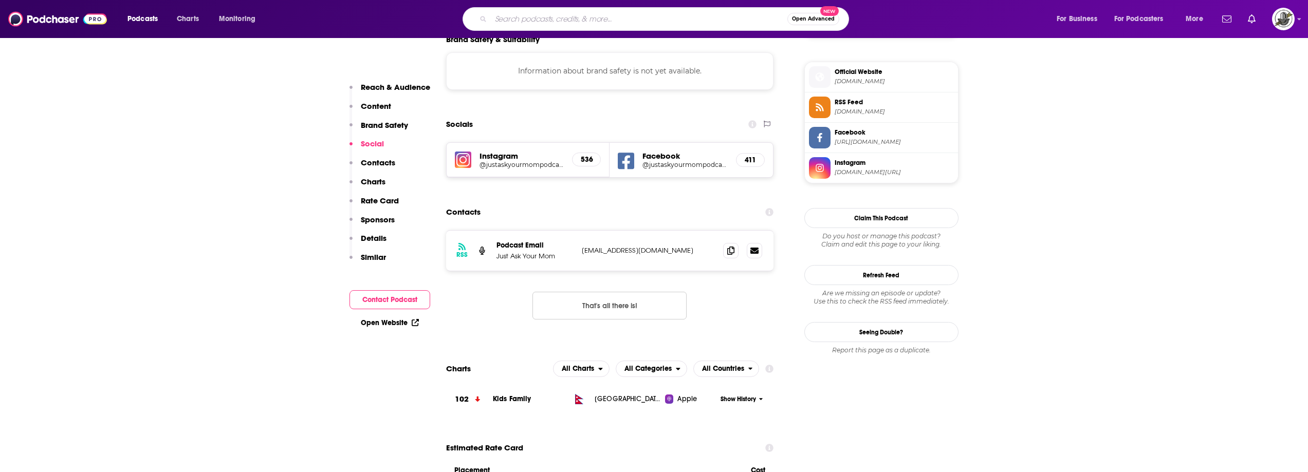
paste input "I Just Have to Say with Laura Max"
type input "I Just Have to Say with Laura Max"
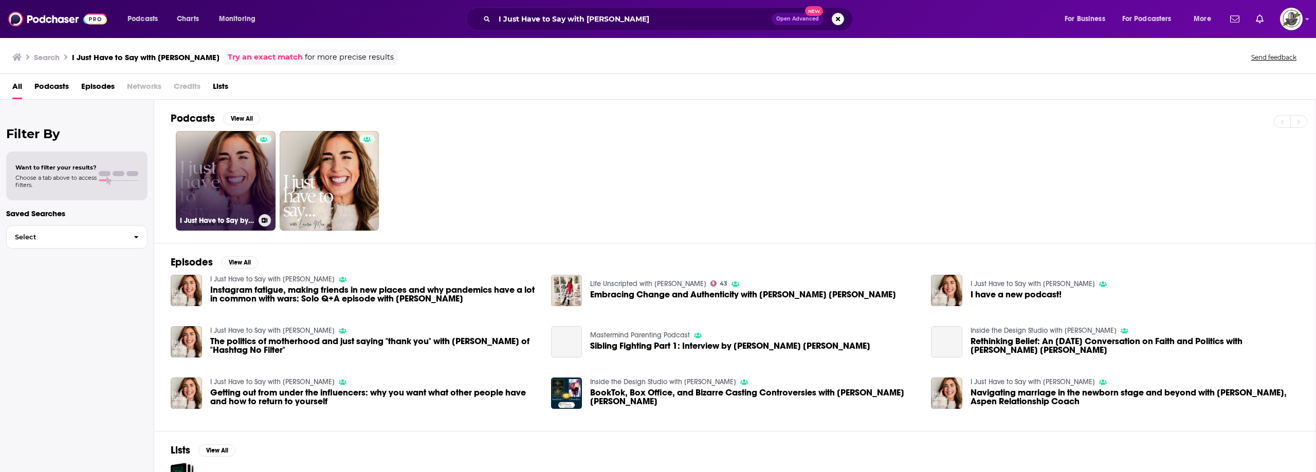
click at [240, 194] on link "I Just Have to Say by Laura Max" at bounding box center [226, 181] width 100 height 100
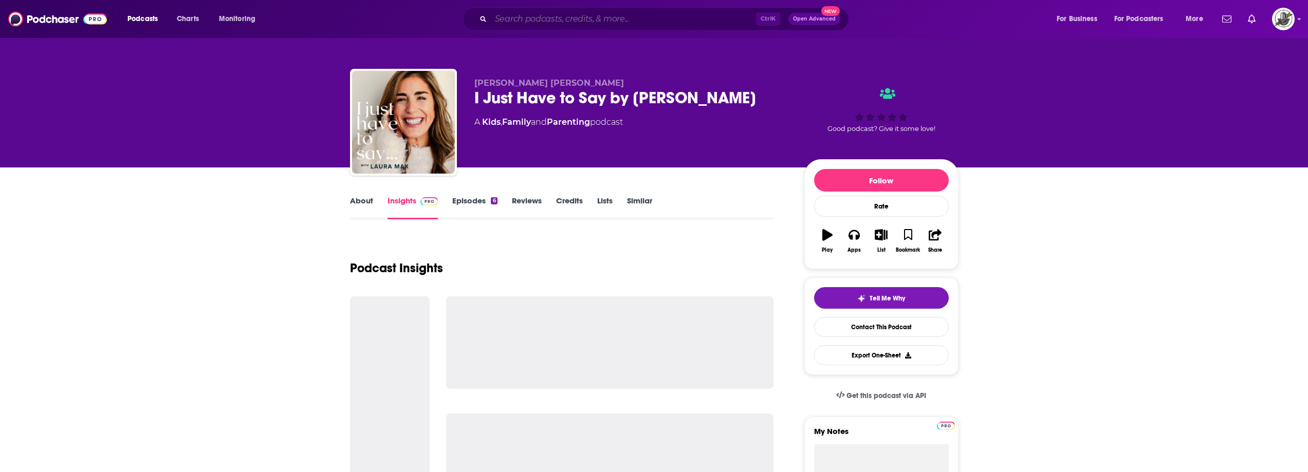
click at [616, 16] on input "Search podcasts, credits, & more..." at bounding box center [623, 19] width 265 height 16
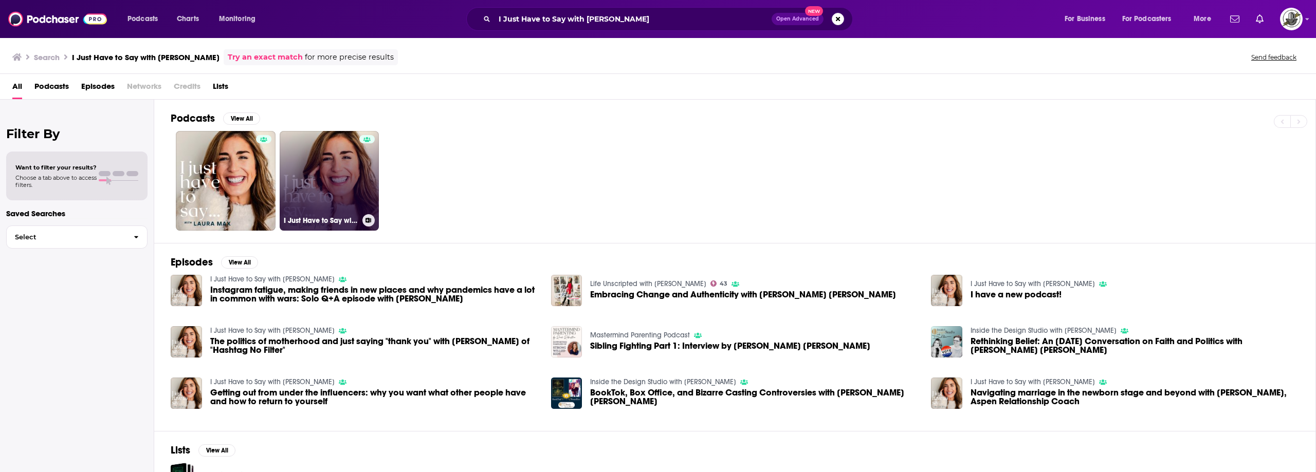
click at [352, 184] on link "I Just Have to Say with Laura Max" at bounding box center [330, 181] width 100 height 100
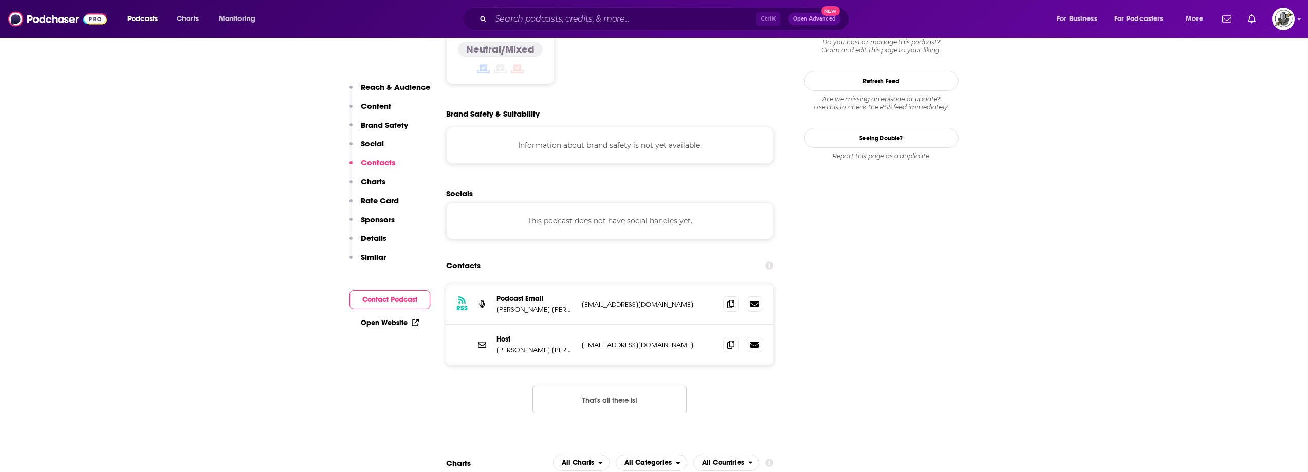
scroll to position [874, 0]
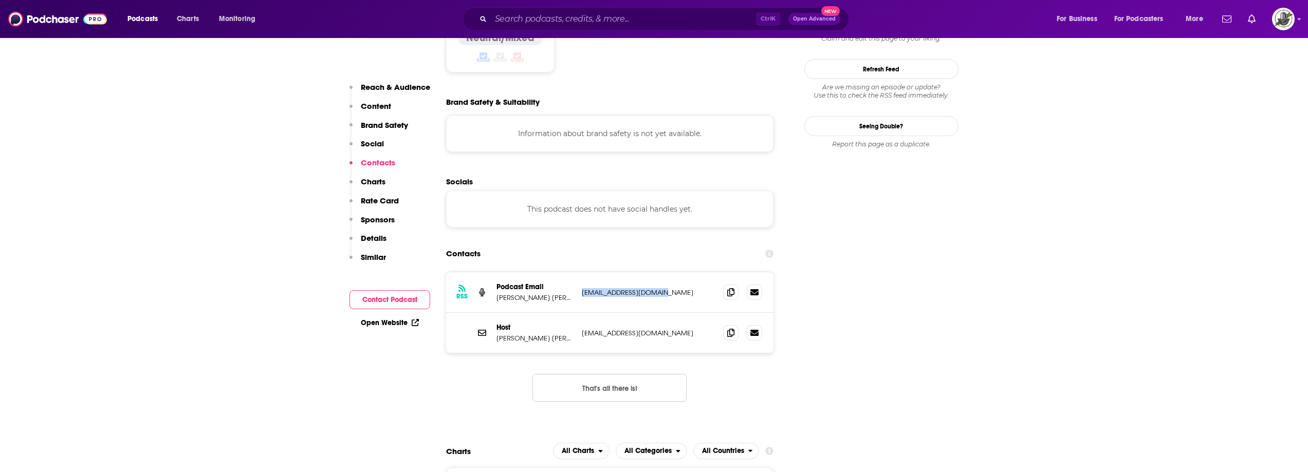
drag, startPoint x: 579, startPoint y: 247, endPoint x: 681, endPoint y: 245, distance: 101.8
click at [681, 272] on div "RSS Podcast Email Laura Max Rose lauramaxrose@gmail.com lauramaxrose@gmail.com" at bounding box center [610, 292] width 328 height 41
copy p "lauramaxrose@gmail.com"
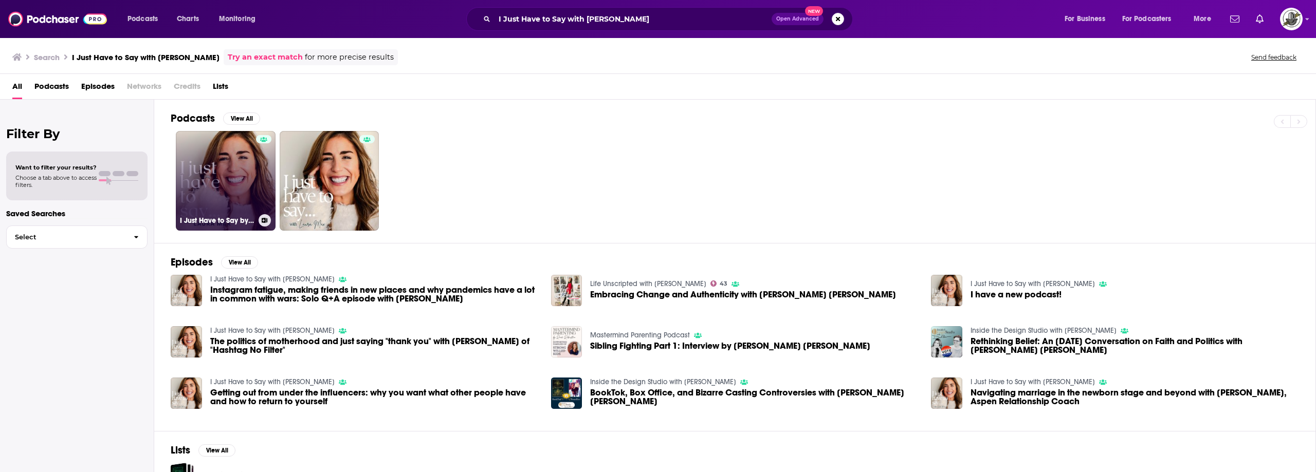
click at [224, 195] on link "I Just Have to Say by Laura Max" at bounding box center [226, 181] width 100 height 100
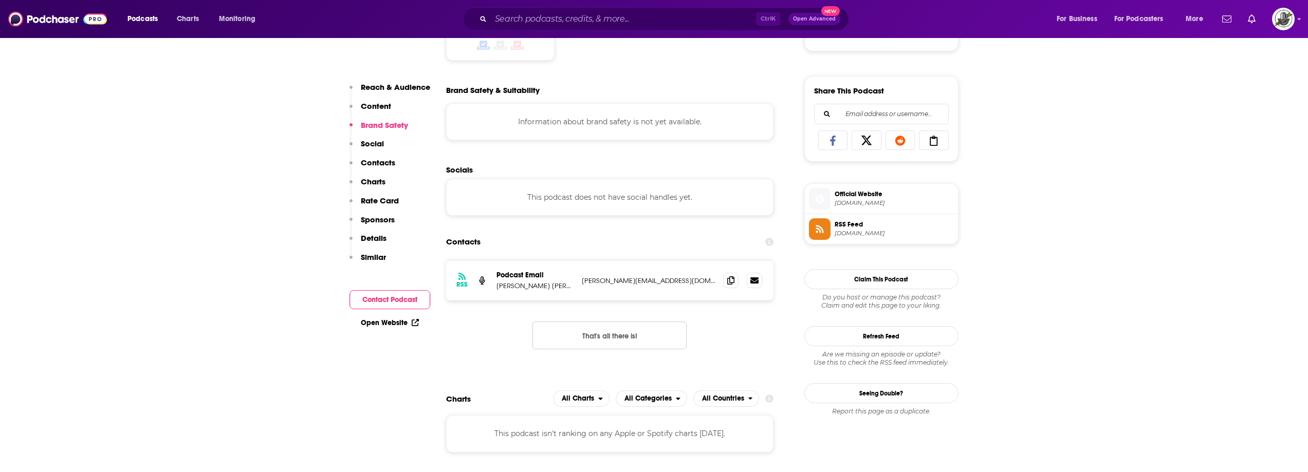
scroll to position [617, 0]
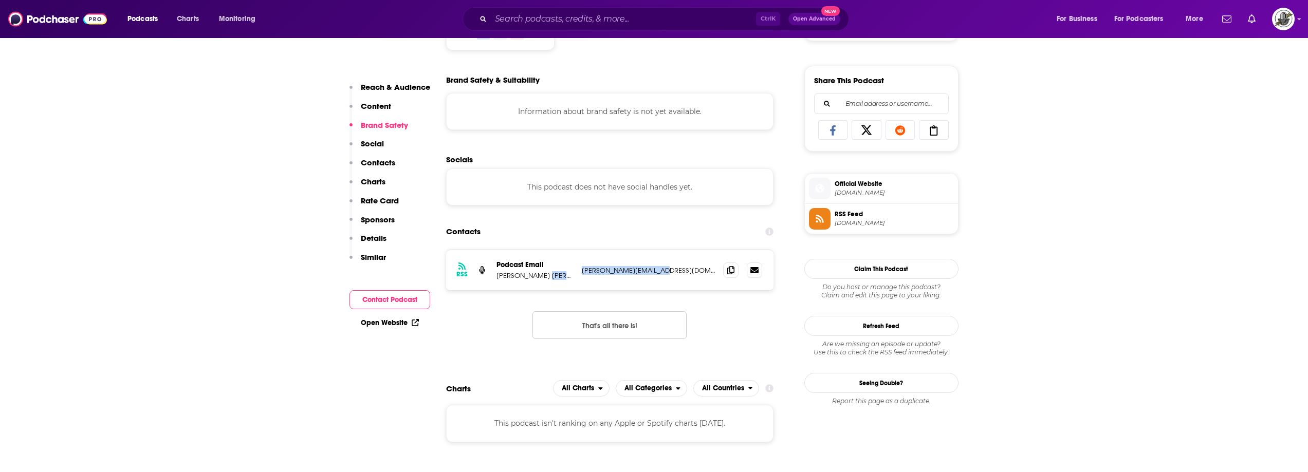
drag, startPoint x: 577, startPoint y: 271, endPoint x: 697, endPoint y: 275, distance: 119.8
click at [697, 275] on div "RSS Podcast Email Laura Max Rose laura@maxwellaspen.com laura@maxwellaspen.com" at bounding box center [610, 270] width 328 height 40
copy div "[PERSON_NAME][EMAIL_ADDRESS][DOMAIN_NAME]"
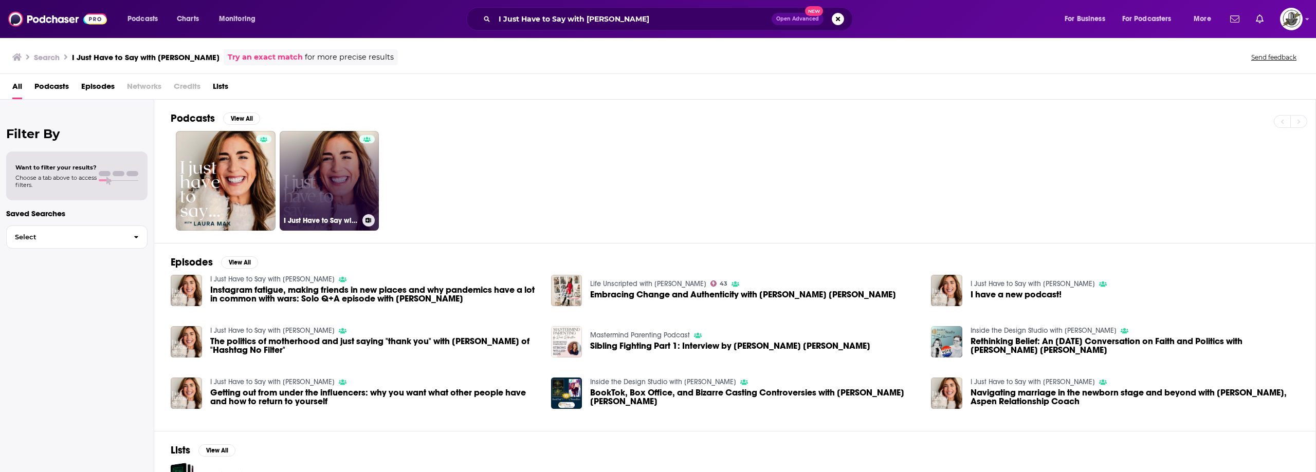
click at [338, 203] on link "I Just Have to Say with Laura Max" at bounding box center [330, 181] width 100 height 100
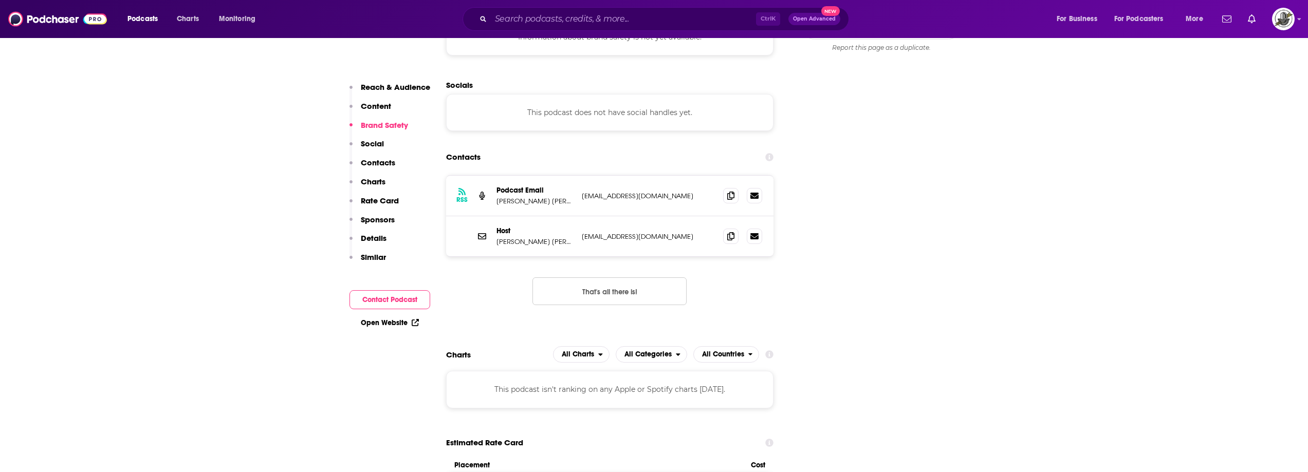
scroll to position [977, 0]
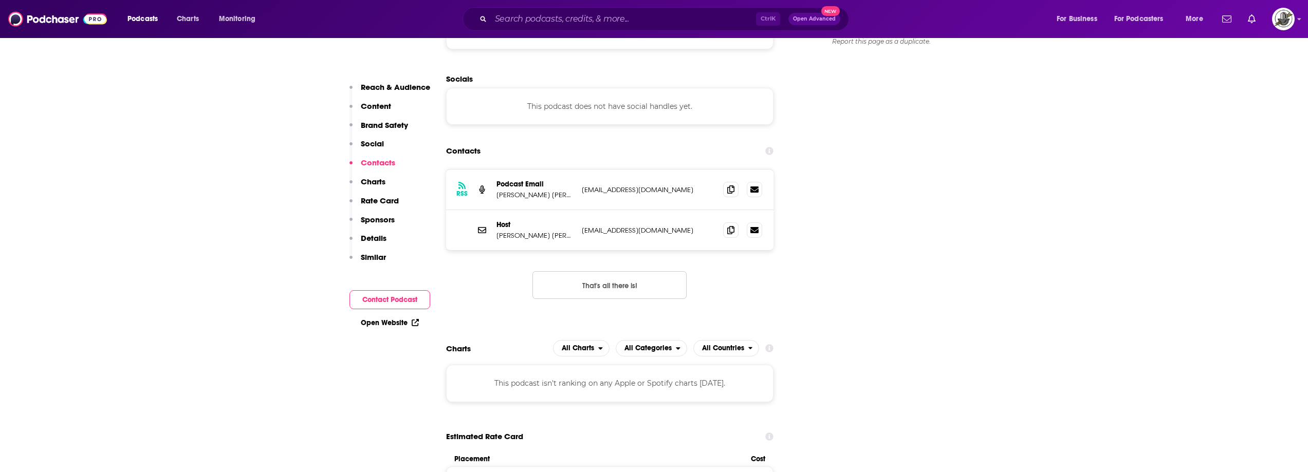
click at [633, 210] on div "Host Laura Max Rose lnel16@gmail.com lnel16@gmail.com" at bounding box center [610, 230] width 328 height 40
click at [639, 24] on input "Search podcasts, credits, & more..." at bounding box center [623, 19] width 265 height 16
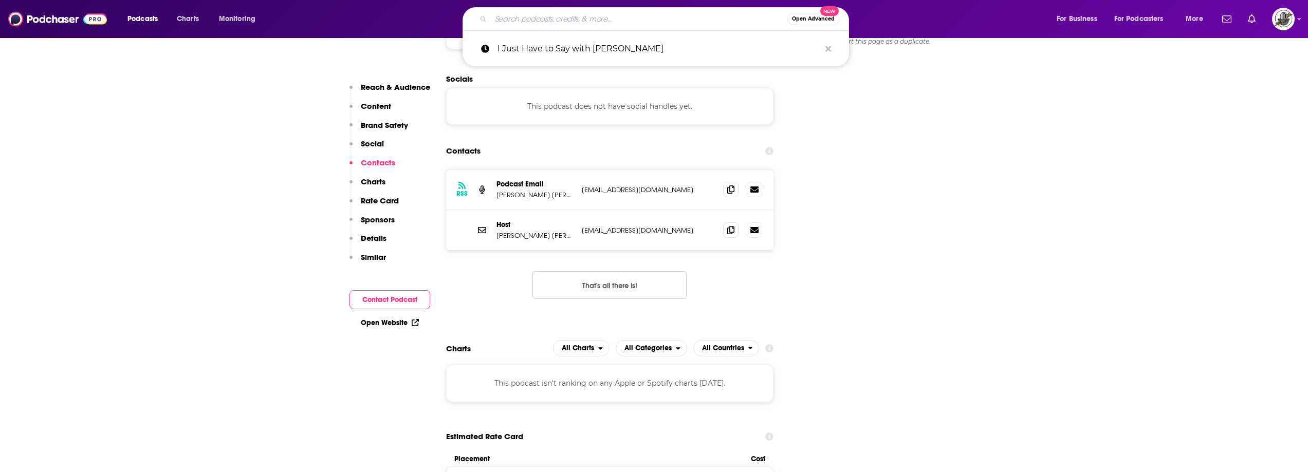
paste input "[PERSON_NAME][EMAIL_ADDRESS][DOMAIN_NAME]"
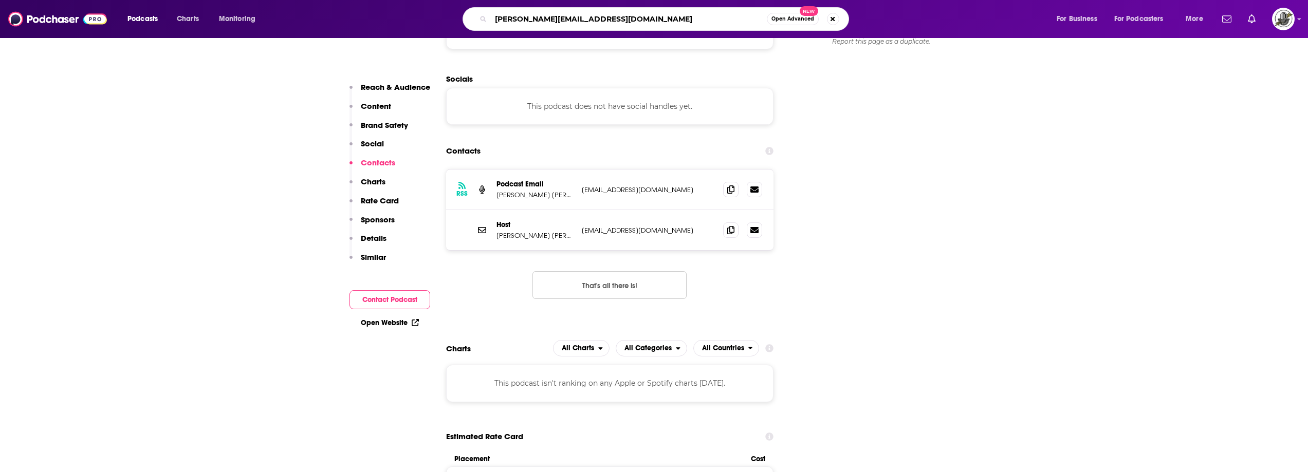
type input "[PERSON_NAME][EMAIL_ADDRESS][DOMAIN_NAME]"
click at [674, 141] on div "Contacts" at bounding box center [610, 151] width 328 height 20
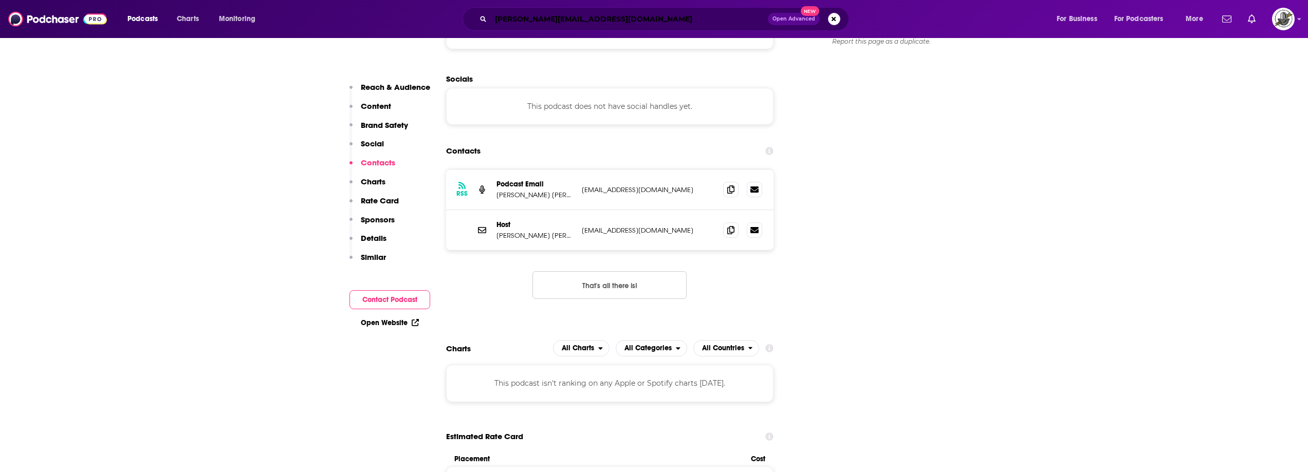
click at [666, 22] on input "[PERSON_NAME][EMAIL_ADDRESS][DOMAIN_NAME]" at bounding box center [629, 19] width 277 height 16
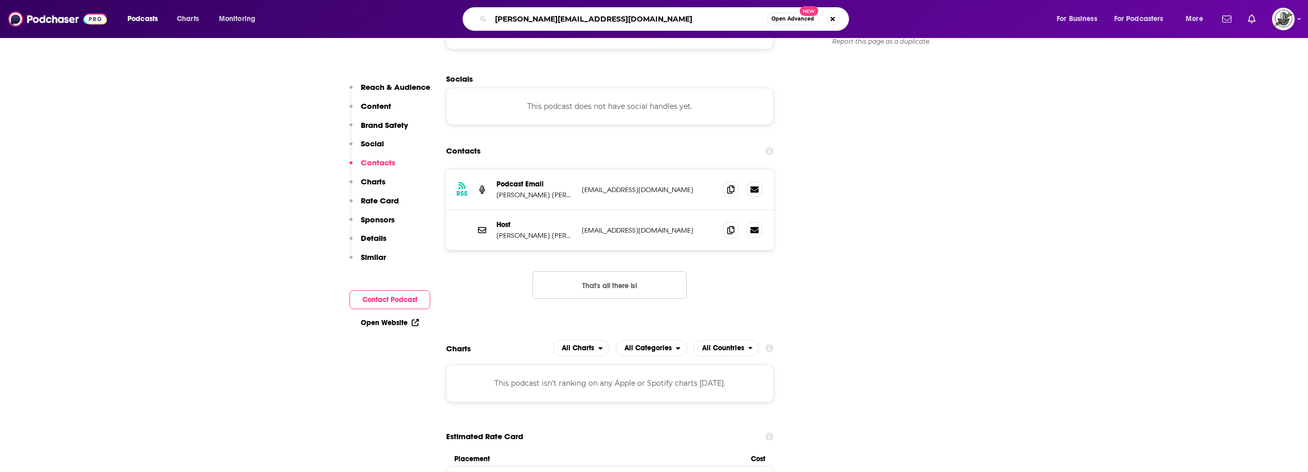
click at [688, 20] on input "[PERSON_NAME][EMAIL_ADDRESS][DOMAIN_NAME]" at bounding box center [629, 19] width 276 height 16
click at [631, 9] on div "laura@maxwellaspen.com Open Advanced New" at bounding box center [656, 19] width 387 height 24
click at [629, 14] on input "[PERSON_NAME][EMAIL_ADDRESS][DOMAIN_NAME]" at bounding box center [629, 19] width 276 height 16
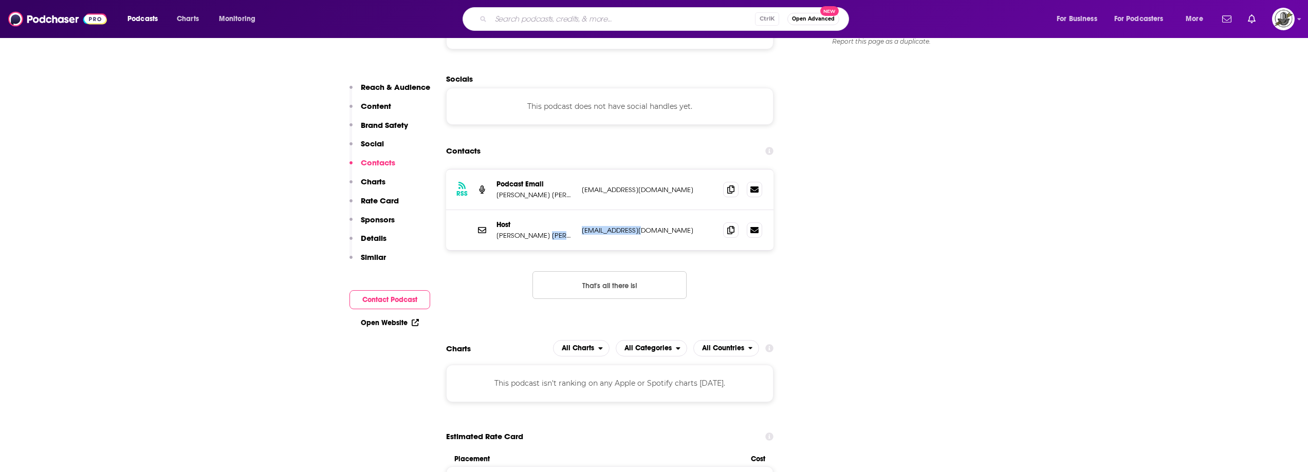
drag, startPoint x: 576, startPoint y: 180, endPoint x: 666, endPoint y: 183, distance: 90.0
click at [666, 210] on div "Host Laura Max Rose lnel16@gmail.com lnel16@gmail.com" at bounding box center [610, 230] width 328 height 40
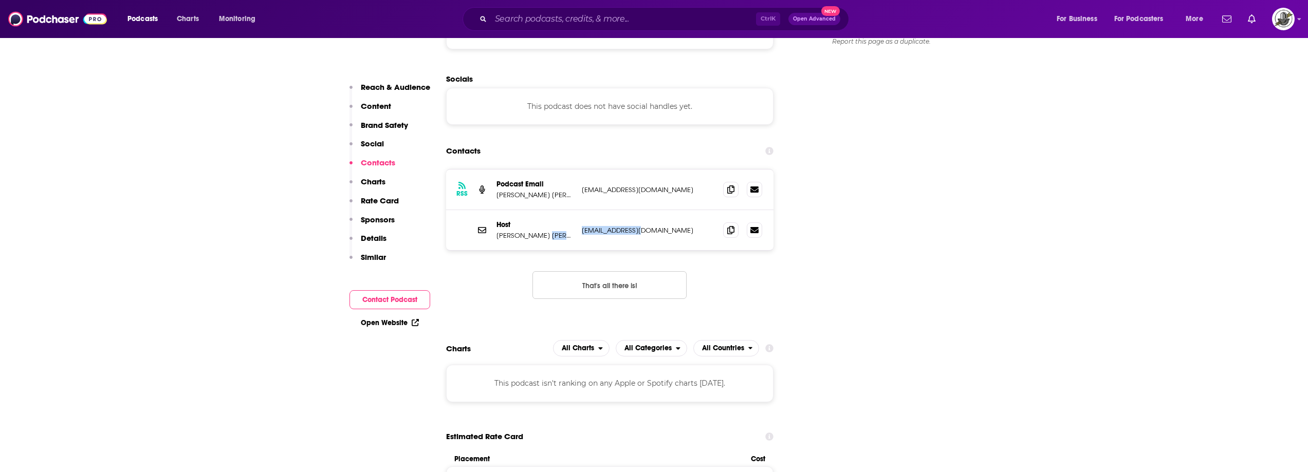
copy div "[EMAIL_ADDRESS][DOMAIN_NAME]"
click at [571, 23] on input "Search podcasts, credits, & more..." at bounding box center [623, 19] width 265 height 16
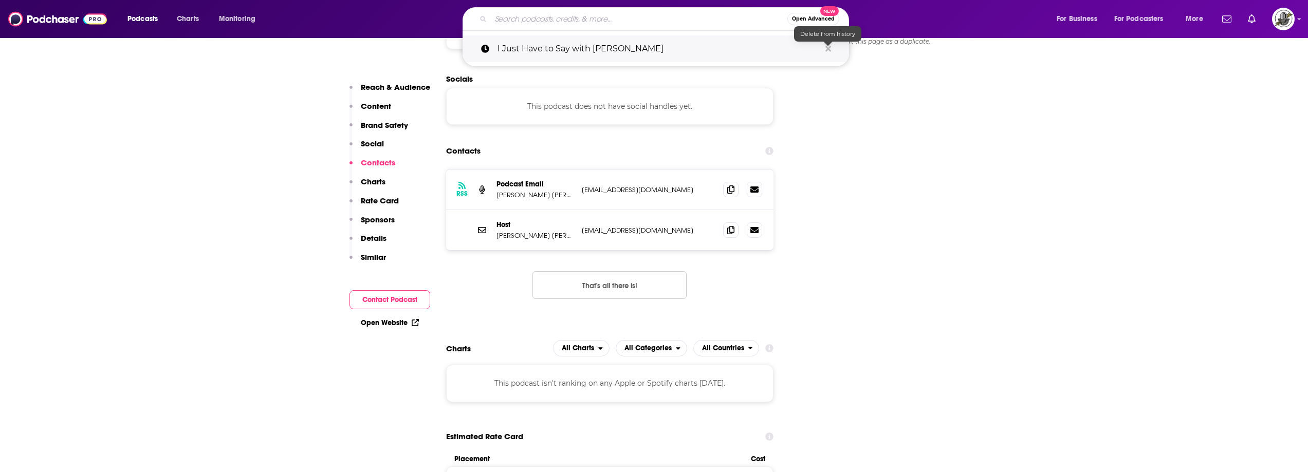
click at [829, 48] on icon "Search podcasts, credits, & more..." at bounding box center [829, 49] width 6 height 6
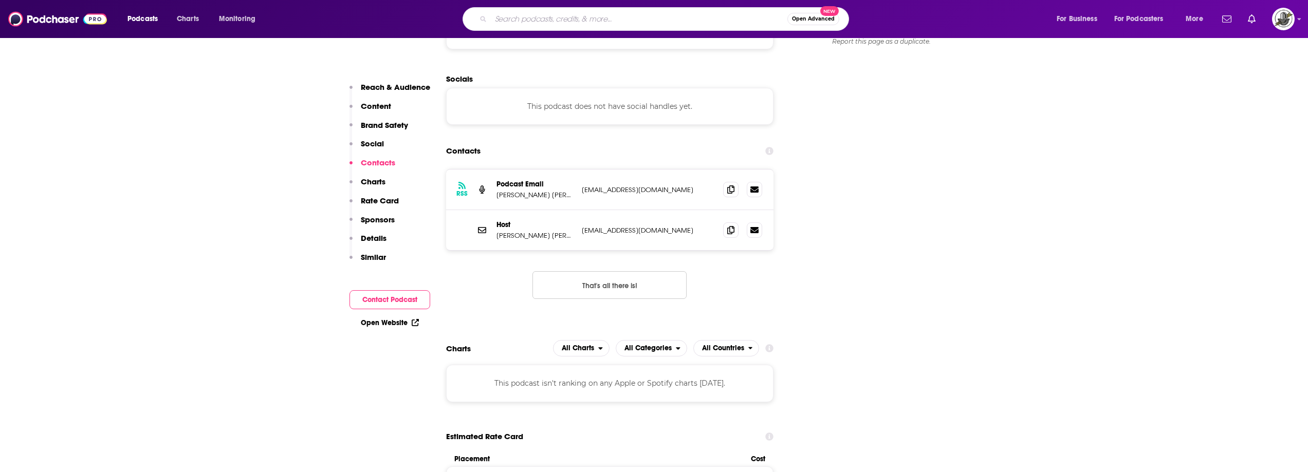
click at [585, 21] on input "Search podcasts, credits, & more..." at bounding box center [639, 19] width 297 height 16
paste input "All Mom Does Podcast"
type input "All Mom Does Podcast"
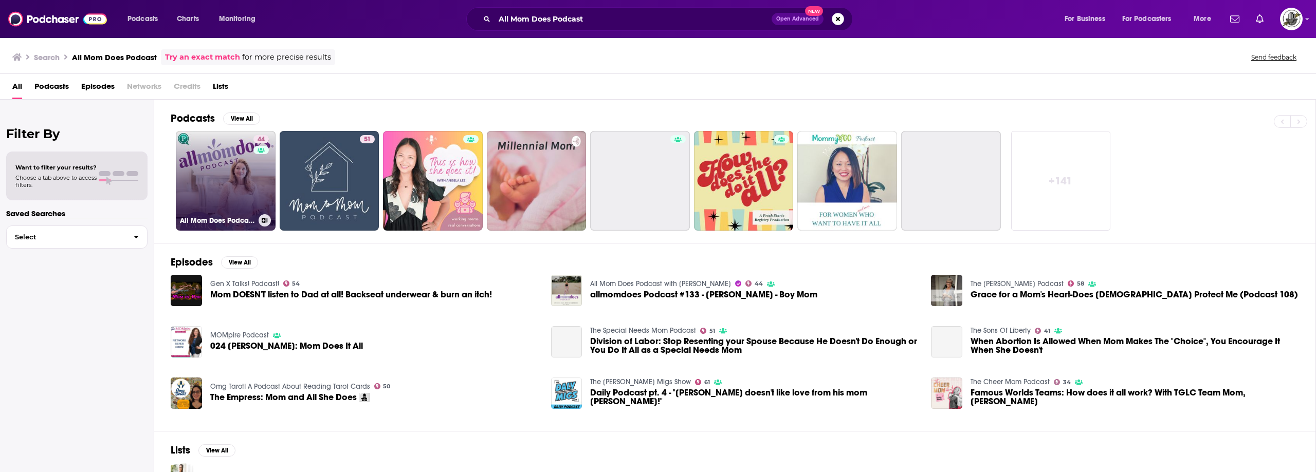
click at [235, 176] on link "44 All Mom Does Podcast with Julie Lyles Carr" at bounding box center [226, 181] width 100 height 100
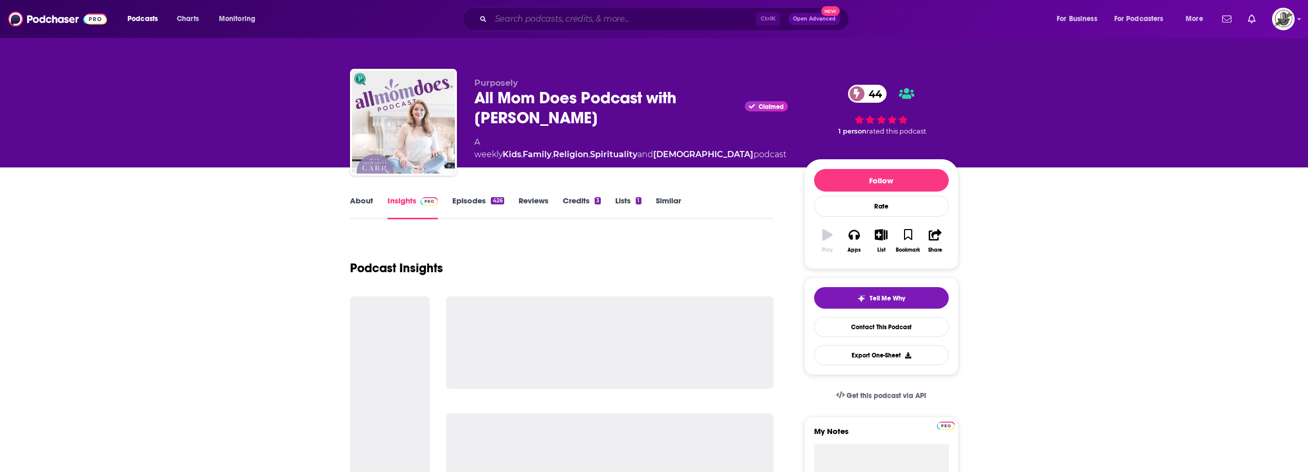
click at [591, 13] on input "Search podcasts, credits, & more..." at bounding box center [623, 19] width 265 height 16
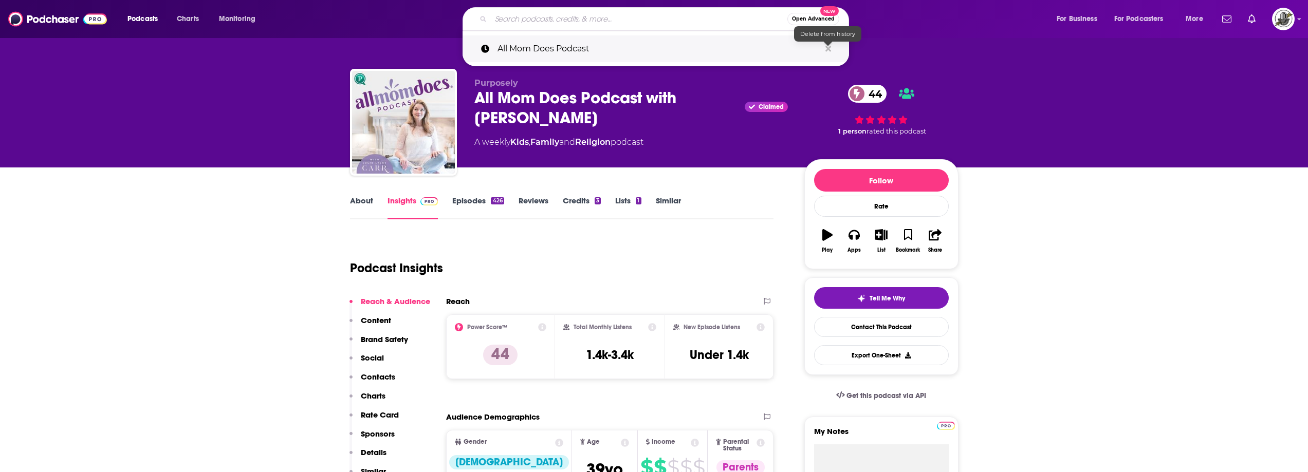
click at [827, 48] on icon "Search podcasts, credits, & more..." at bounding box center [829, 49] width 6 height 6
click at [719, 149] on div "Purposely All Mom Does Podcast with Julie Lyles Carr Claimed 44 A weekly Kids ,…" at bounding box center [632, 119] width 314 height 82
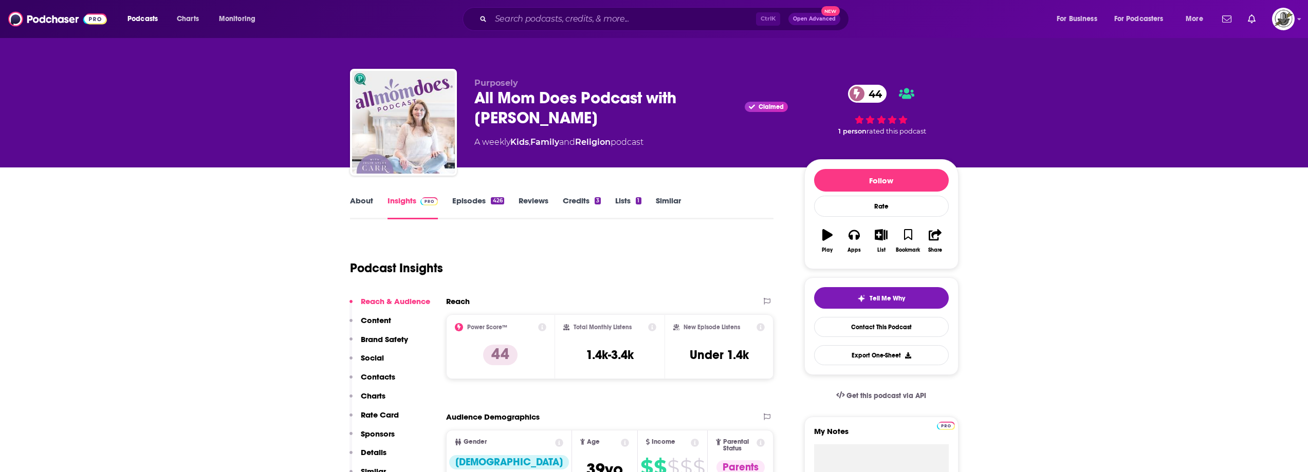
click at [696, 113] on div "All Mom Does Podcast with Julie Lyles Carr Claimed 44" at bounding box center [632, 108] width 314 height 40
copy h2 "Julie Lyles Carr"
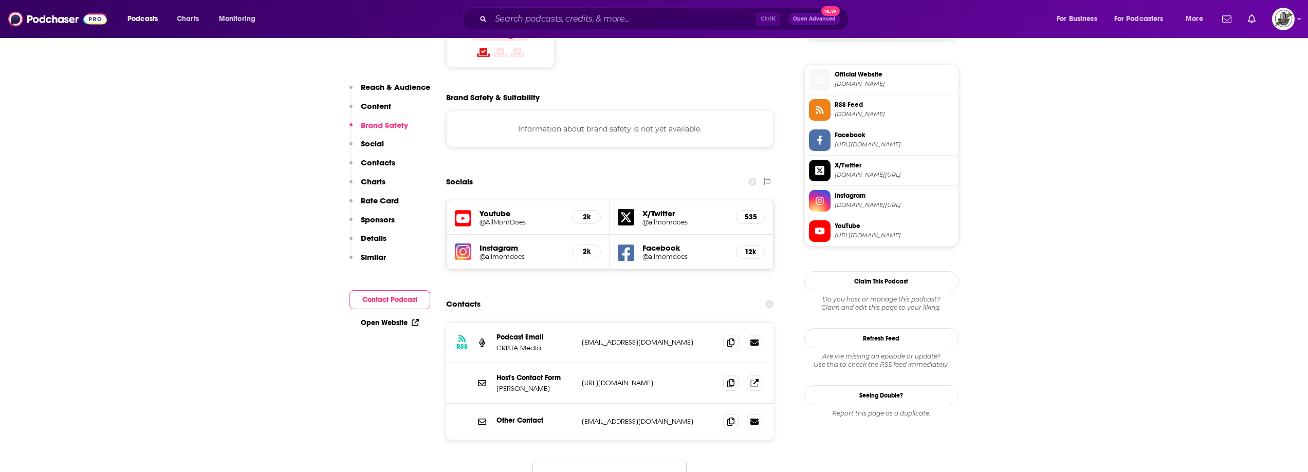
scroll to position [925, 0]
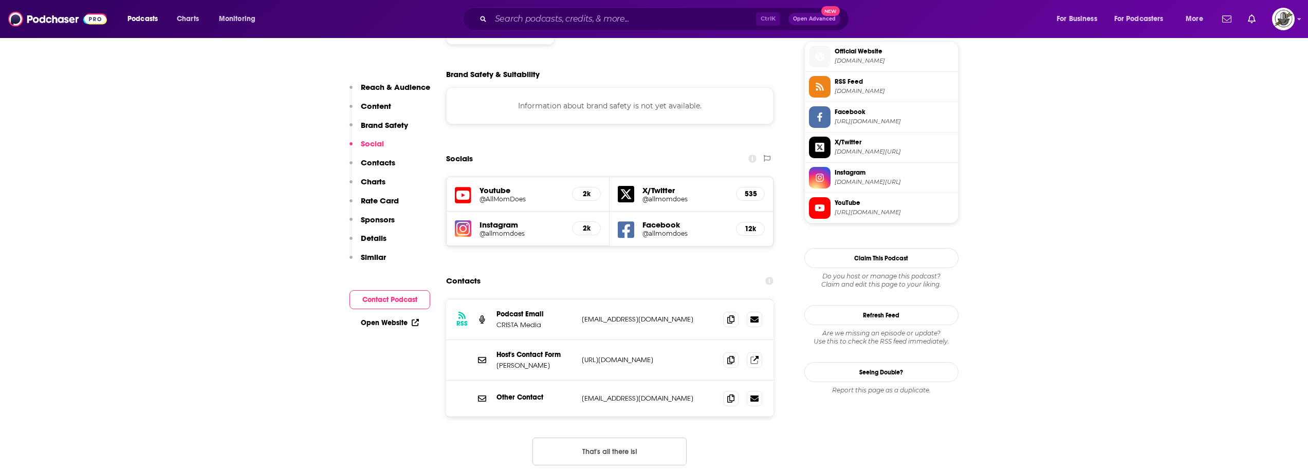
click at [465, 186] on icon at bounding box center [463, 195] width 16 height 19
click at [661, 300] on div "RSS Podcast Email CRISTA Media comments@purposely.com comments@purposely.com" at bounding box center [610, 320] width 328 height 41
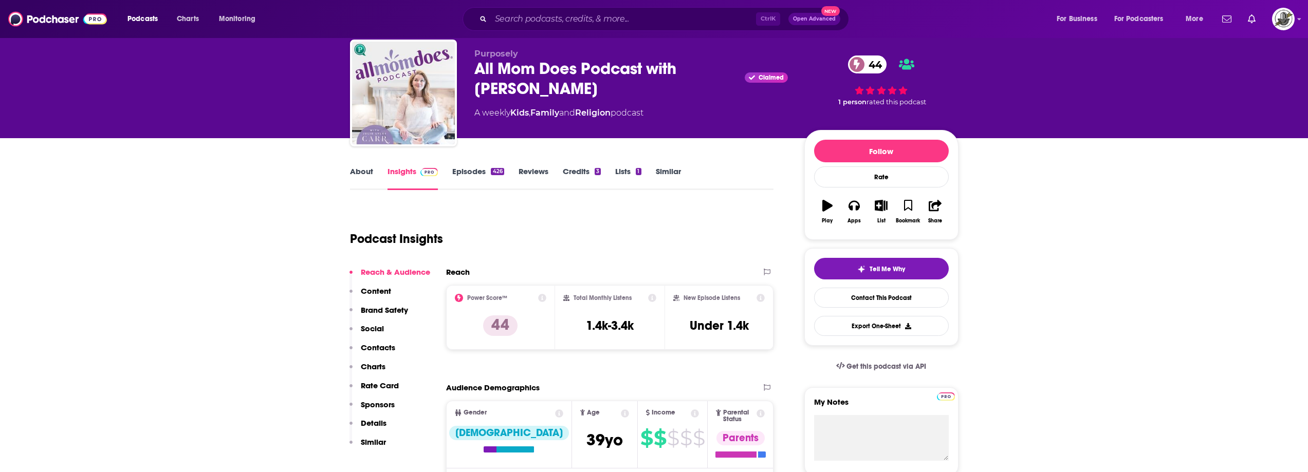
scroll to position [0, 0]
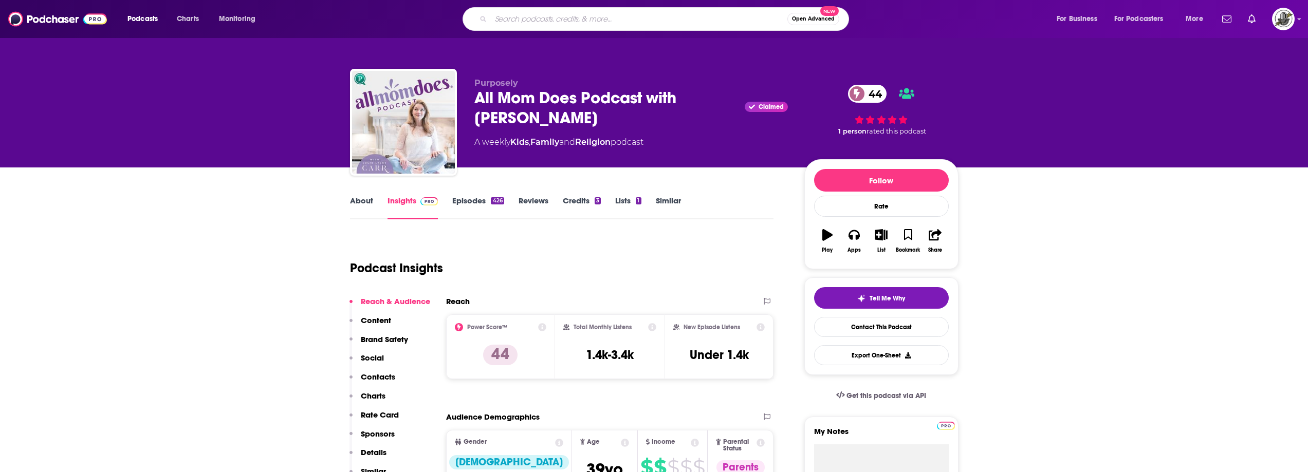
click at [603, 15] on input "Search podcasts, credits, & more..." at bounding box center [639, 19] width 297 height 16
paste input "Front Parking Spot"
type input "Front Parking Spot"
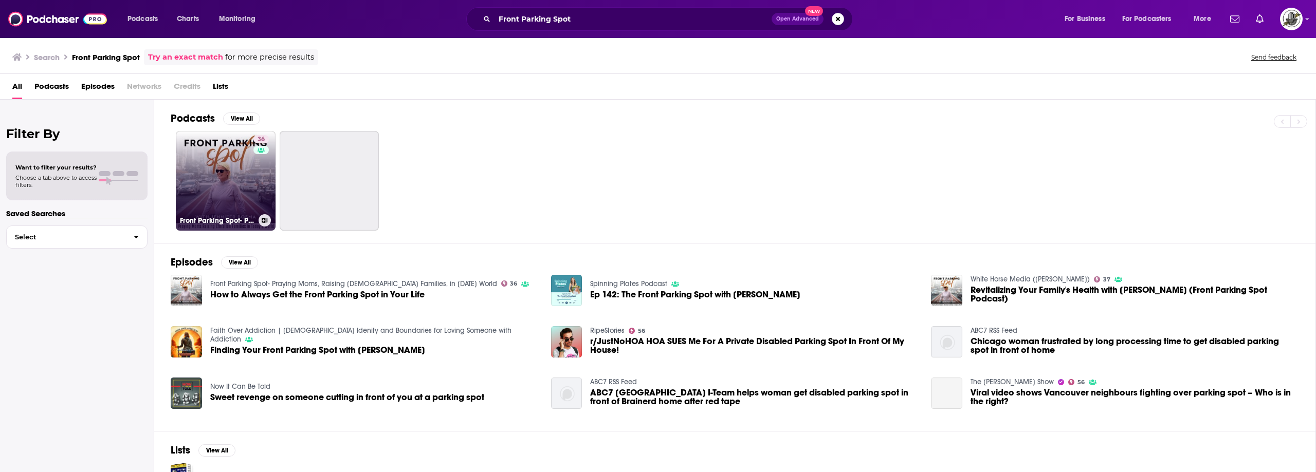
click at [256, 190] on div "36" at bounding box center [262, 174] width 18 height 79
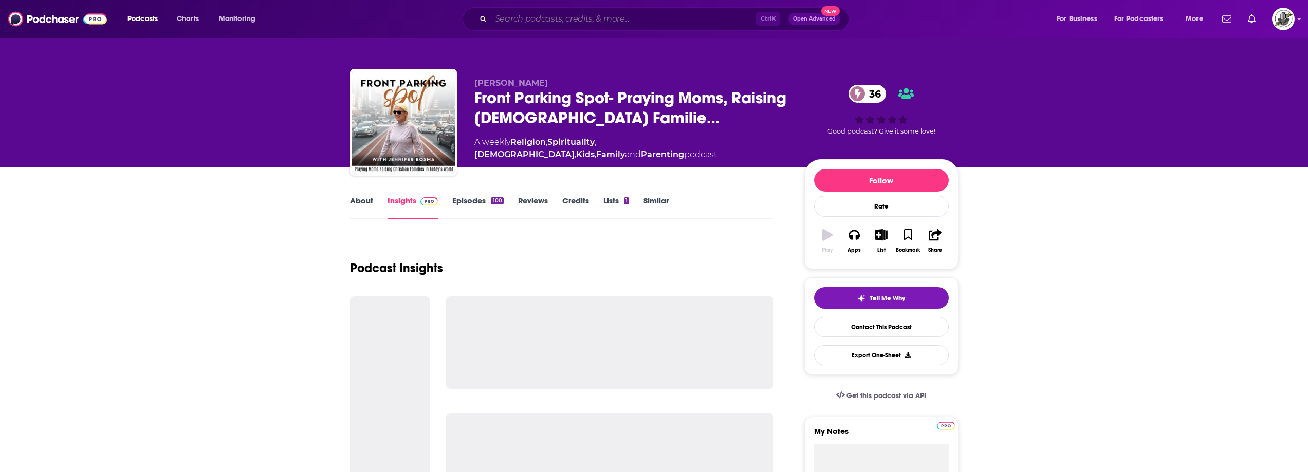
click at [624, 18] on input "Search podcasts, credits, & more..." at bounding box center [623, 19] width 265 height 16
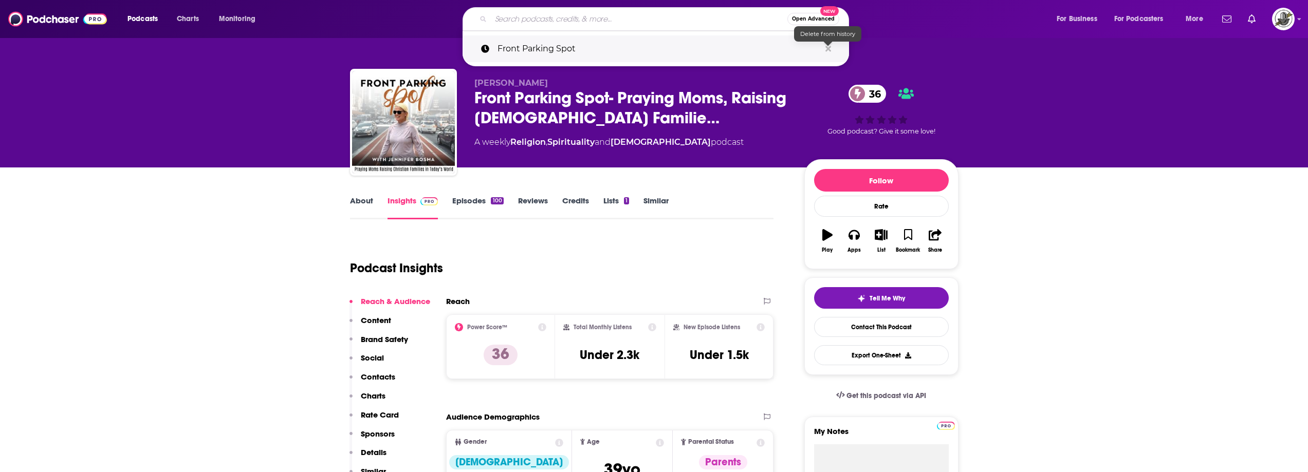
click at [828, 47] on icon "Search podcasts, credits, & more..." at bounding box center [829, 49] width 6 height 8
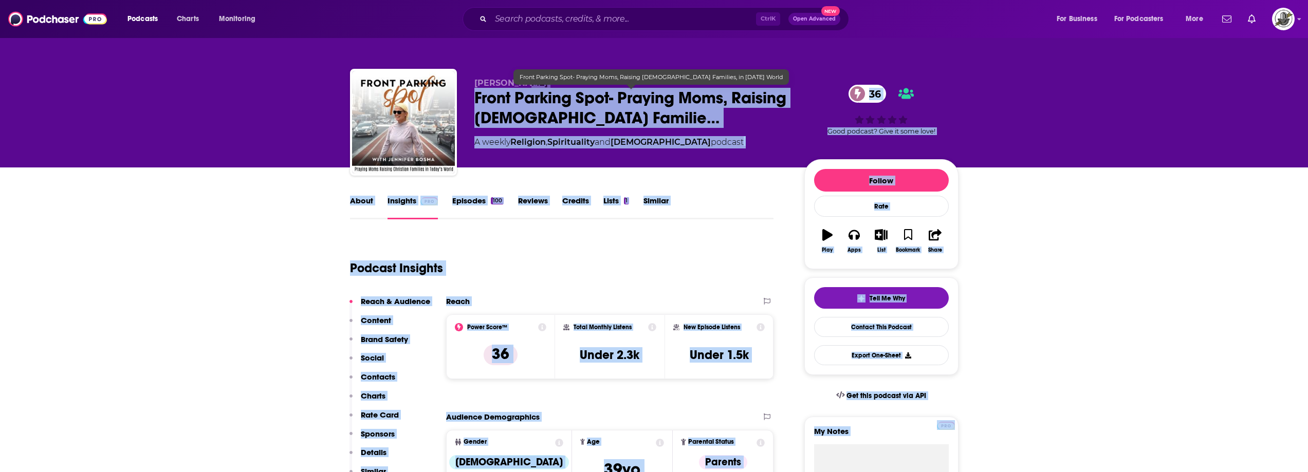
drag, startPoint x: 572, startPoint y: 84, endPoint x: 518, endPoint y: 86, distance: 54.0
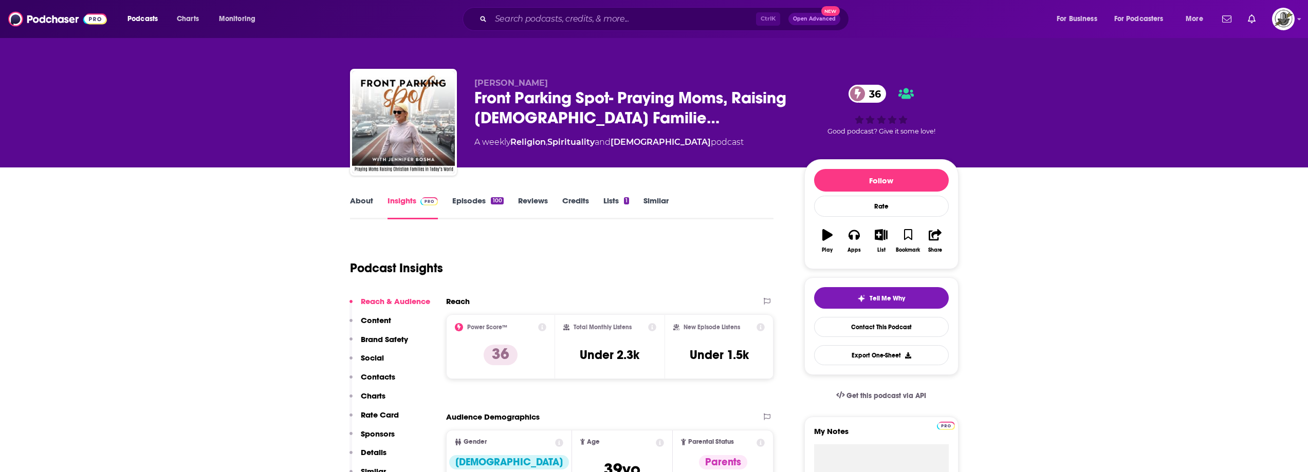
click at [488, 83] on span "Jennifer Bosma" at bounding box center [512, 83] width 74 height 10
drag, startPoint x: 475, startPoint y: 81, endPoint x: 548, endPoint y: 78, distance: 73.6
click at [548, 78] on p "Jennifer Bosma" at bounding box center [632, 83] width 314 height 10
copy span "Jennifer Bosma"
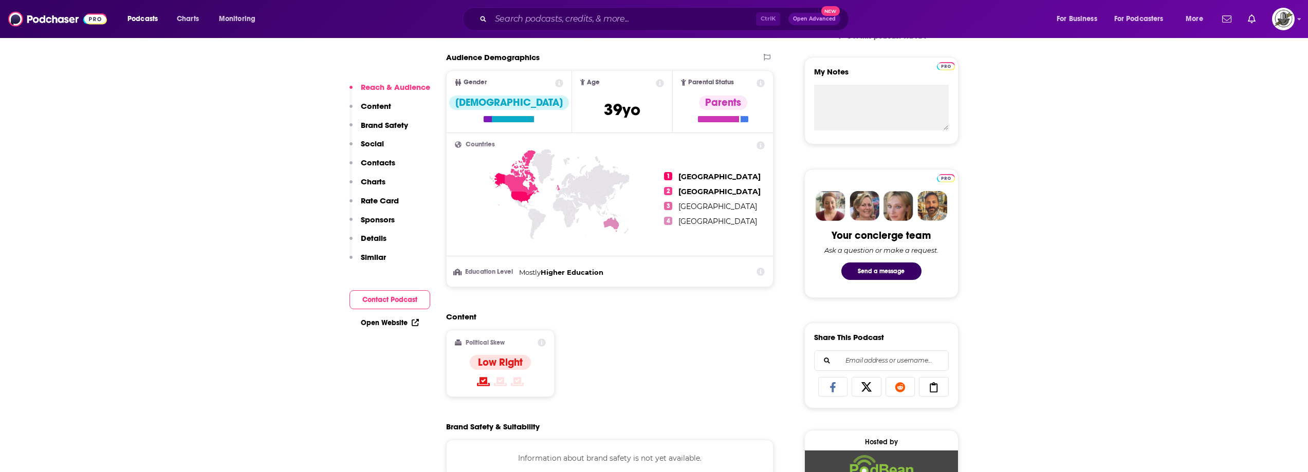
scroll to position [668, 0]
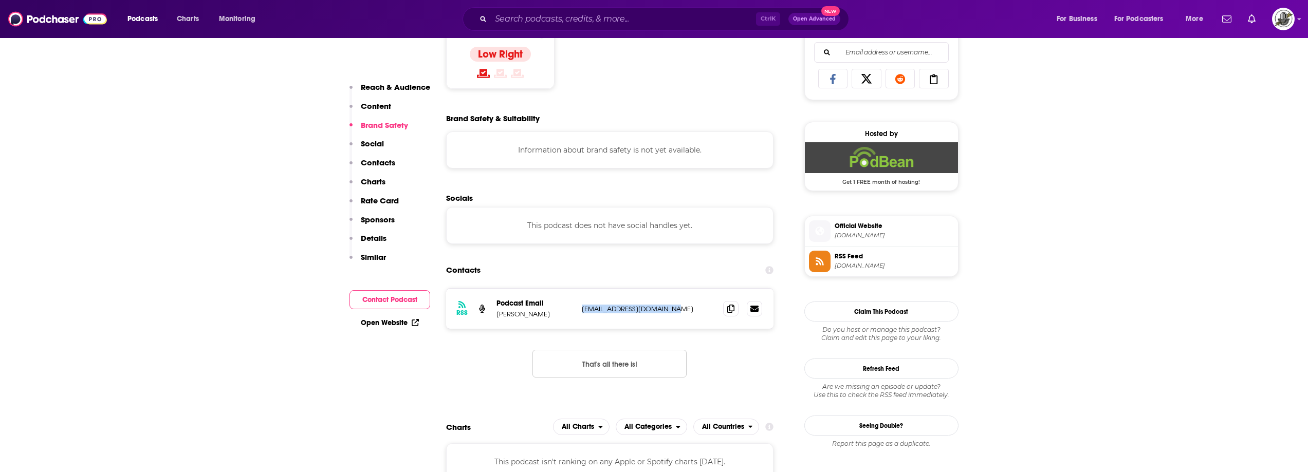
drag, startPoint x: 579, startPoint y: 307, endPoint x: 687, endPoint y: 303, distance: 108.6
click at [687, 303] on div "RSS Podcast Email Jennifer Bosma jenniferbosma89@gmail.com jenniferbosma89@gmai…" at bounding box center [610, 309] width 328 height 40
copy p "jenniferbosma89@gmail.com"
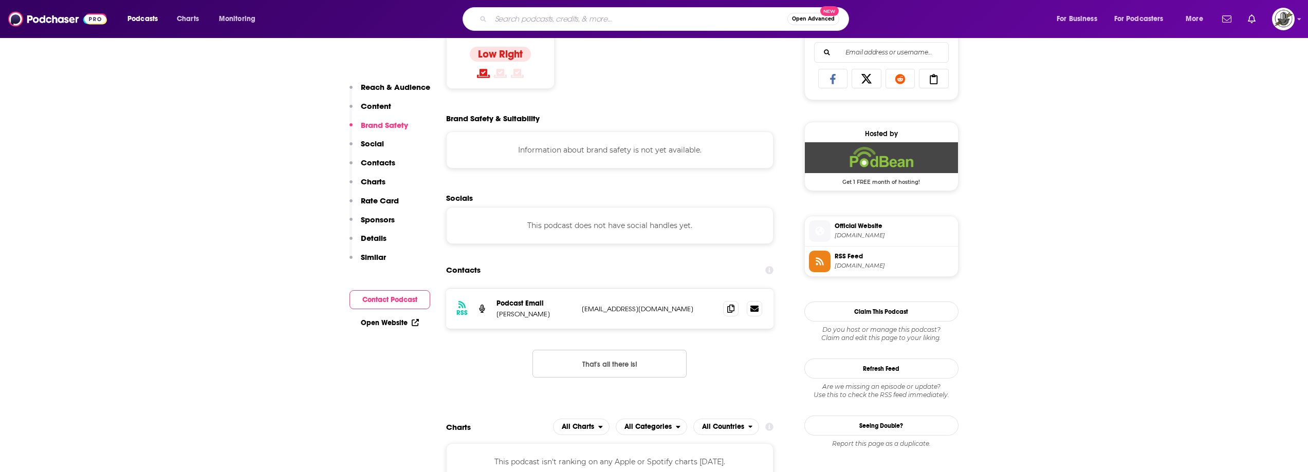
click at [583, 20] on input "Search podcasts, credits, & more..." at bounding box center [639, 19] width 297 height 16
paste input "Braving the Mountain"
type input "Braving the Mountain"
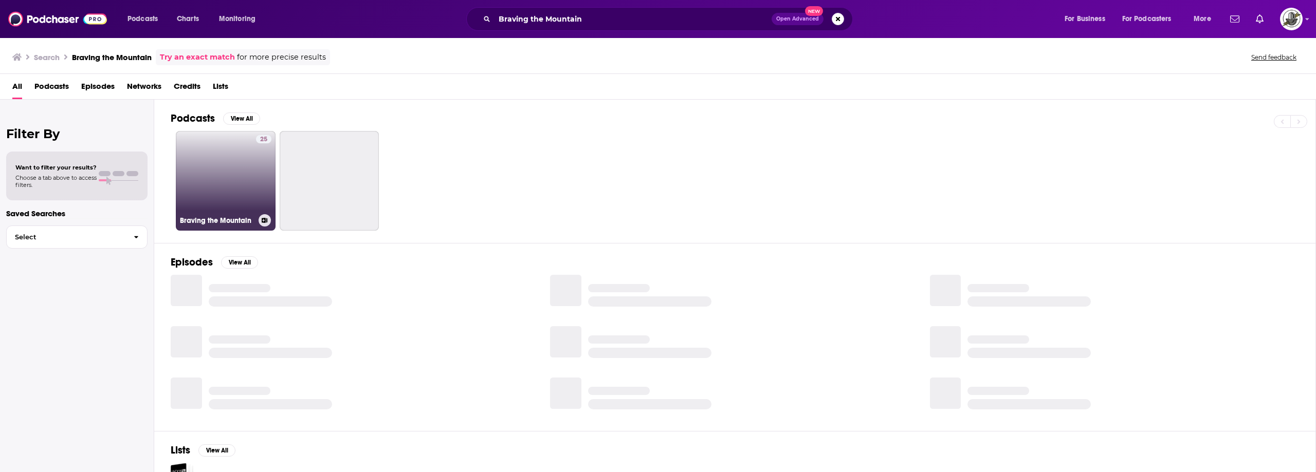
click at [223, 175] on link "25 Braving the Mountain" at bounding box center [226, 181] width 100 height 100
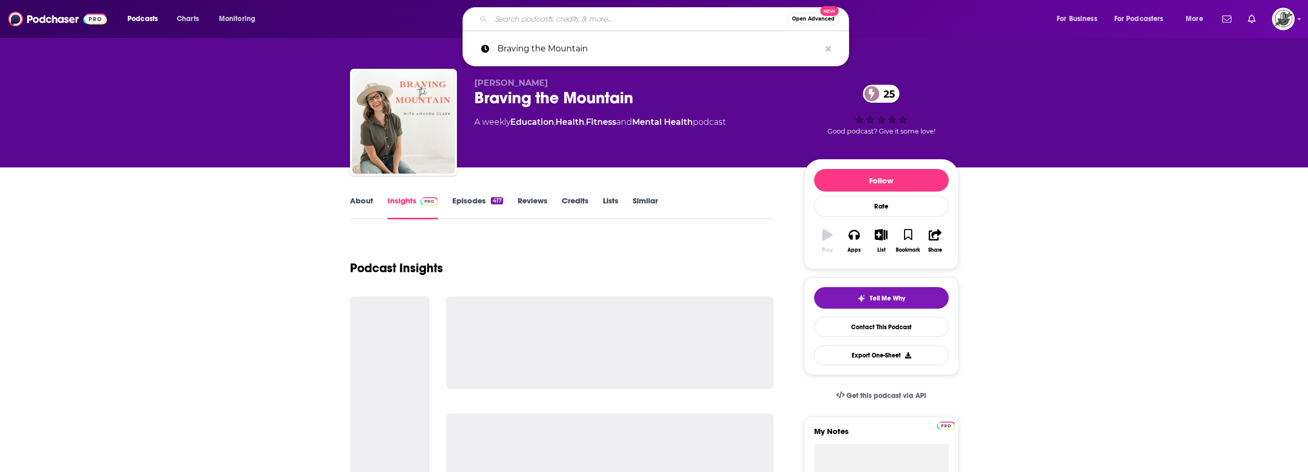
click at [640, 23] on input "Search podcasts, credits, & more..." at bounding box center [639, 19] width 297 height 16
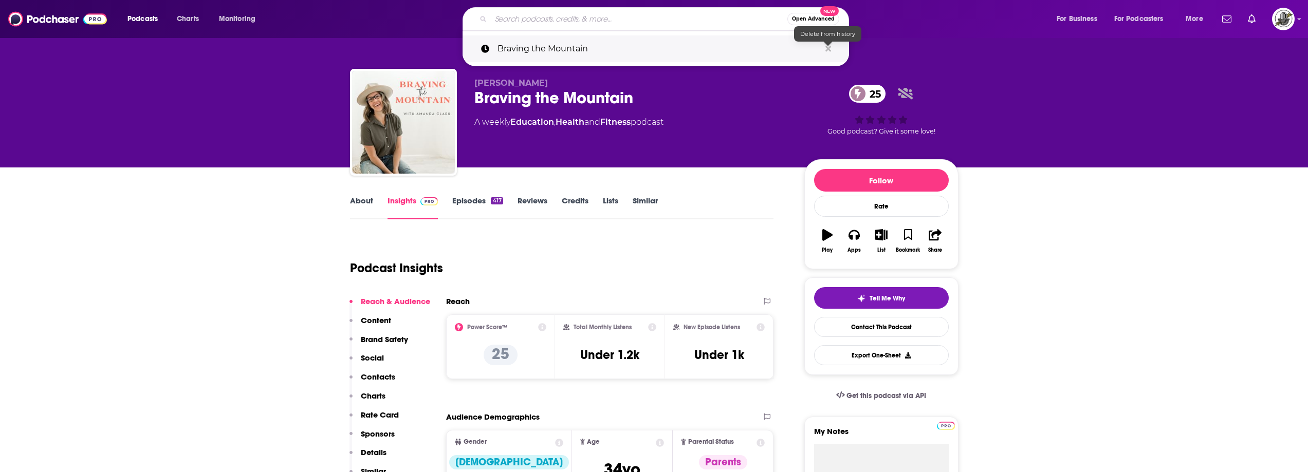
click at [828, 50] on icon "Search podcasts, credits, & more..." at bounding box center [829, 49] width 6 height 6
drag, startPoint x: 736, startPoint y: 216, endPoint x: 652, endPoint y: 286, distance: 108.8
click at [736, 217] on div "About Insights Episodes 417 Reviews Credits Lists Similar" at bounding box center [562, 206] width 424 height 25
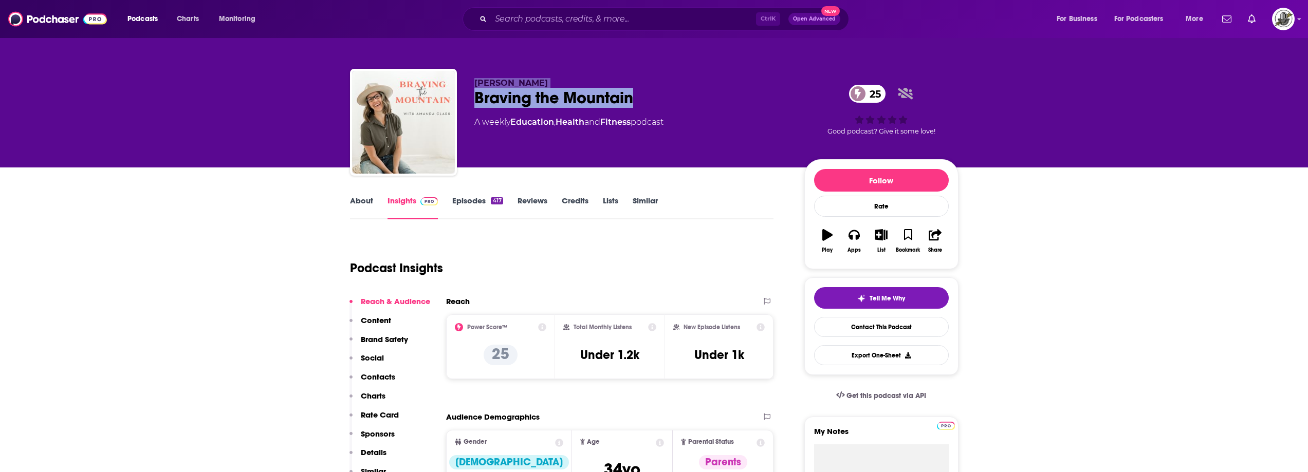
drag, startPoint x: 482, startPoint y: 86, endPoint x: 644, endPoint y: 100, distance: 162.0
click at [644, 100] on div "Amanda Clark Braving the Mountain 25 A weekly Education , Health and Fitness po…" at bounding box center [654, 124] width 609 height 111
copy div "Amanda Clark Braving the Mountain"
click at [565, 20] on input "Search podcasts, credits, & more..." at bounding box center [623, 19] width 265 height 16
paste input "Miracle Mama Podcast"
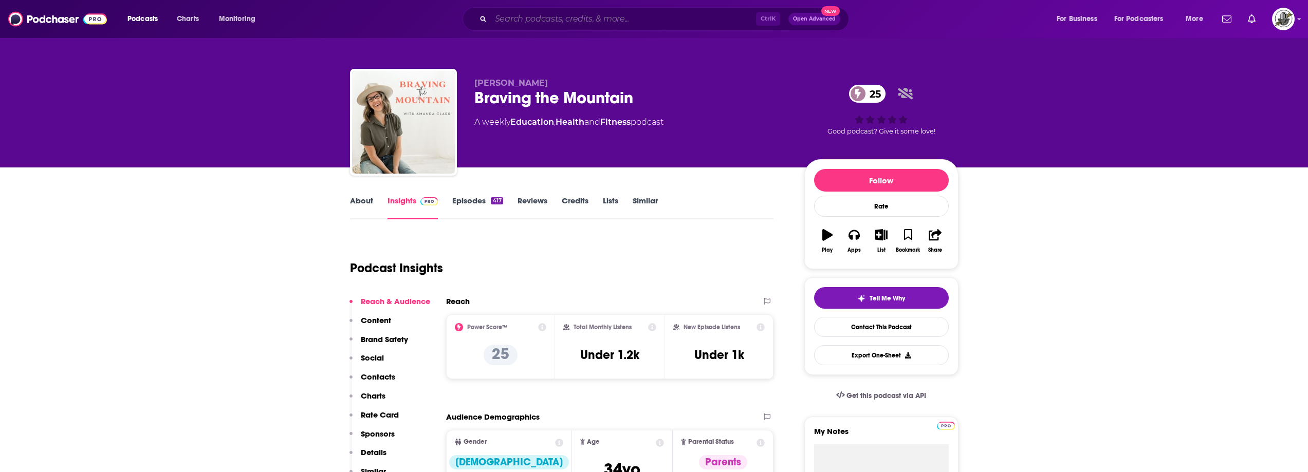
type input "Miracle Mama Podcast"
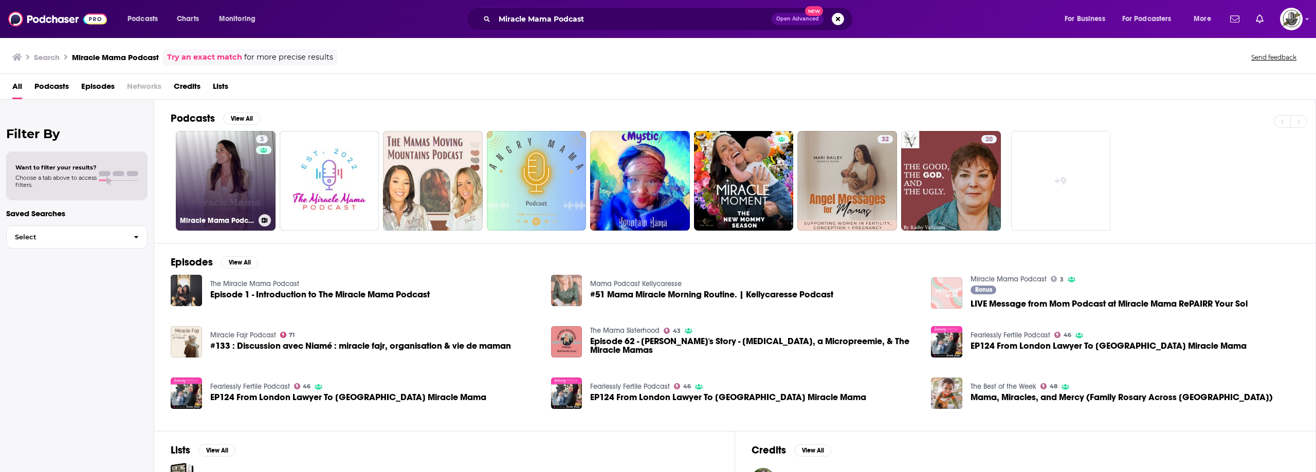
click at [245, 161] on link "3 Miracle Mama Podcast" at bounding box center [226, 181] width 100 height 100
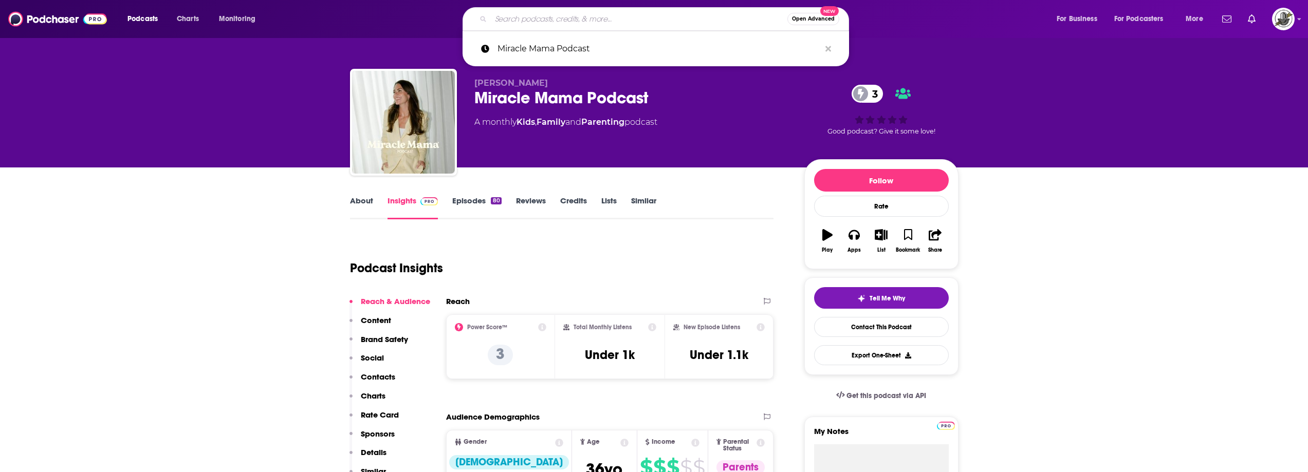
click at [651, 25] on input "Search podcasts, credits, & more..." at bounding box center [639, 19] width 297 height 16
click at [828, 49] on icon "Search podcasts, credits, & more..." at bounding box center [829, 49] width 6 height 6
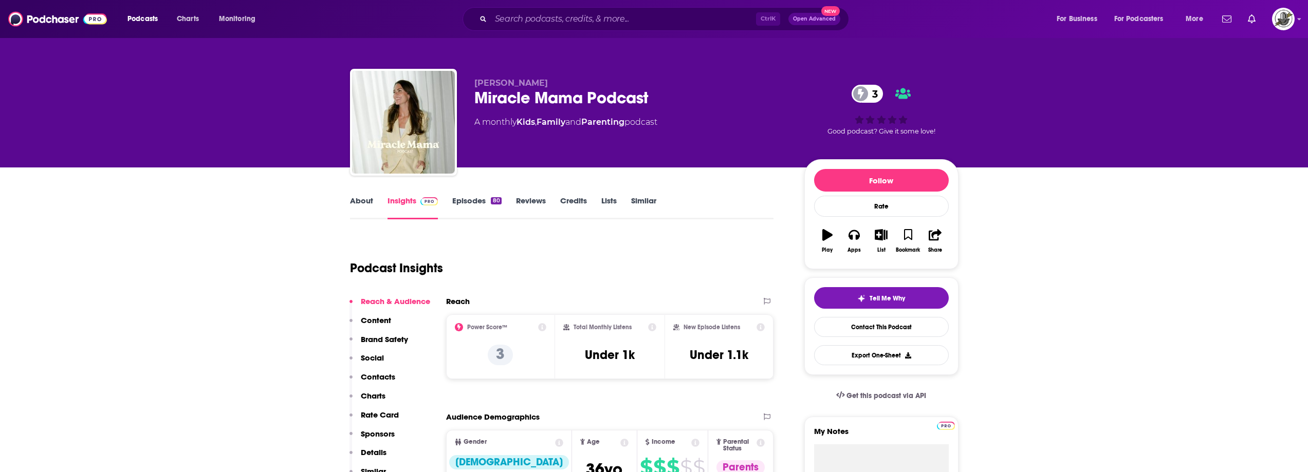
drag, startPoint x: 477, startPoint y: 86, endPoint x: 562, endPoint y: 83, distance: 85.9
click at [562, 83] on p "Whitney Rowell" at bounding box center [632, 83] width 314 height 10
copy span "Whitney Rowell"
drag, startPoint x: 476, startPoint y: 80, endPoint x: 669, endPoint y: 90, distance: 193.1
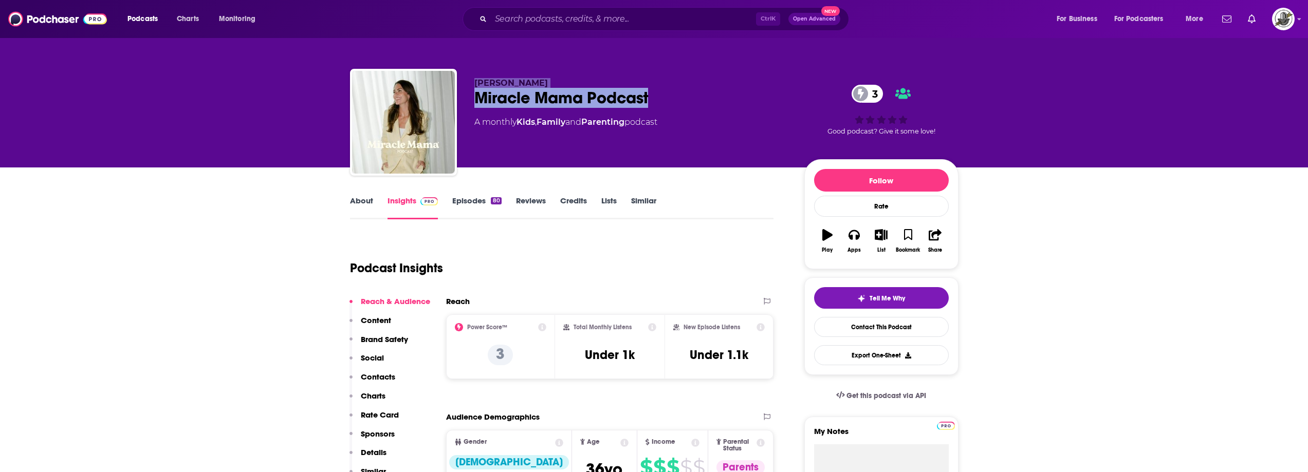
click at [669, 90] on div "Whitney Rowell Miracle Mama Podcast 3 A monthly Kids , Family and Parenting pod…" at bounding box center [632, 119] width 314 height 82
copy div "Whitney Rowell Miracle Mama Podcast"
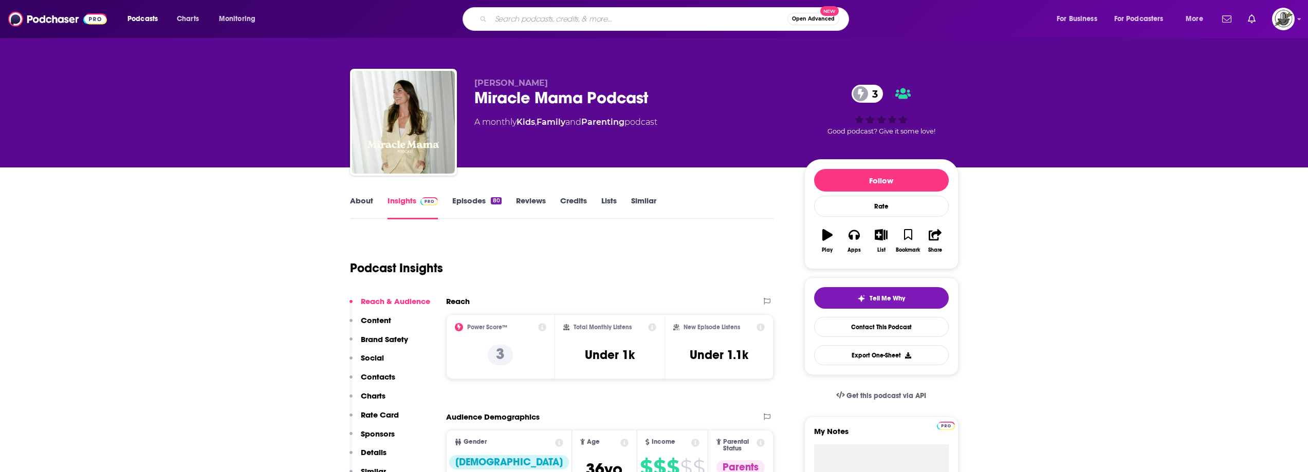
click at [609, 20] on input "Search podcasts, credits, & more..." at bounding box center [639, 19] width 297 height 16
paste input "The Faith-Fueled Mompreneur Podcast"
type input "The Faith-Fueled Mompreneur Podcast"
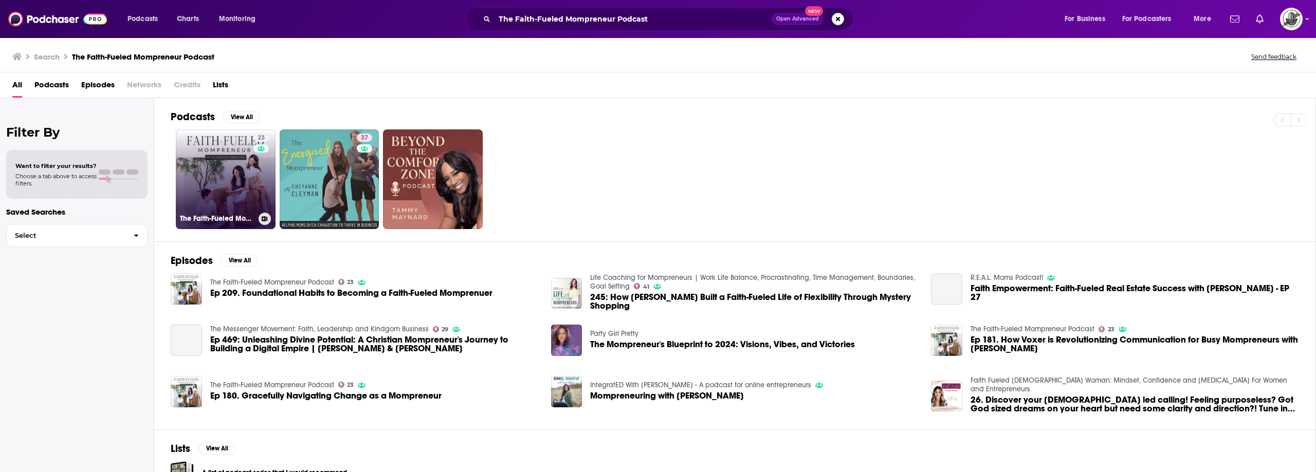
click at [241, 178] on link "23 The Faith-Fueled Mompreneur Podcast" at bounding box center [226, 180] width 100 height 100
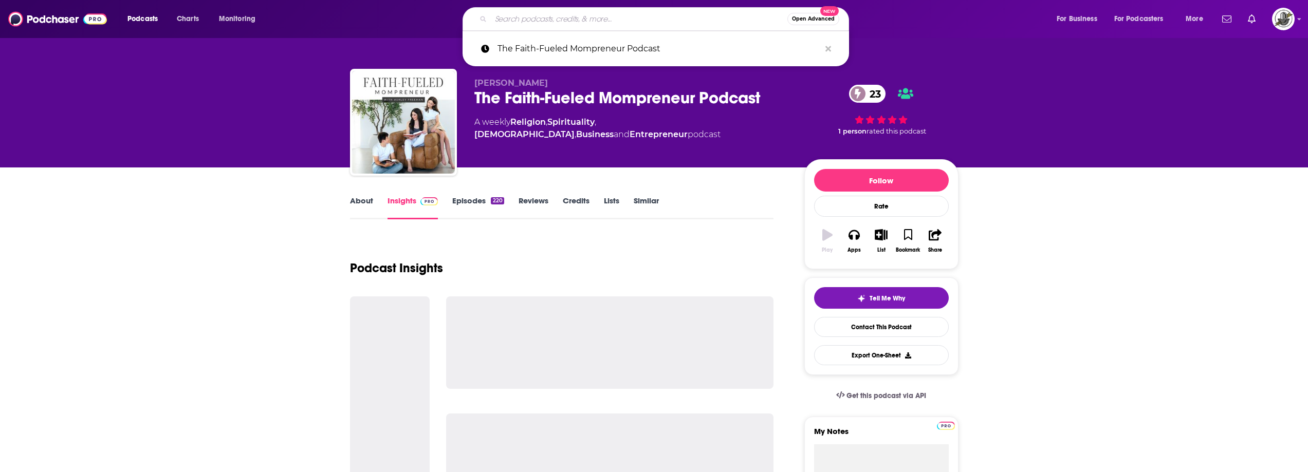
click at [624, 15] on input "Search podcasts, credits, & more..." at bounding box center [639, 19] width 297 height 16
click at [831, 48] on icon "Search podcasts, credits, & more..." at bounding box center [829, 49] width 6 height 8
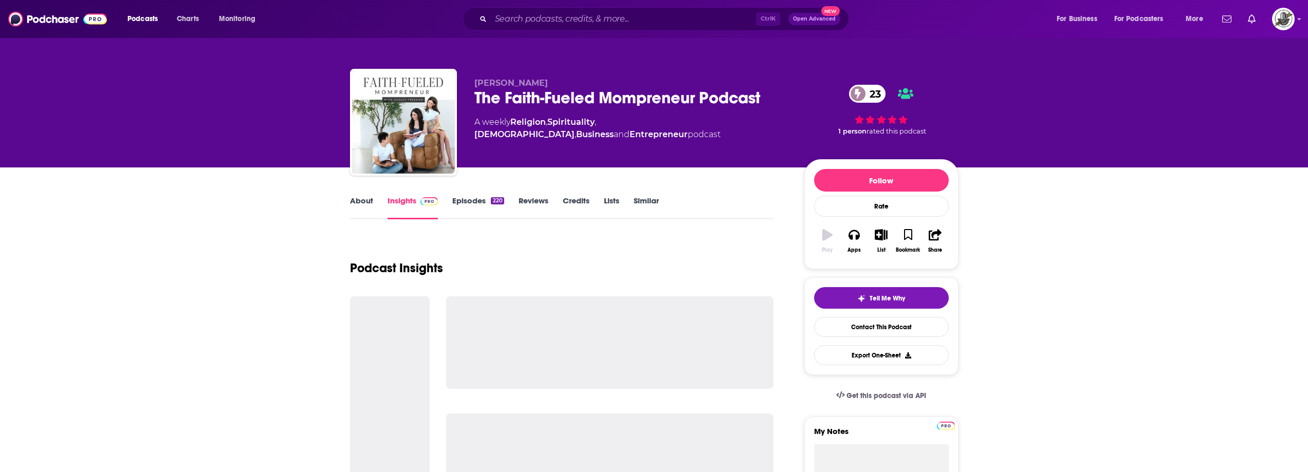
click at [682, 75] on div "Ashley Freehan The Faith-Fueled Mompreneur Podcast 23 A weekly Religion , Spiri…" at bounding box center [654, 124] width 609 height 111
drag, startPoint x: 508, startPoint y: 82, endPoint x: 476, endPoint y: 84, distance: 32.4
click at [476, 84] on p "Ashley Freehan" at bounding box center [632, 83] width 314 height 10
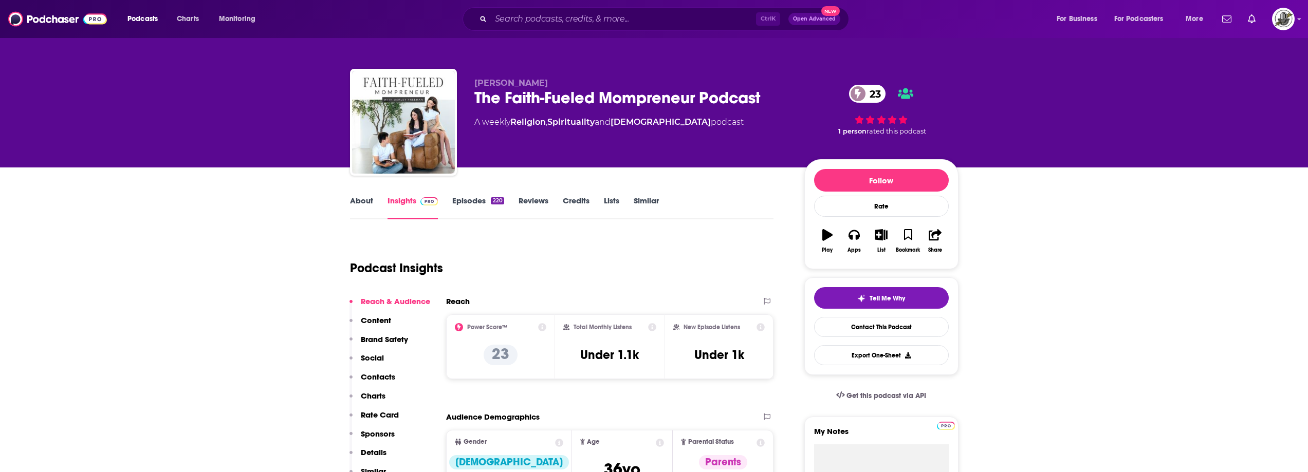
click at [525, 287] on div "Podcast Insights" at bounding box center [558, 262] width 416 height 52
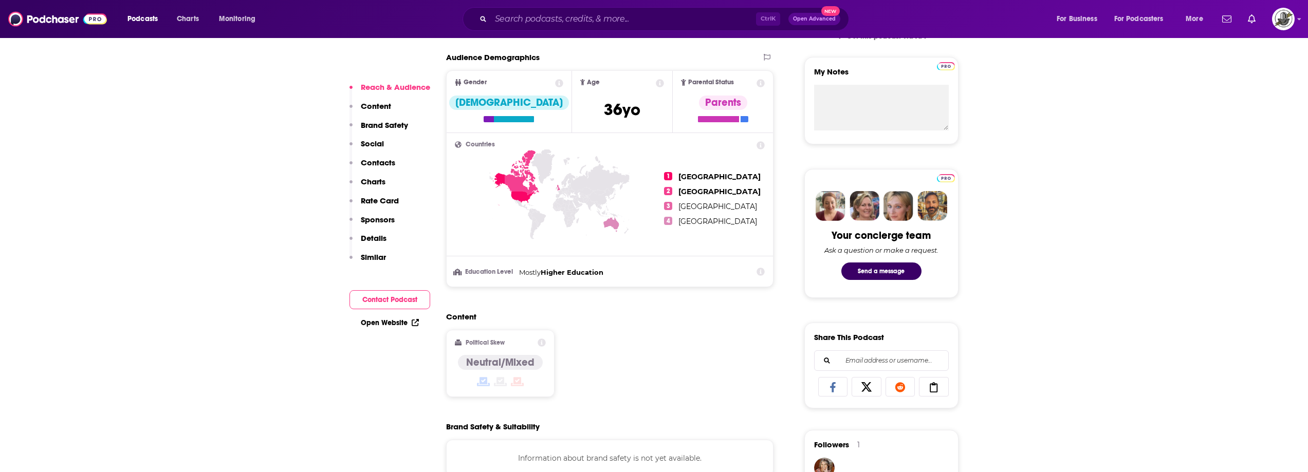
scroll to position [668, 0]
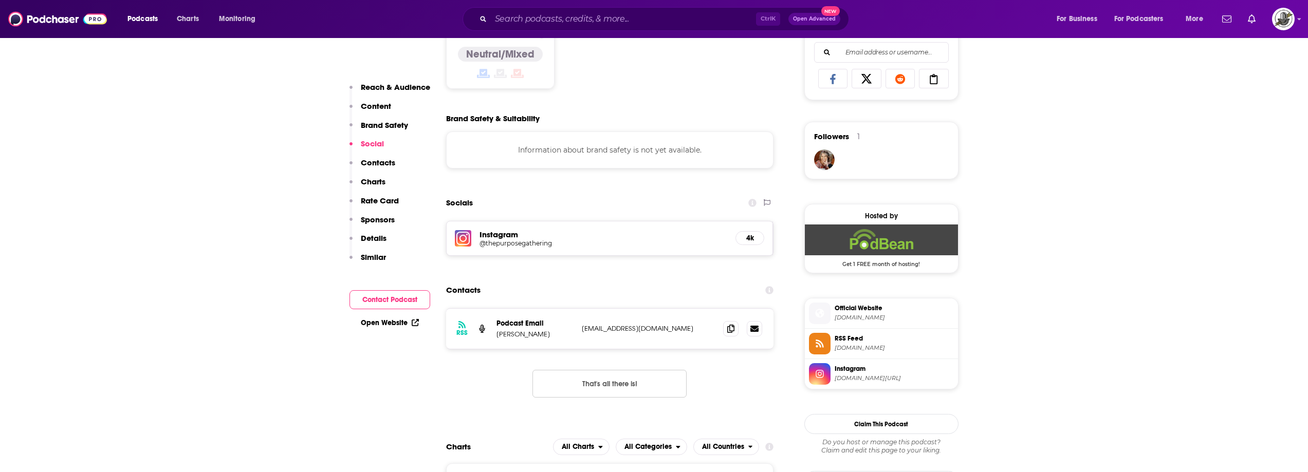
drag, startPoint x: 580, startPoint y: 331, endPoint x: 687, endPoint y: 332, distance: 106.9
click at [687, 332] on div "RSS Podcast Email Ashley Freehan thepurposegathering@gmail.com thepurposegather…" at bounding box center [610, 329] width 328 height 40
click at [582, 14] on input "Search podcasts, credits, & more..." at bounding box center [623, 19] width 265 height 16
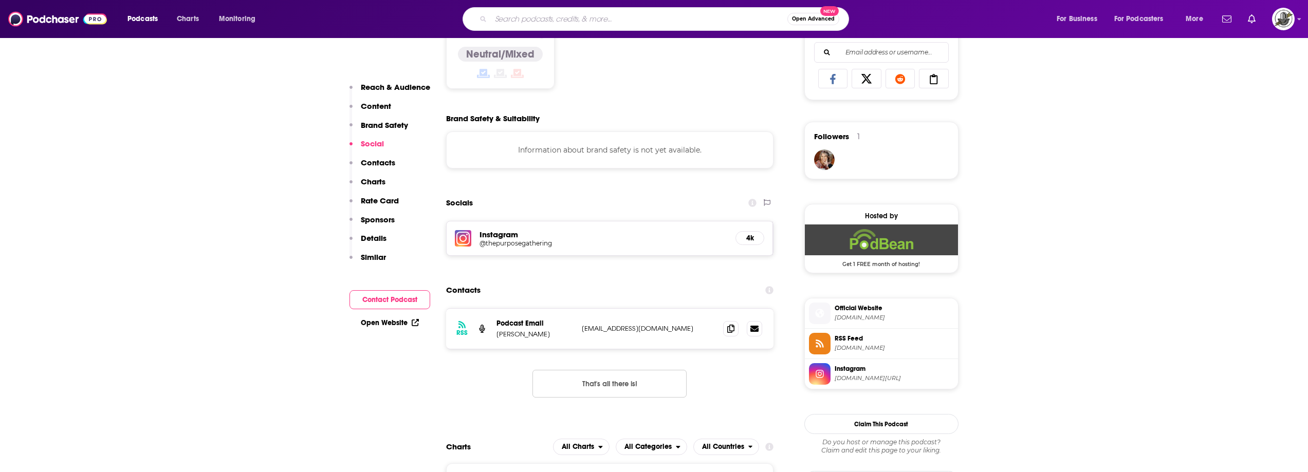
click at [649, 216] on div "Socials Instagram @thepurposegathering 4k" at bounding box center [610, 224] width 328 height 63
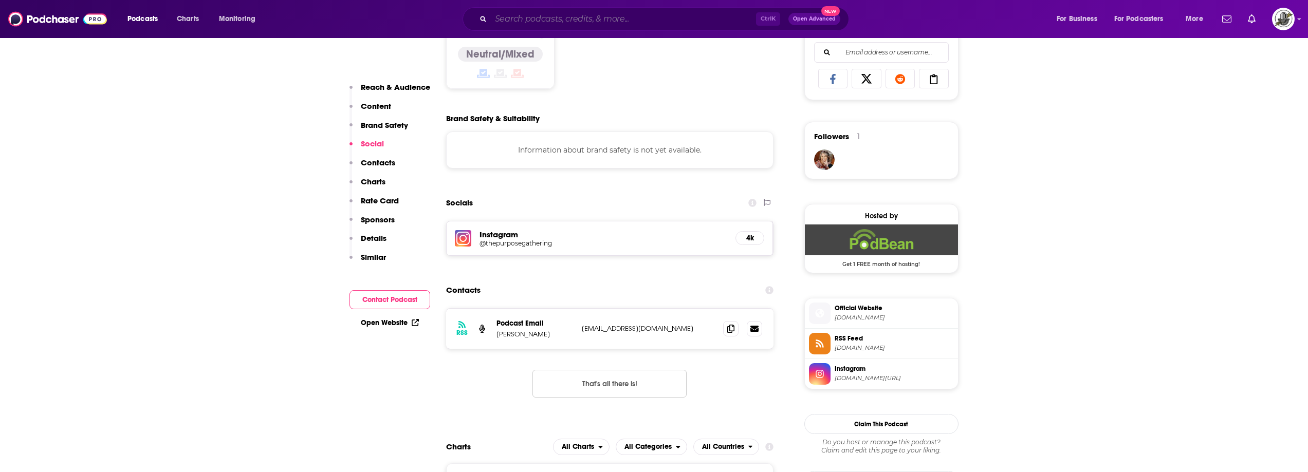
click at [608, 22] on input "Search podcasts, credits, & more..." at bounding box center [623, 19] width 265 height 16
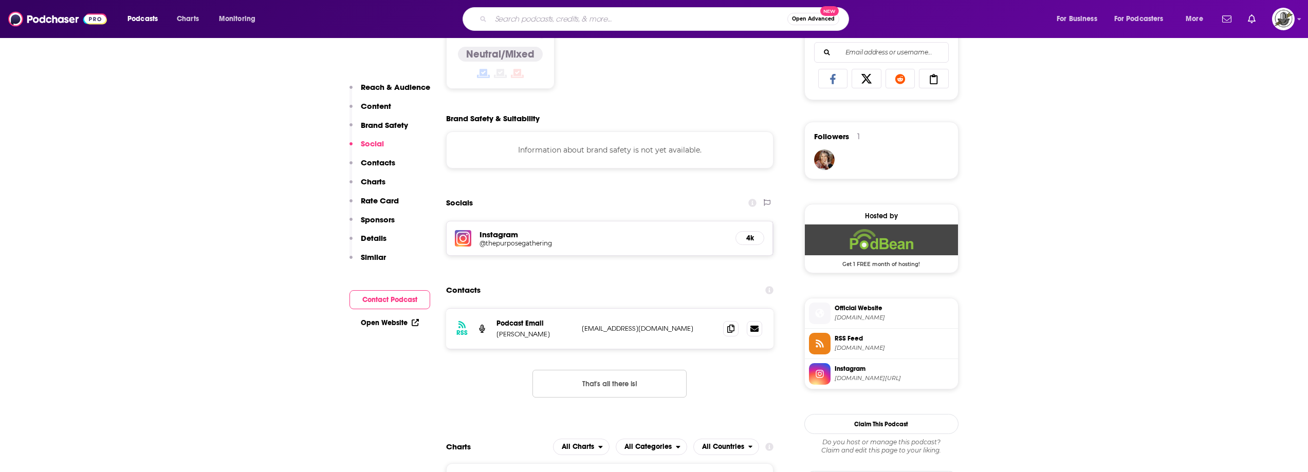
paste input "Mom Essentials"
type input "Mom Essentials"
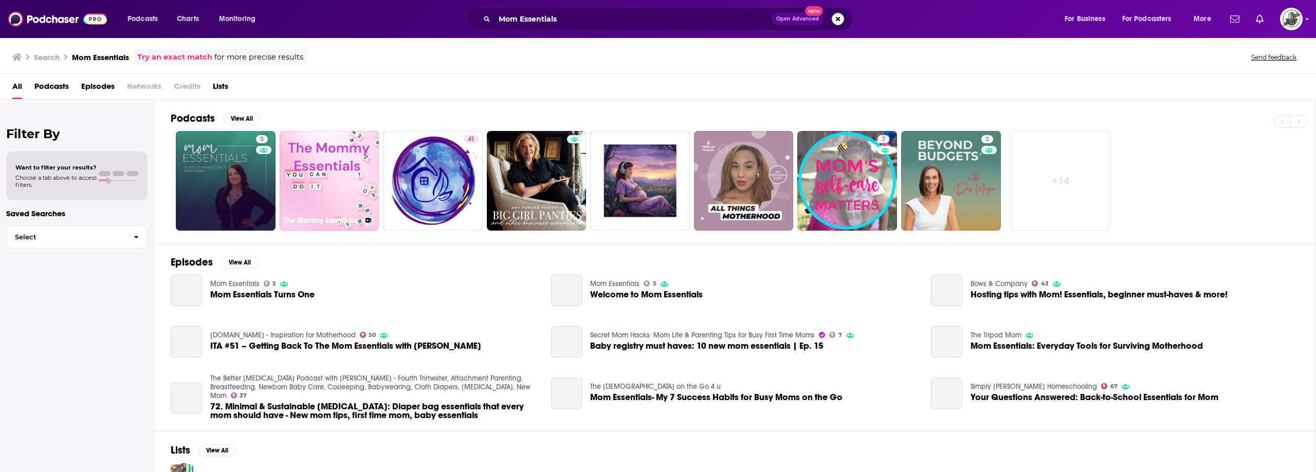
click at [240, 183] on link "5" at bounding box center [226, 181] width 100 height 100
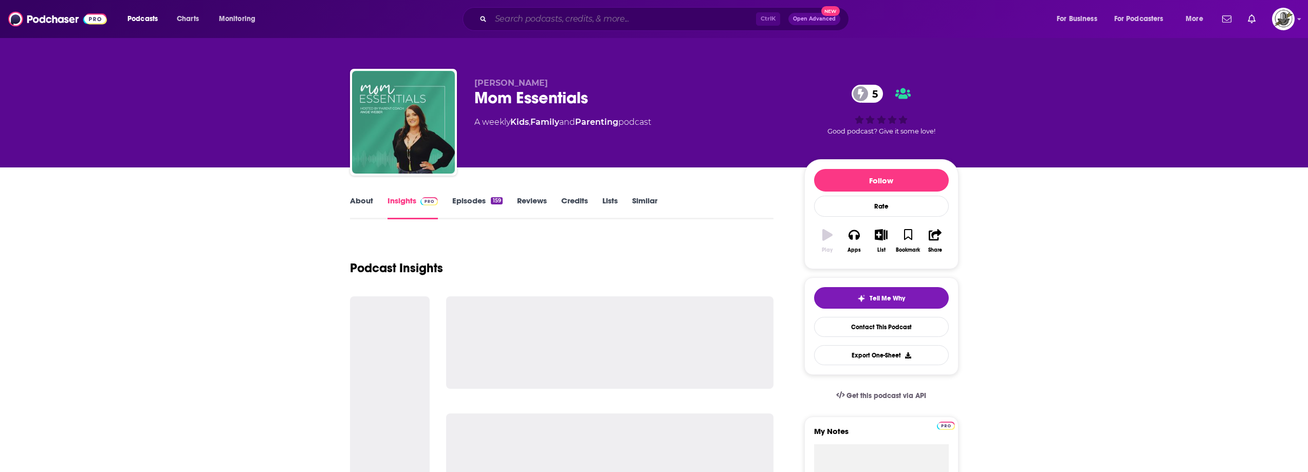
click at [670, 20] on input "Search podcasts, credits, & more..." at bounding box center [623, 19] width 265 height 16
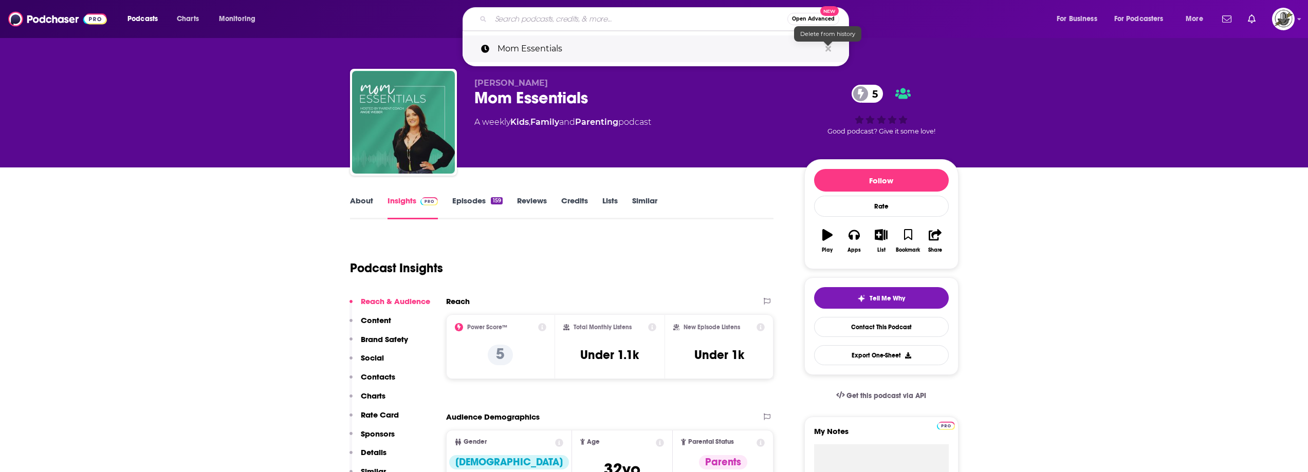
click at [827, 51] on icon "Search podcasts, credits, & more..." at bounding box center [829, 49] width 6 height 8
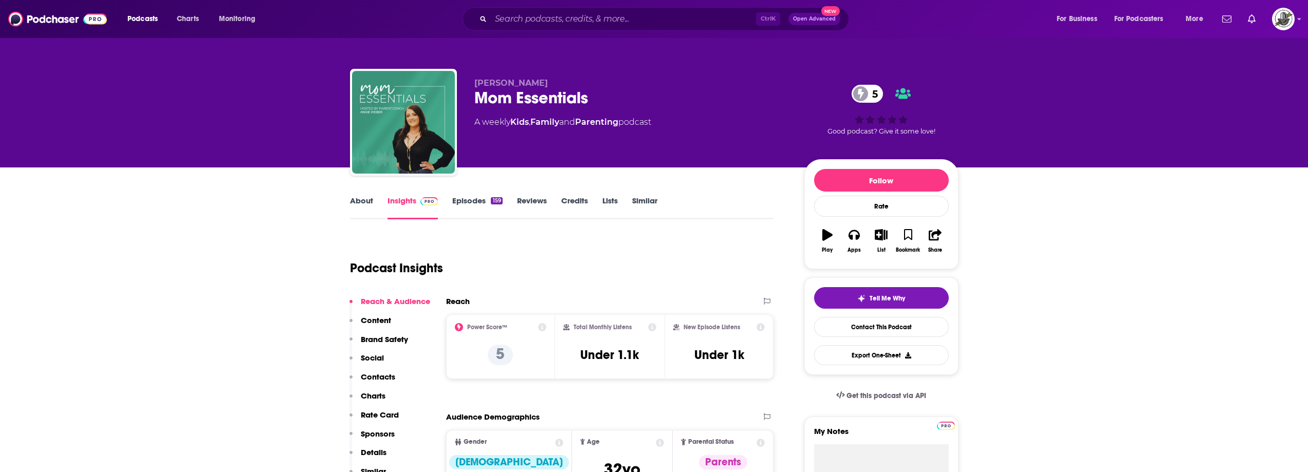
click at [735, 148] on div "Angie Weber Mom Essentials 5 A weekly Kids , Family and Parenting podcast" at bounding box center [632, 119] width 314 height 82
drag, startPoint x: 473, startPoint y: 82, endPoint x: 615, endPoint y: 97, distance: 143.2
click at [615, 97] on div "Angie Weber Mom Essentials 5 A weekly Kids , Family and Parenting podcast 5 Goo…" at bounding box center [654, 124] width 609 height 111
click at [603, 29] on div "Ctrl K Open Advanced New" at bounding box center [656, 19] width 387 height 24
paste input "Moms at Work with Jeanette Tapley"
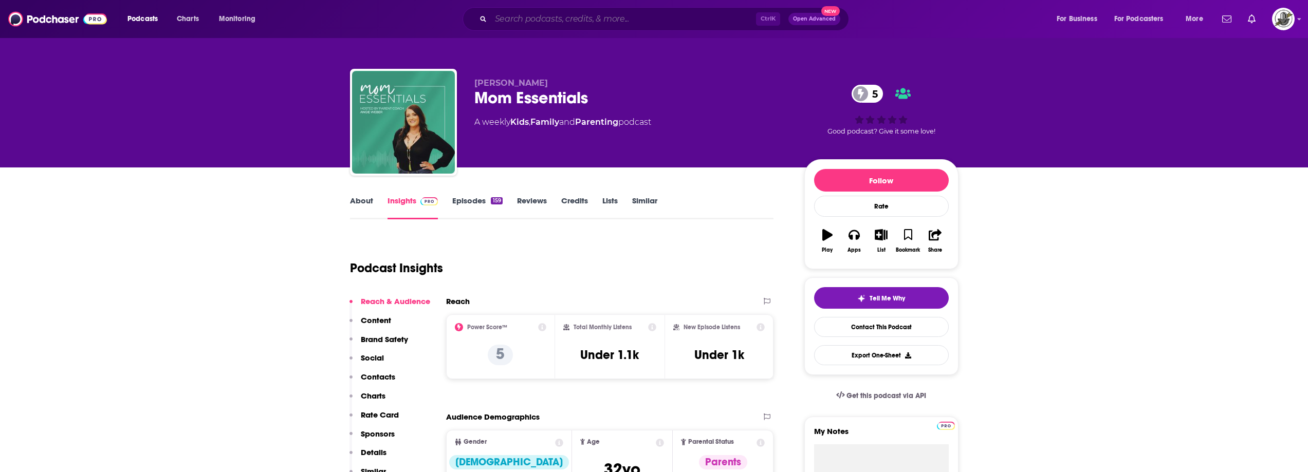
type input "Moms at Work with Jeanette Tapley"
click at [603, 23] on input "Moms at Work with Jeanette Tapley" at bounding box center [623, 19] width 265 height 16
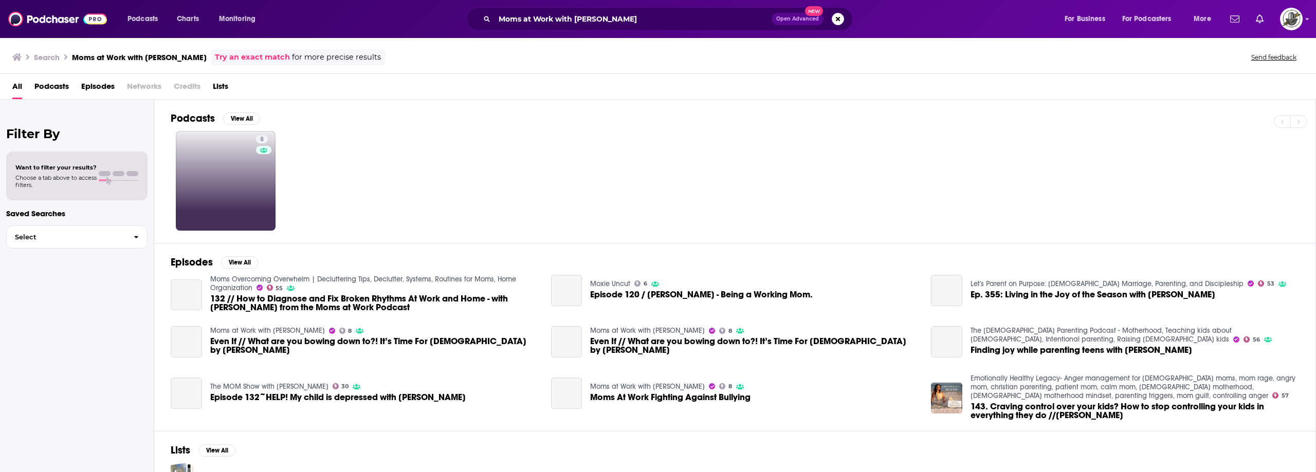
click at [247, 153] on link "8" at bounding box center [226, 181] width 100 height 100
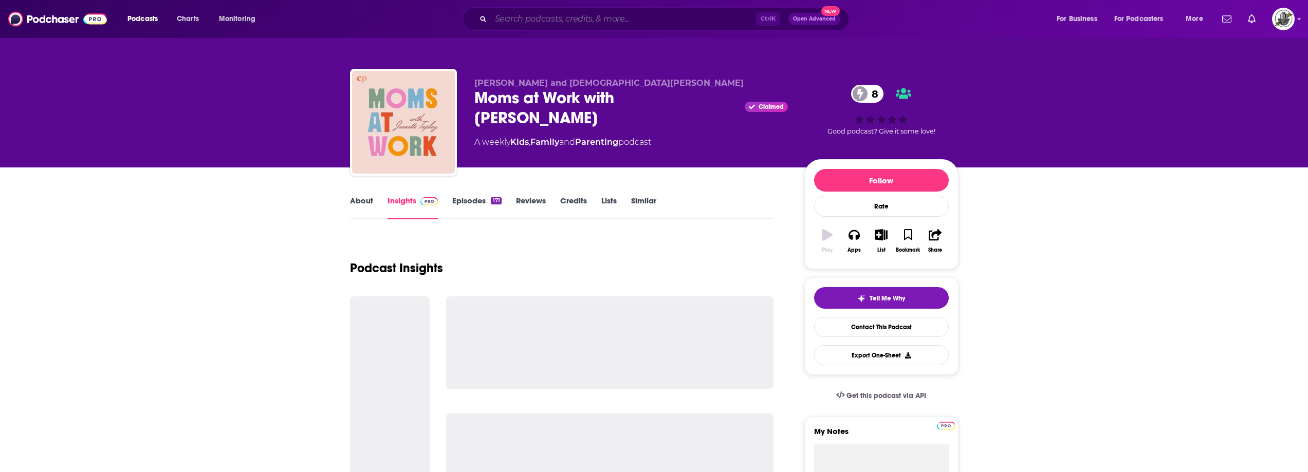
click at [638, 23] on input "Search podcasts, credits, & more..." at bounding box center [623, 19] width 265 height 16
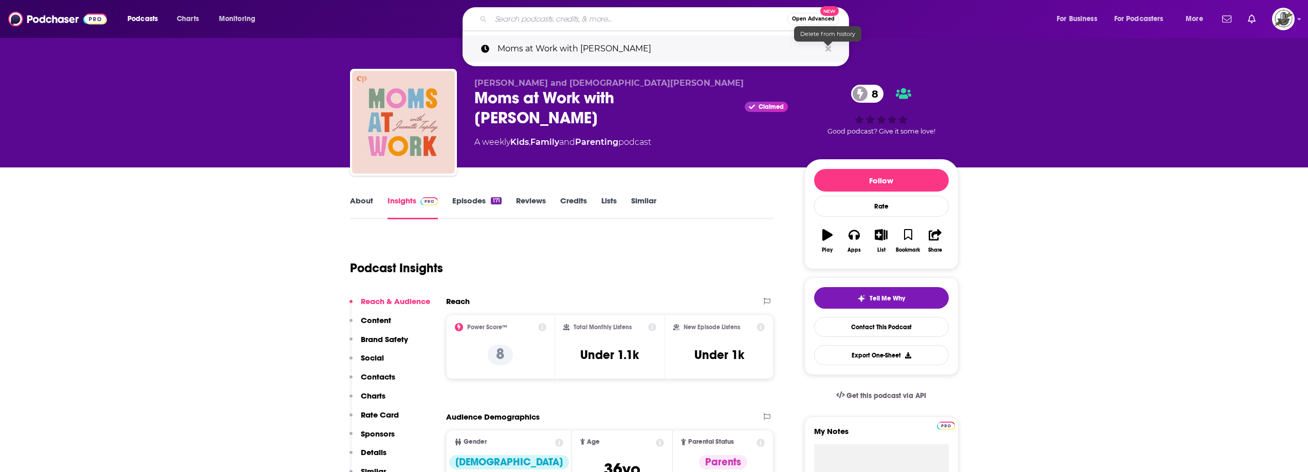
click at [829, 49] on icon "Search podcasts, credits, & more..." at bounding box center [829, 49] width 6 height 6
click at [669, 125] on div "Moms at Work with Jeanette Tapley Claimed 8" at bounding box center [632, 108] width 314 height 40
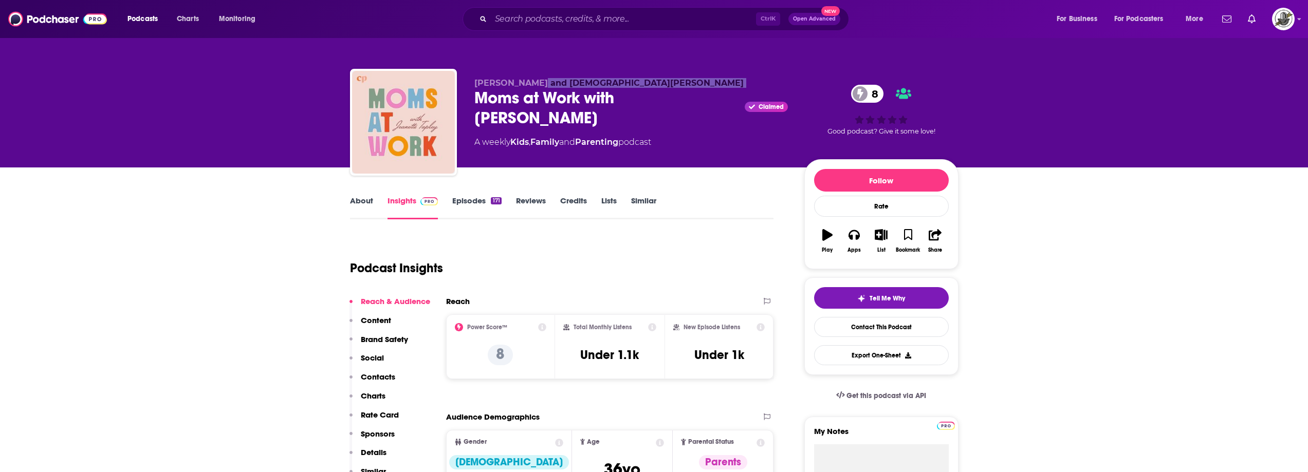
drag, startPoint x: 467, startPoint y: 88, endPoint x: 486, endPoint y: 92, distance: 19.4
click at [532, 86] on div "Jeanette Tapley and Christian Parenting Moms at Work with Jeanette Tapley Claim…" at bounding box center [654, 124] width 609 height 111
click at [476, 94] on div "Moms at Work with Jeanette Tapley Claimed 8" at bounding box center [632, 108] width 314 height 40
drag, startPoint x: 473, startPoint y: 86, endPoint x: 541, endPoint y: 85, distance: 67.9
click at [541, 85] on div "Jeanette Tapley and Christian Parenting Moms at Work with Jeanette Tapley Claim…" at bounding box center [654, 124] width 609 height 111
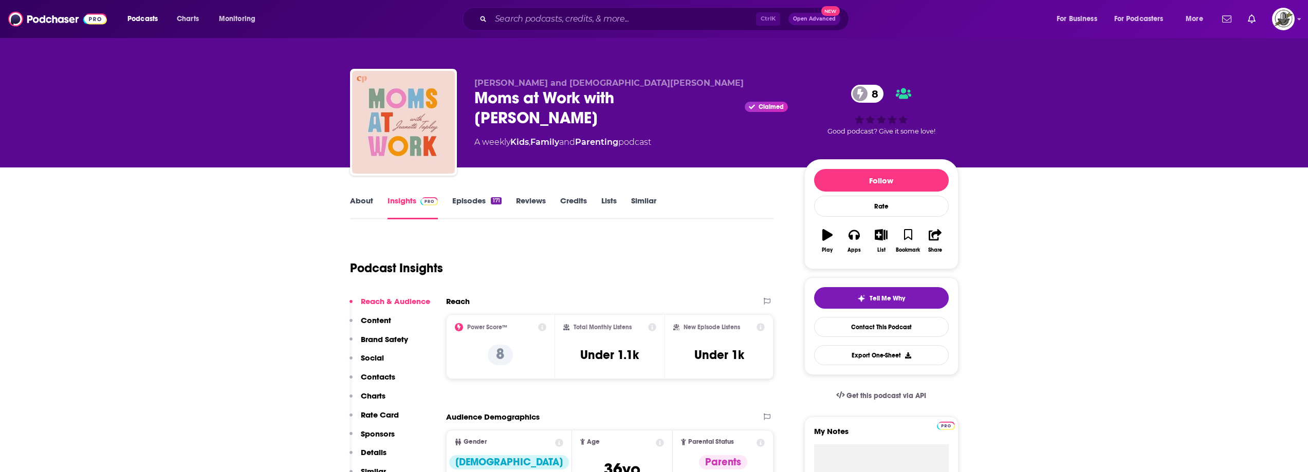
click at [562, 251] on div "Podcast Insights" at bounding box center [558, 262] width 416 height 52
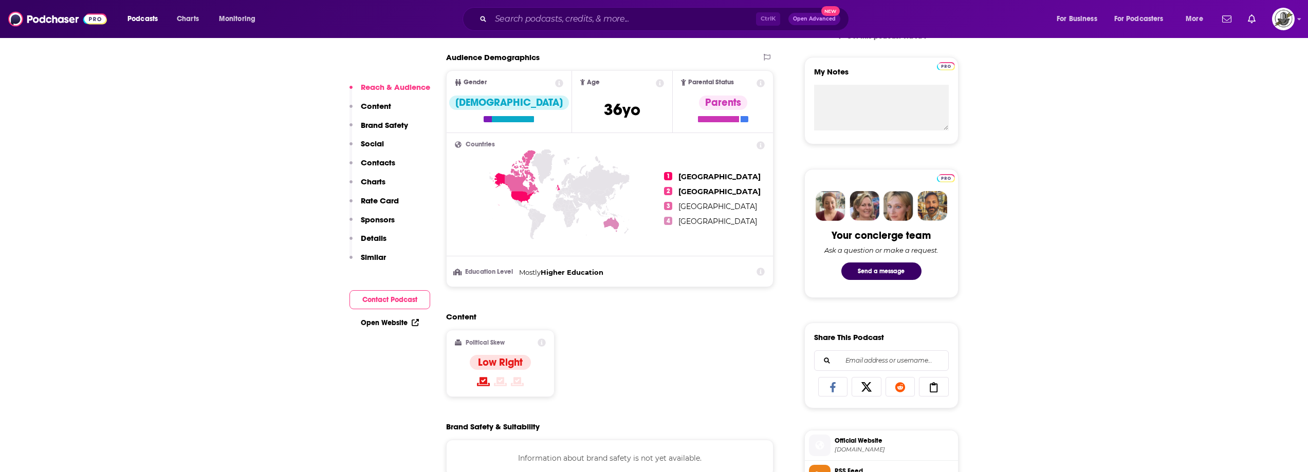
scroll to position [668, 0]
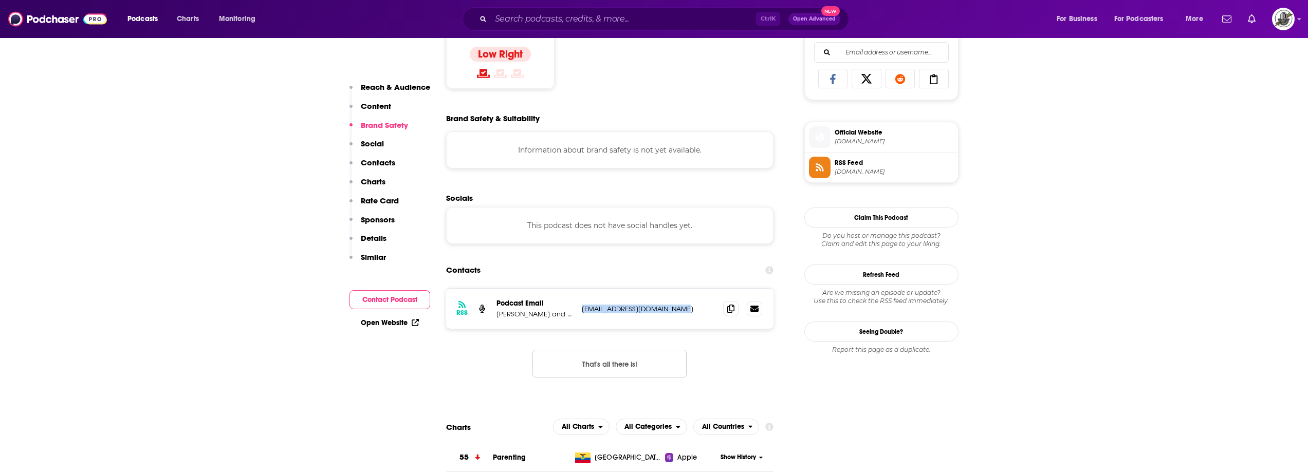
drag, startPoint x: 577, startPoint y: 313, endPoint x: 667, endPoint y: 312, distance: 90.5
click at [667, 312] on div "RSS Podcast Email Sherilyn R. Grant and Christian Parenting info@christianparen…" at bounding box center [610, 309] width 328 height 40
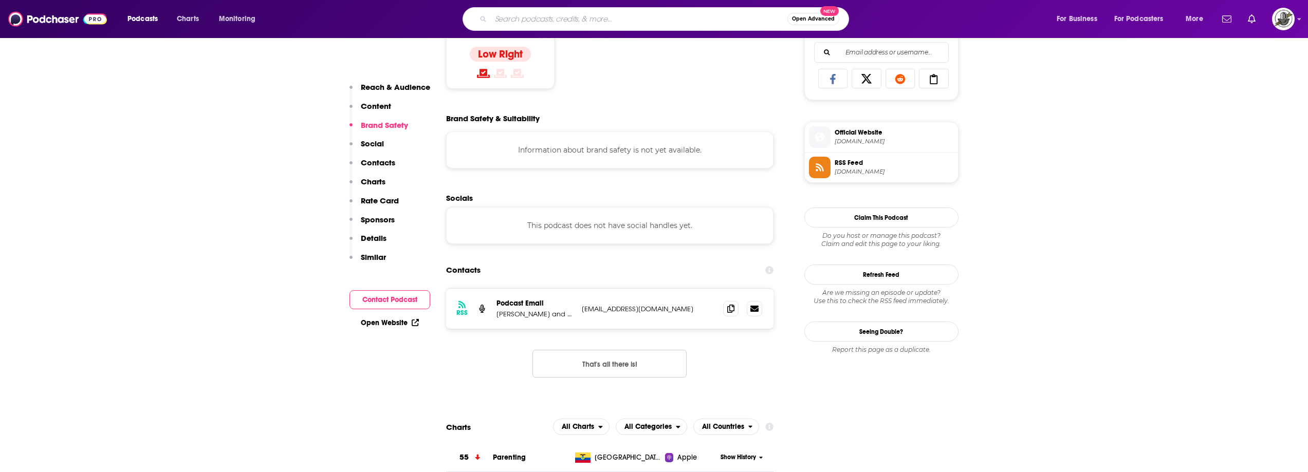
paste input "The Unbusy Mom"
click at [604, 25] on input "Search podcasts, credits, & more..." at bounding box center [639, 19] width 297 height 16
type input "The Unbusy Mom"
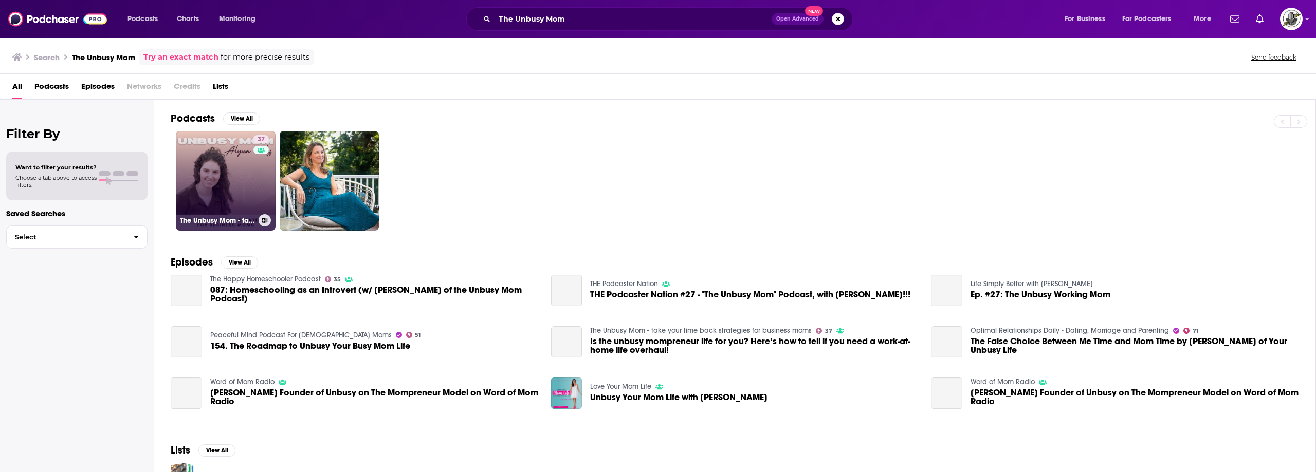
click at [259, 182] on div "37" at bounding box center [262, 174] width 18 height 79
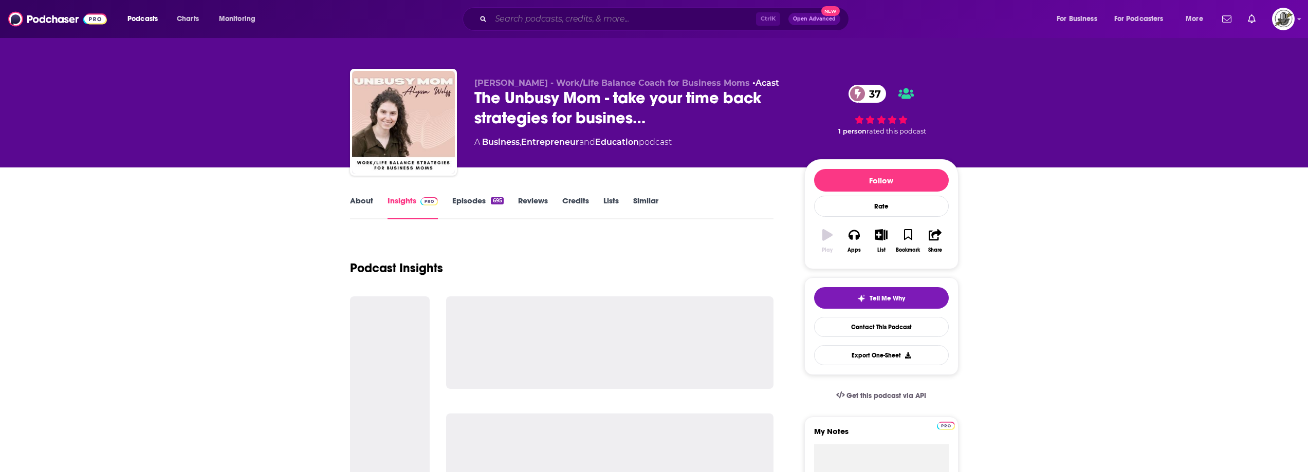
click at [693, 16] on input "Search podcasts, credits, & more..." at bounding box center [623, 19] width 265 height 16
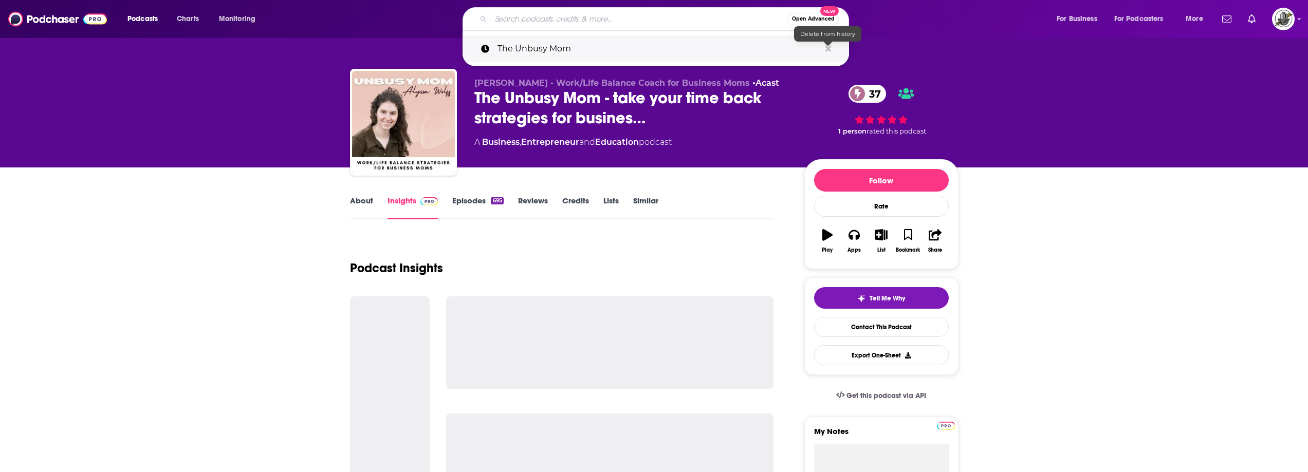
click at [829, 49] on icon "Search podcasts, credits, & more..." at bounding box center [829, 49] width 6 height 6
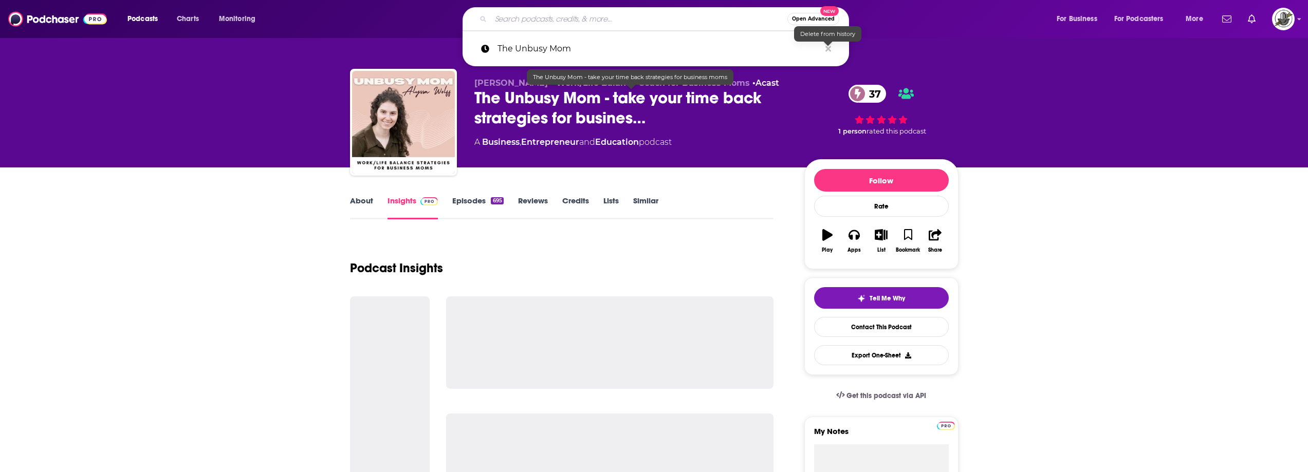
click at [736, 218] on div "About Insights Episodes 695 Reviews Credits Lists Similar" at bounding box center [562, 206] width 424 height 25
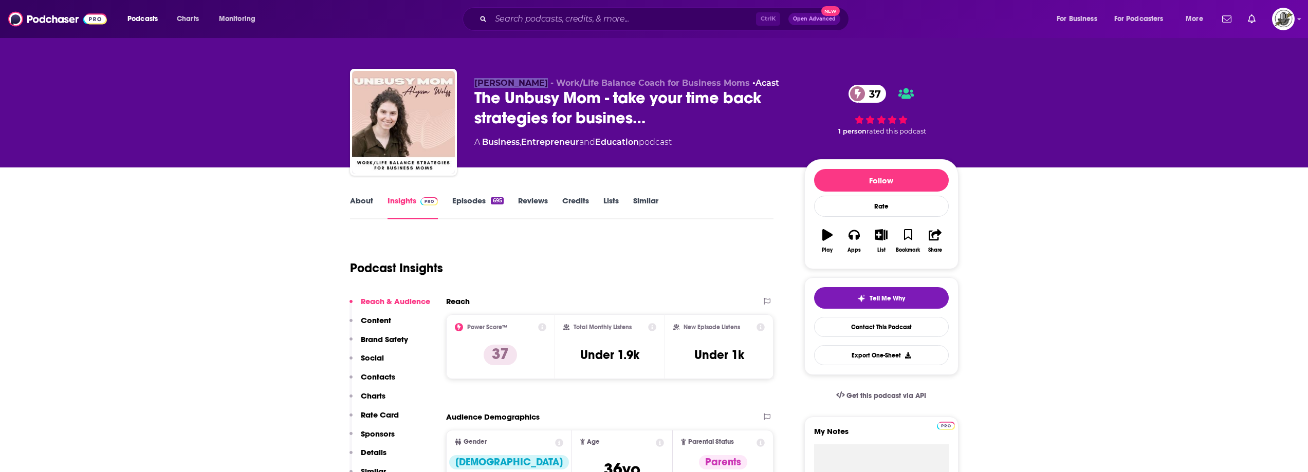
drag, startPoint x: 472, startPoint y: 81, endPoint x: 529, endPoint y: 84, distance: 56.6
click at [529, 84] on div "Alyssa Wolff - Work/Life Balance Coach for Business Moms • Acast The Unbusy Mom…" at bounding box center [654, 124] width 609 height 111
click at [485, 83] on span "Alyssa Wolff - Work/Life Balance Coach for Business Moms" at bounding box center [613, 83] width 276 height 10
click at [472, 81] on div "Alyssa Wolff - Work/Life Balance Coach for Business Moms • Acast The Unbusy Mom…" at bounding box center [654, 124] width 609 height 111
drag, startPoint x: 475, startPoint y: 85, endPoint x: 528, endPoint y: 83, distance: 52.5
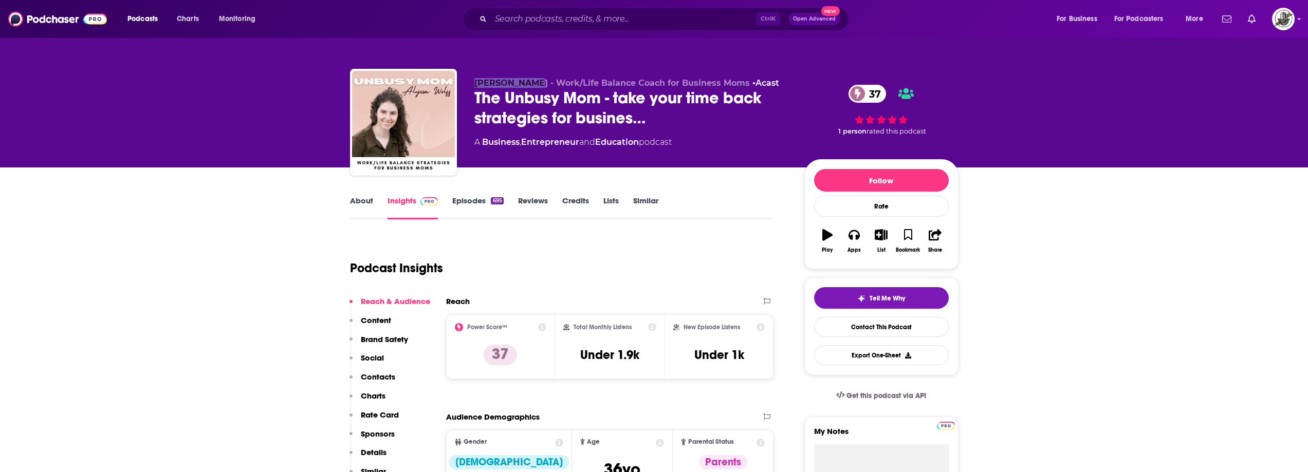
click at [528, 83] on div "Alyssa Wolff - Work/Life Balance Coach for Business Moms • Acast The Unbusy Mom…" at bounding box center [654, 124] width 609 height 111
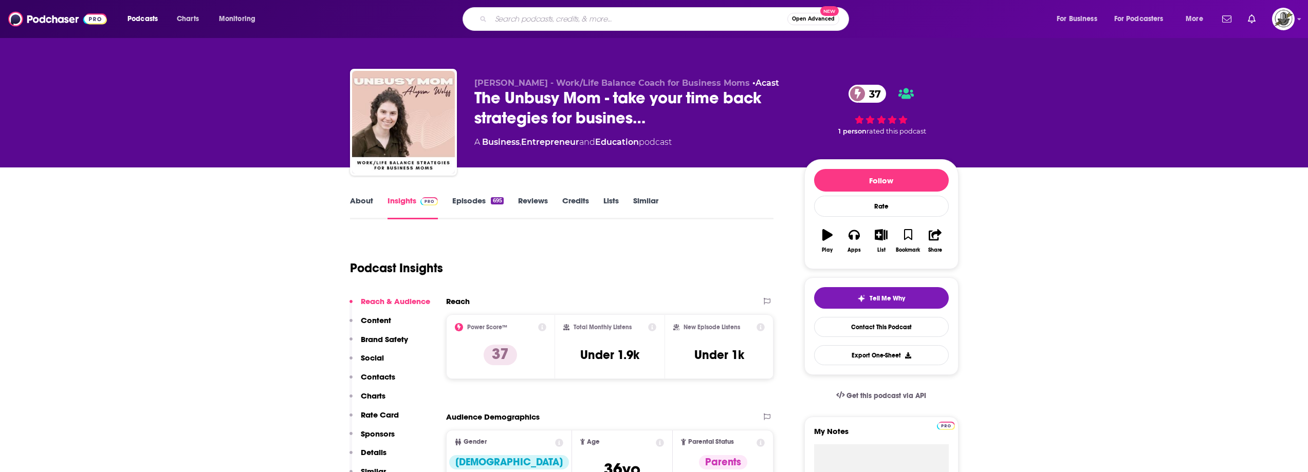
paste input "The Mothers’ Empowerment Podcast"
type input "The Mothers’ Empowerment Podcast"
click at [581, 25] on input "The Mothers’ Empowerment Podcast" at bounding box center [639, 19] width 297 height 16
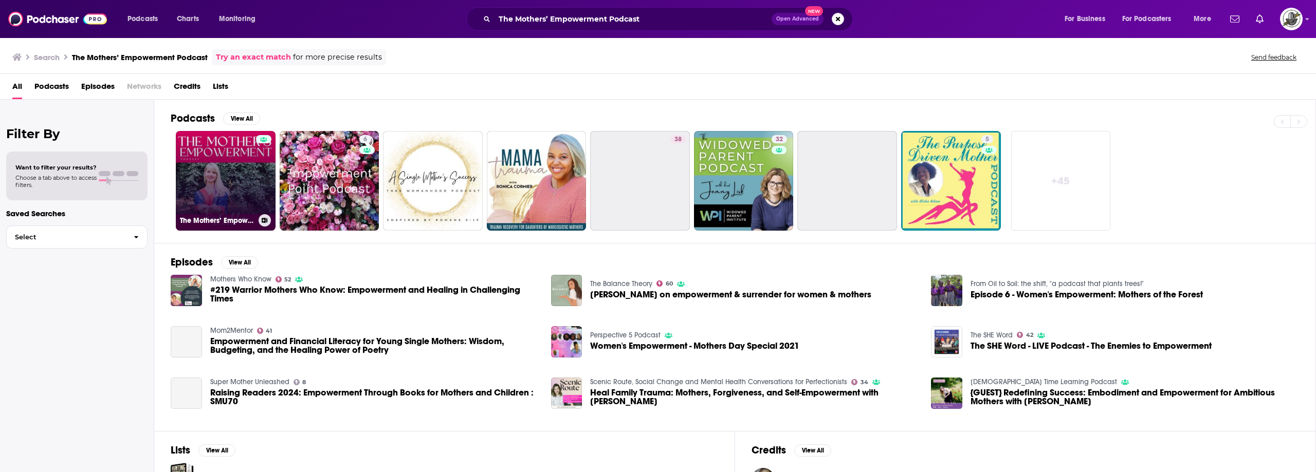
click at [269, 191] on div at bounding box center [263, 174] width 15 height 79
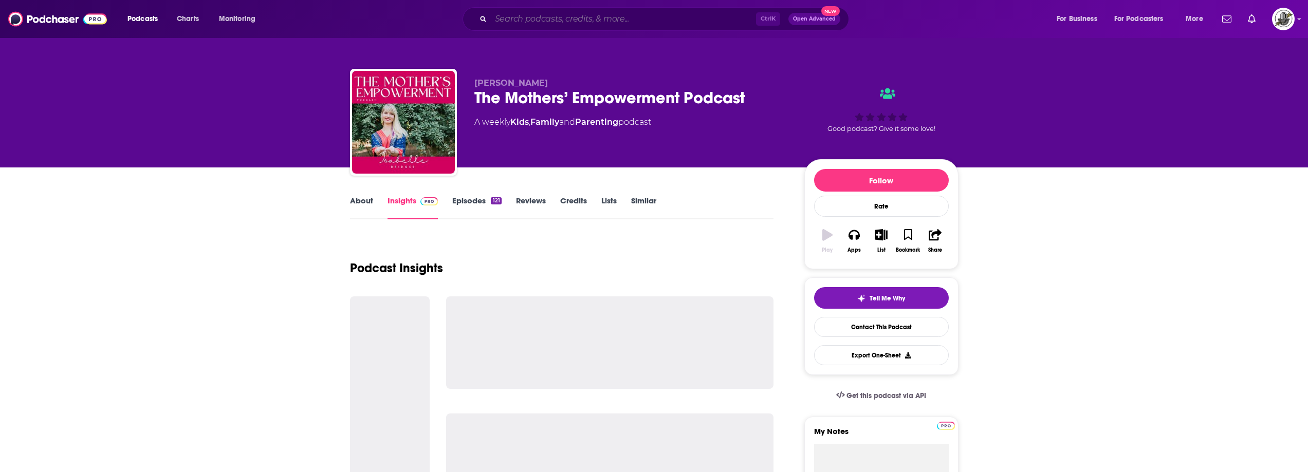
click at [655, 25] on input "Search podcasts, credits, & more..." at bounding box center [623, 19] width 265 height 16
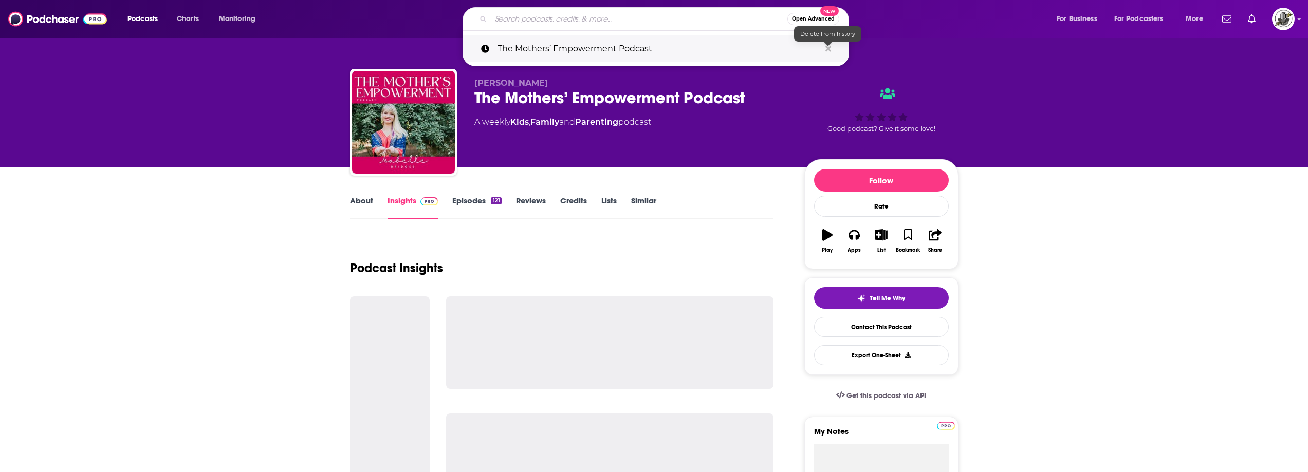
click at [826, 47] on icon "Search podcasts, credits, & more..." at bounding box center [829, 49] width 6 height 6
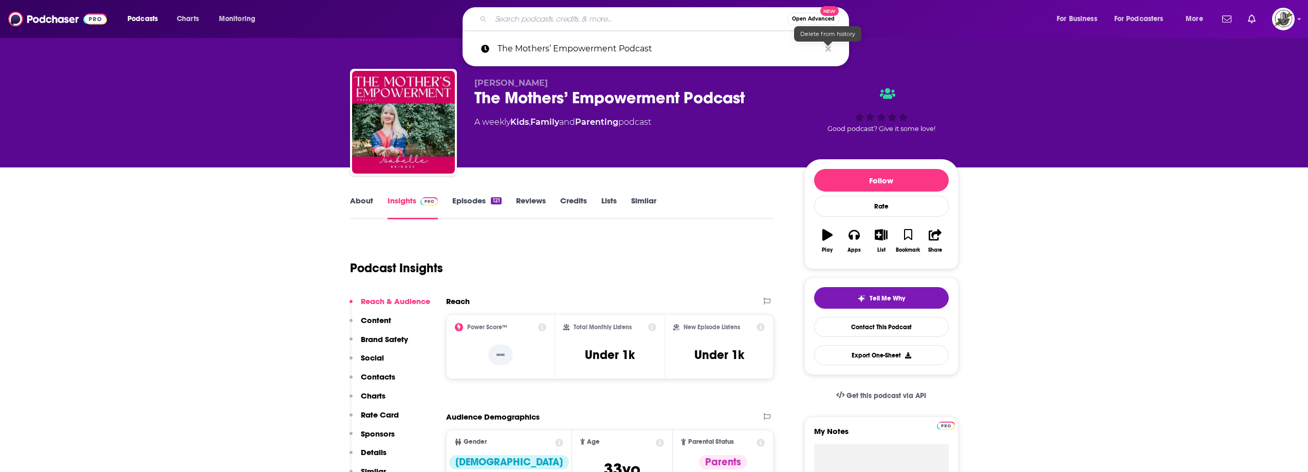
click at [751, 158] on div "Isabelle Bridges The Mothers’ Empowerment Podcast A weekly Kids , Family and Pa…" at bounding box center [632, 119] width 314 height 82
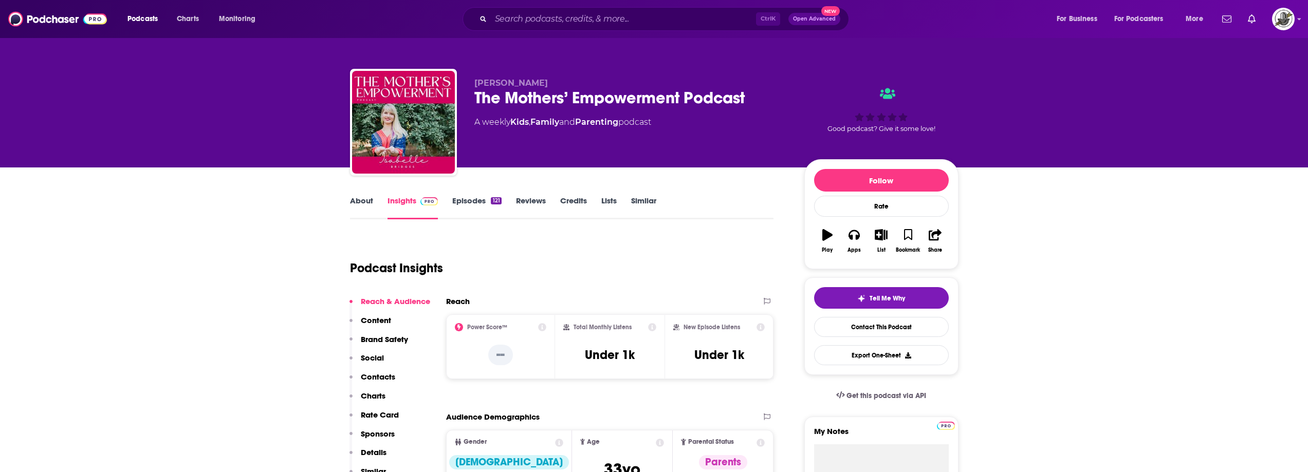
drag, startPoint x: 500, startPoint y: 83, endPoint x: 574, endPoint y: 81, distance: 74.1
click at [574, 81] on div "Isabelle Bridges The Mothers’ Empowerment Podcast A weekly Kids , Family and Pa…" at bounding box center [654, 124] width 609 height 111
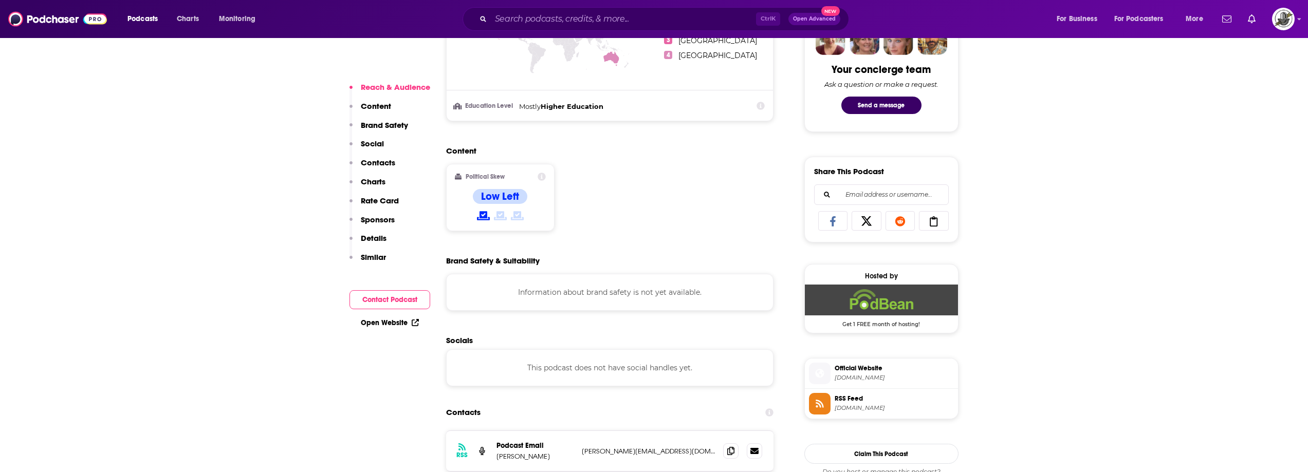
scroll to position [668, 0]
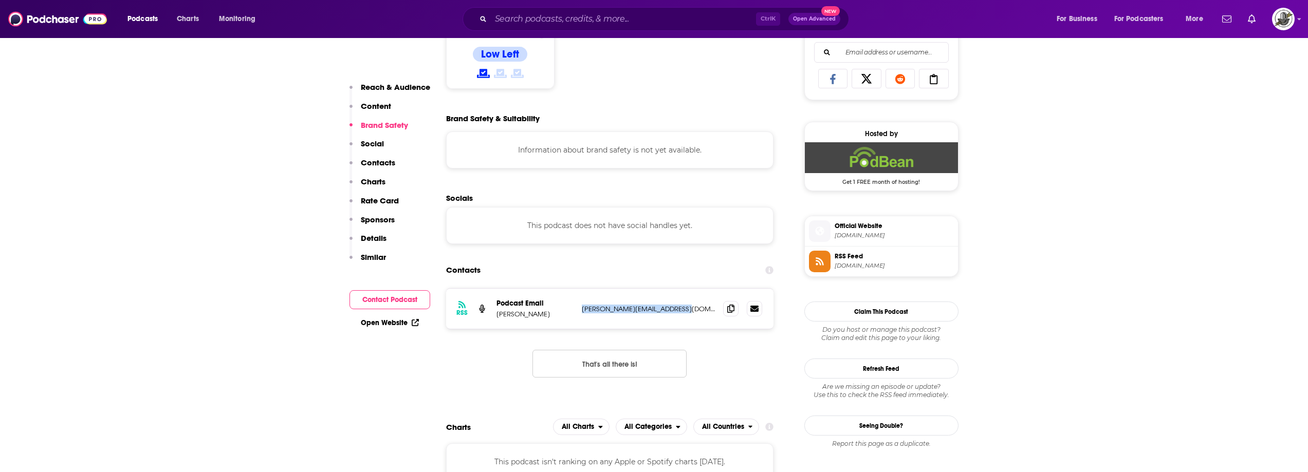
drag, startPoint x: 581, startPoint y: 310, endPoint x: 682, endPoint y: 311, distance: 100.8
click at [682, 311] on div "RSS Podcast Email Isabelle Bridges isabelle@isabellebridges.com isabelle@isabel…" at bounding box center [610, 309] width 328 height 40
click at [677, 114] on div "Brand Safety & Suitability" at bounding box center [610, 119] width 328 height 10
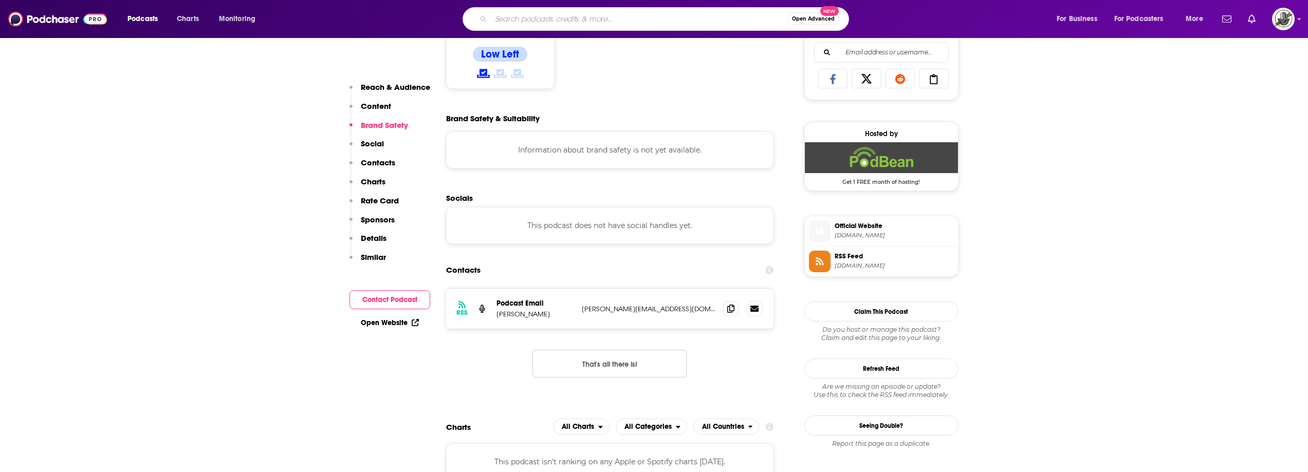
click at [606, 26] on input "Search podcasts, credits, & more..." at bounding box center [639, 19] width 297 height 16
paste input "The Greta Eskridge Podcast"
type input "The Greta Eskridge Podcast"
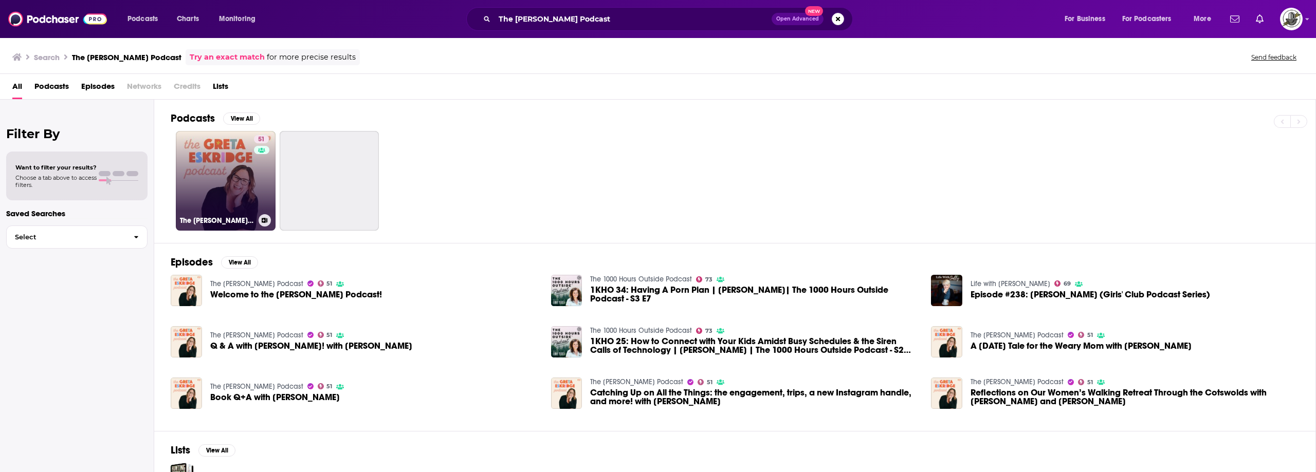
click at [233, 181] on link "51 The Greta Eskridge Podcast" at bounding box center [226, 181] width 100 height 100
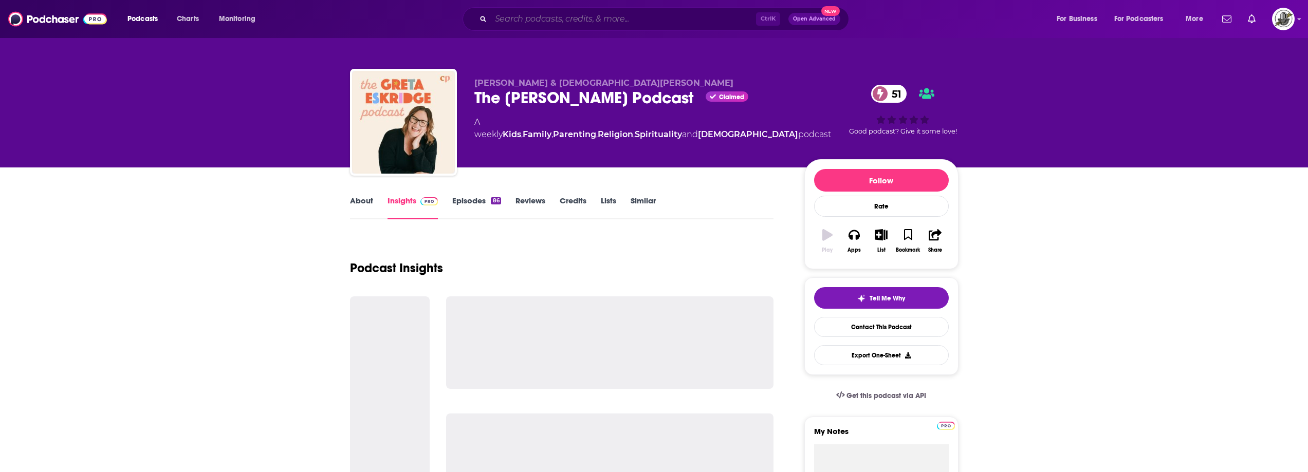
click at [614, 16] on input "Search podcasts, credits, & more..." at bounding box center [623, 19] width 265 height 16
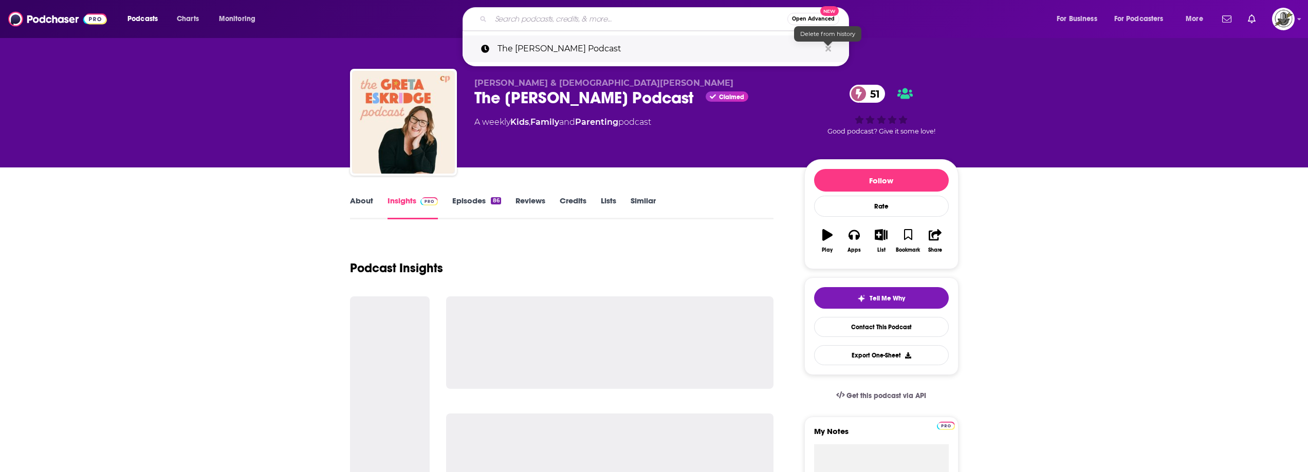
click at [827, 49] on icon "Search podcasts, credits, & more..." at bounding box center [829, 49] width 6 height 6
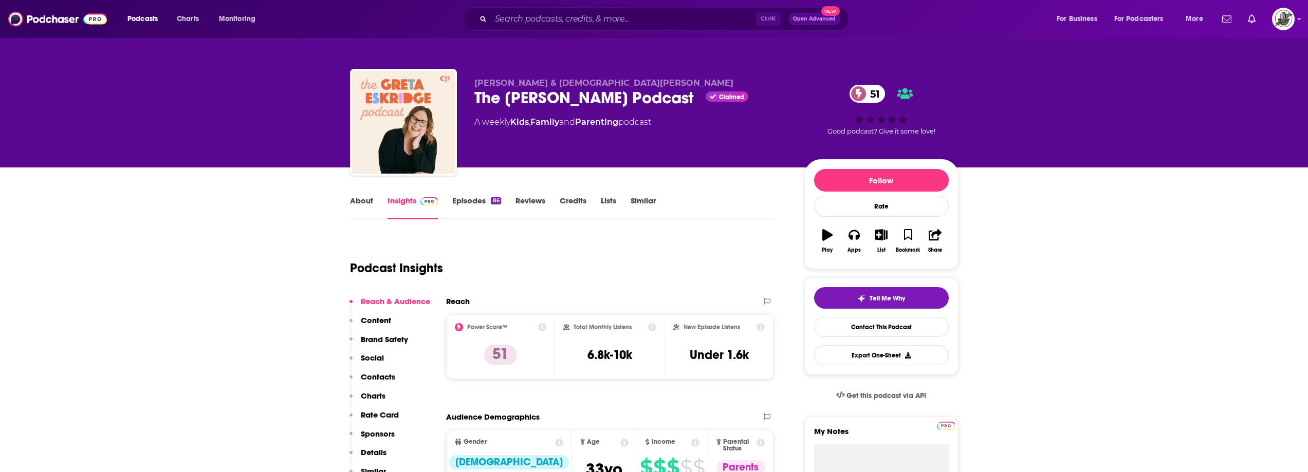
click at [698, 241] on div "Podcast Insights" at bounding box center [558, 262] width 416 height 52
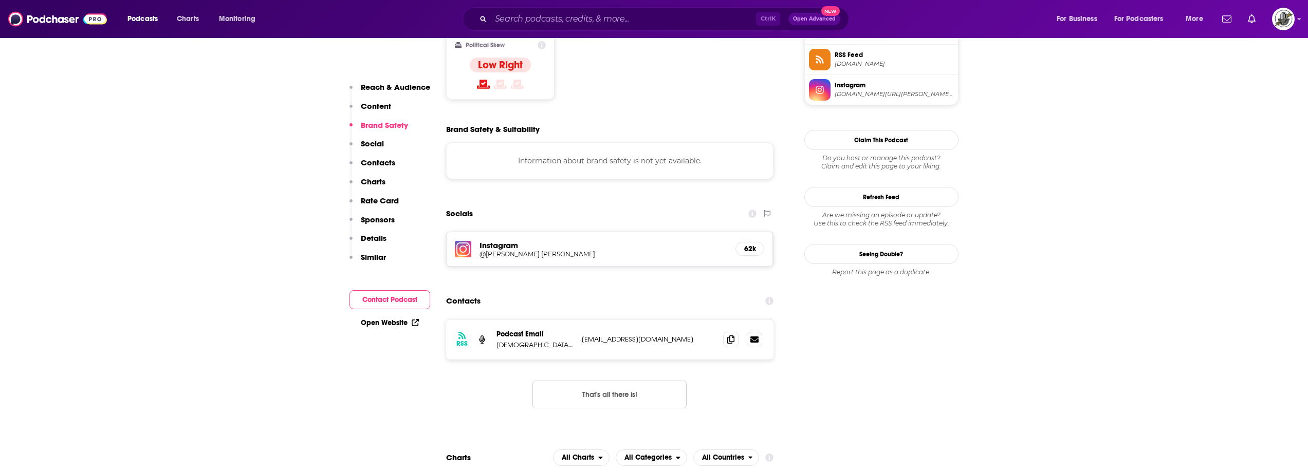
scroll to position [874, 0]
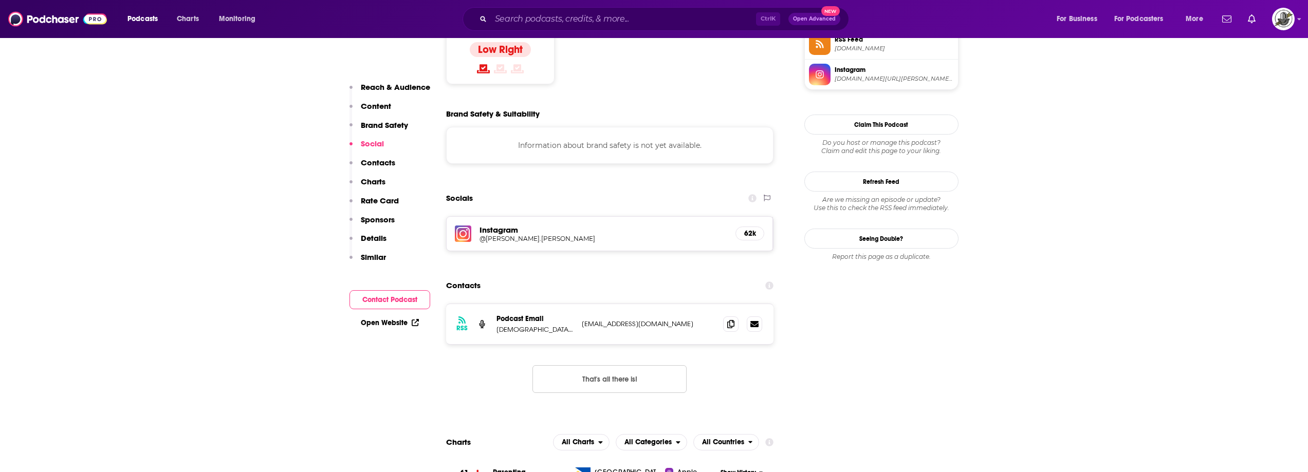
drag, startPoint x: 578, startPoint y: 262, endPoint x: 697, endPoint y: 264, distance: 118.8
click at [697, 304] on div "RSS Podcast Email Christian Parenting podcast@denisonministries.org podcast@den…" at bounding box center [610, 324] width 328 height 40
click at [578, 30] on div "Ctrl K Open Advanced New" at bounding box center [656, 19] width 387 height 24
click at [571, 21] on input "Search podcasts, credits, & more..." at bounding box center [623, 19] width 265 height 16
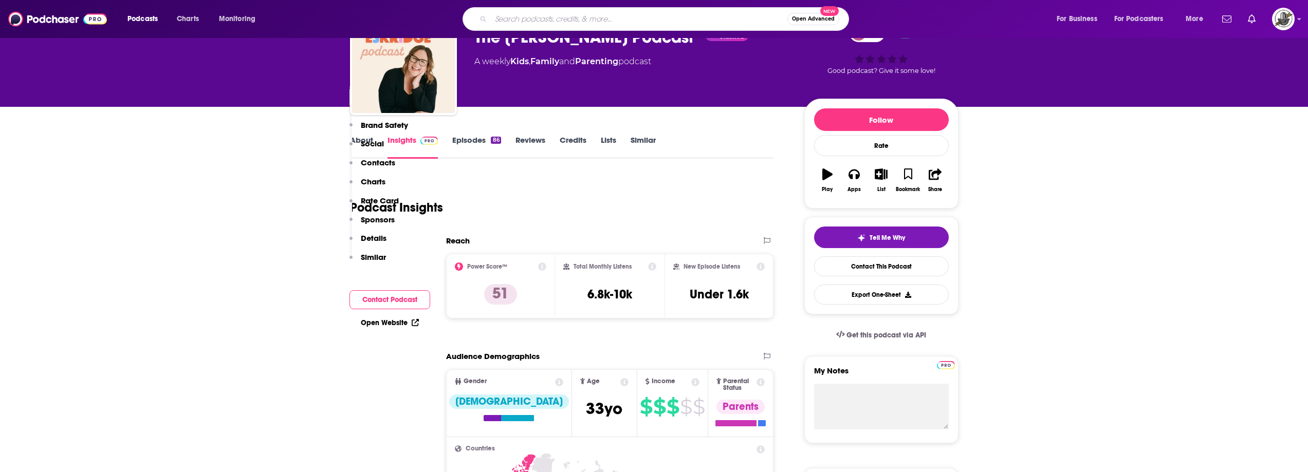
scroll to position [51, 0]
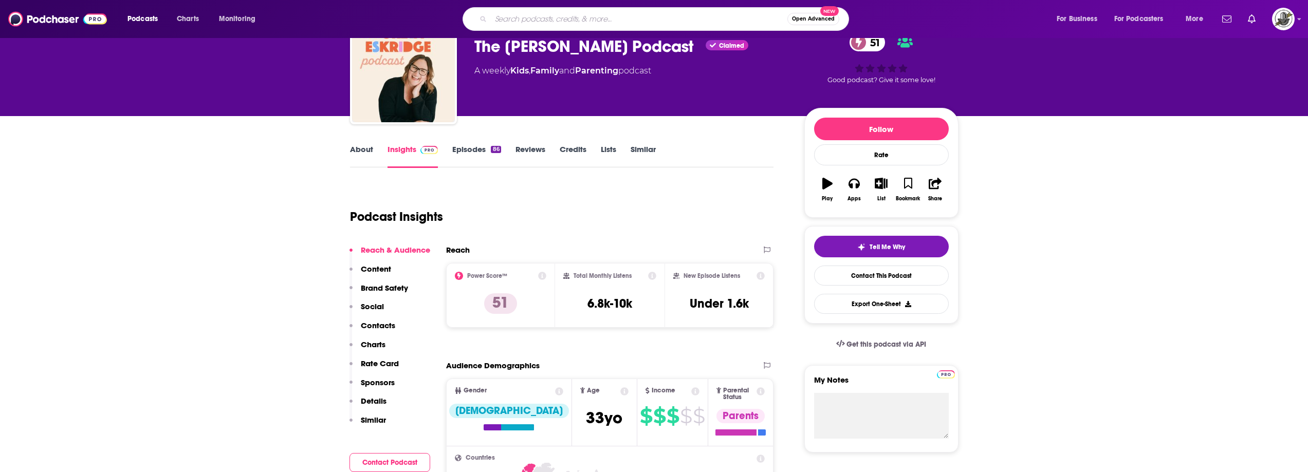
click at [587, 214] on div "Podcast Insights" at bounding box center [558, 211] width 416 height 52
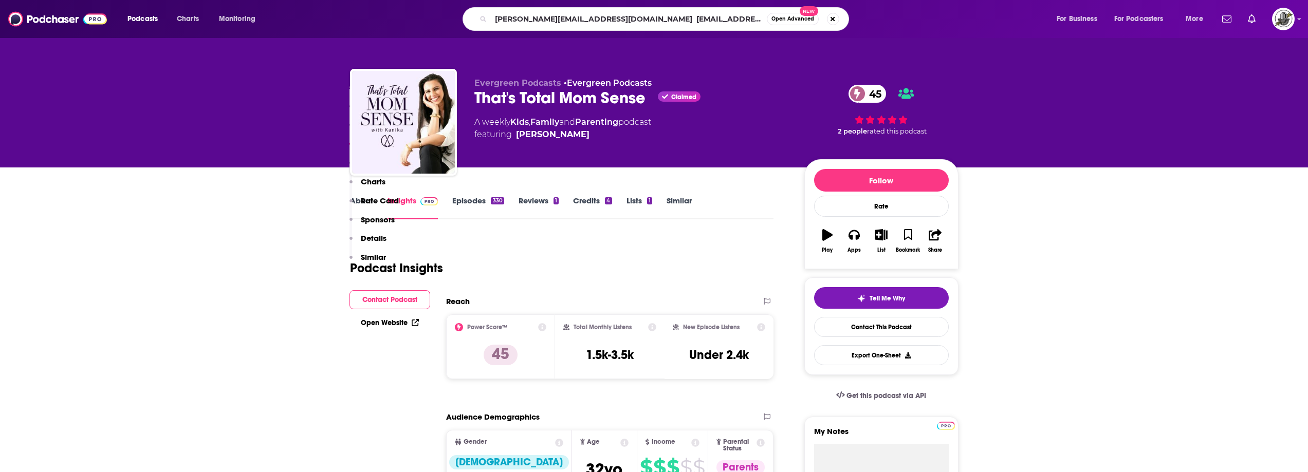
scroll to position [874, 0]
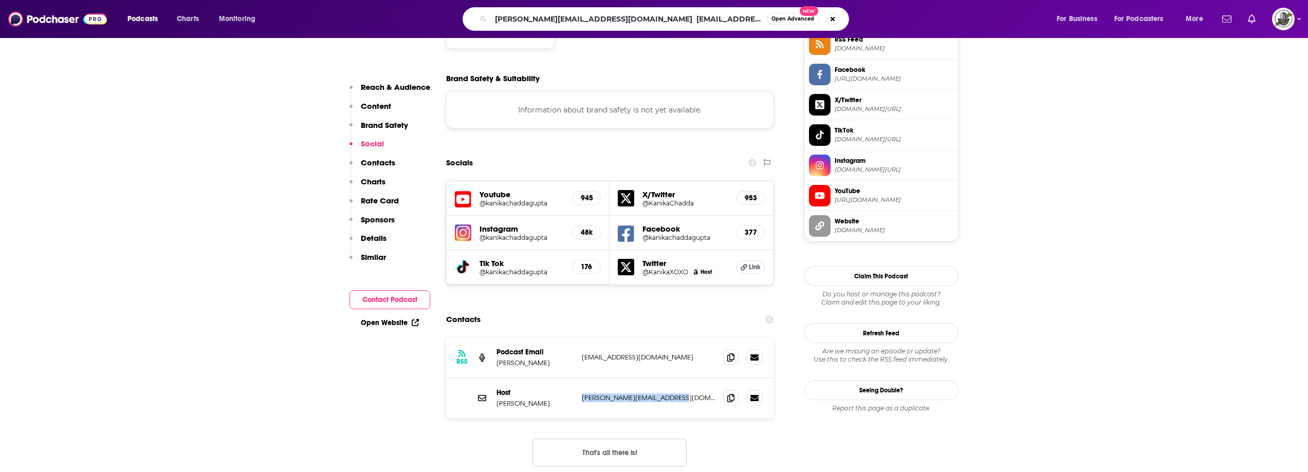
drag, startPoint x: 580, startPoint y: 370, endPoint x: 703, endPoint y: 372, distance: 122.9
click at [703, 378] on div "Host Kanika Chadda-Gupta kanika@kronologieagency.com kanika@kronologieagency.com" at bounding box center [610, 398] width 328 height 40
copy p "[PERSON_NAME][EMAIL_ADDRESS][DOMAIN_NAME]"
drag, startPoint x: 596, startPoint y: 17, endPoint x: 496, endPoint y: 17, distance: 100.3
click at [496, 17] on input "[PERSON_NAME][EMAIL_ADDRESS][DOMAIN_NAME] [EMAIL_ADDRESS][DOMAIN_NAME]" at bounding box center [629, 19] width 276 height 16
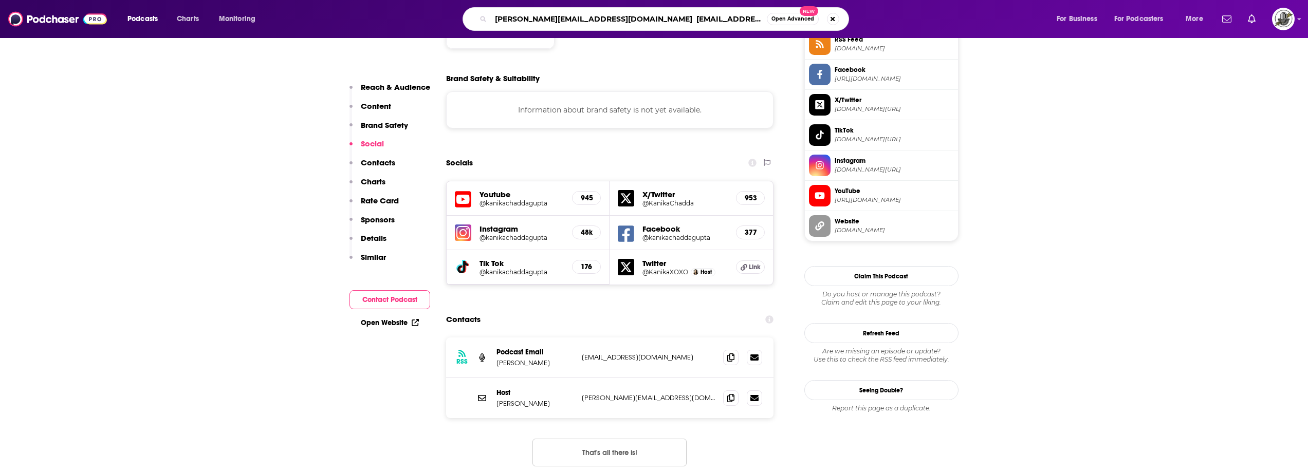
drag, startPoint x: 677, startPoint y: 15, endPoint x: 601, endPoint y: 15, distance: 76.1
click at [601, 15] on input "[PERSON_NAME][EMAIL_ADDRESS][DOMAIN_NAME] [EMAIL_ADDRESS][DOMAIN_NAME]" at bounding box center [629, 19] width 276 height 16
